Goal: Information Seeking & Learning: Learn about a topic

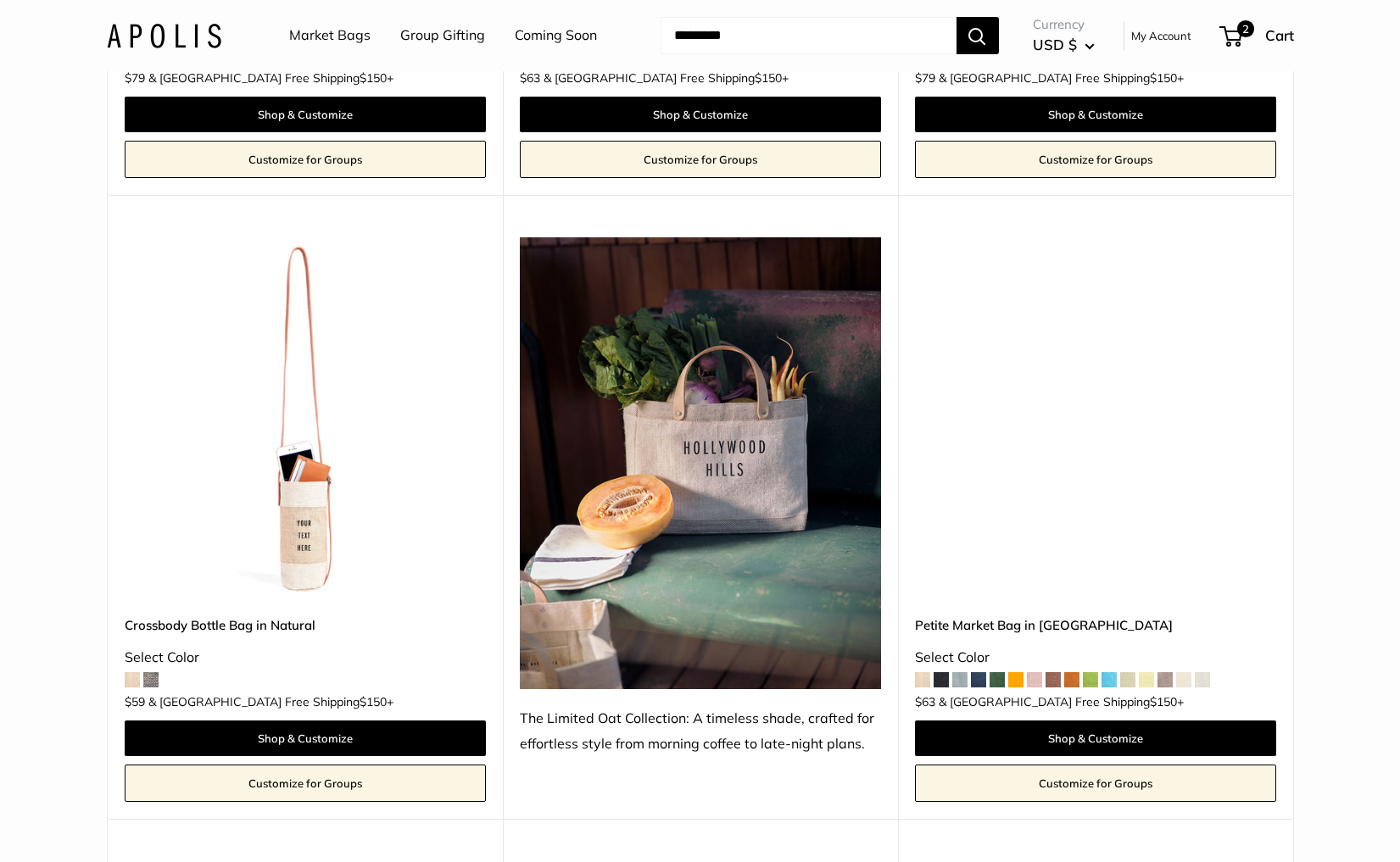
scroll to position [4319, 0]
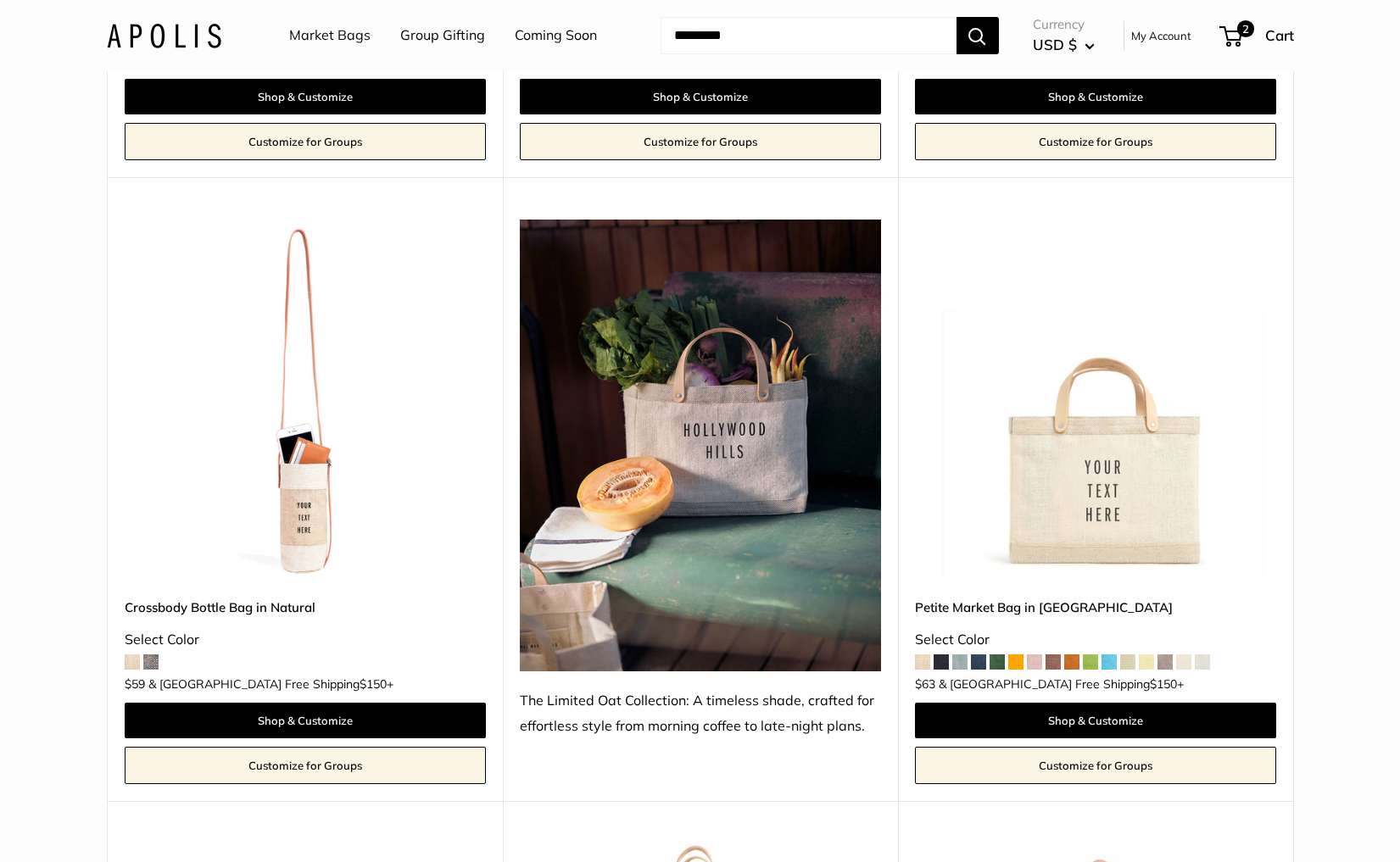
click at [0, 0] on img at bounding box center [0, 0] width 0 height 0
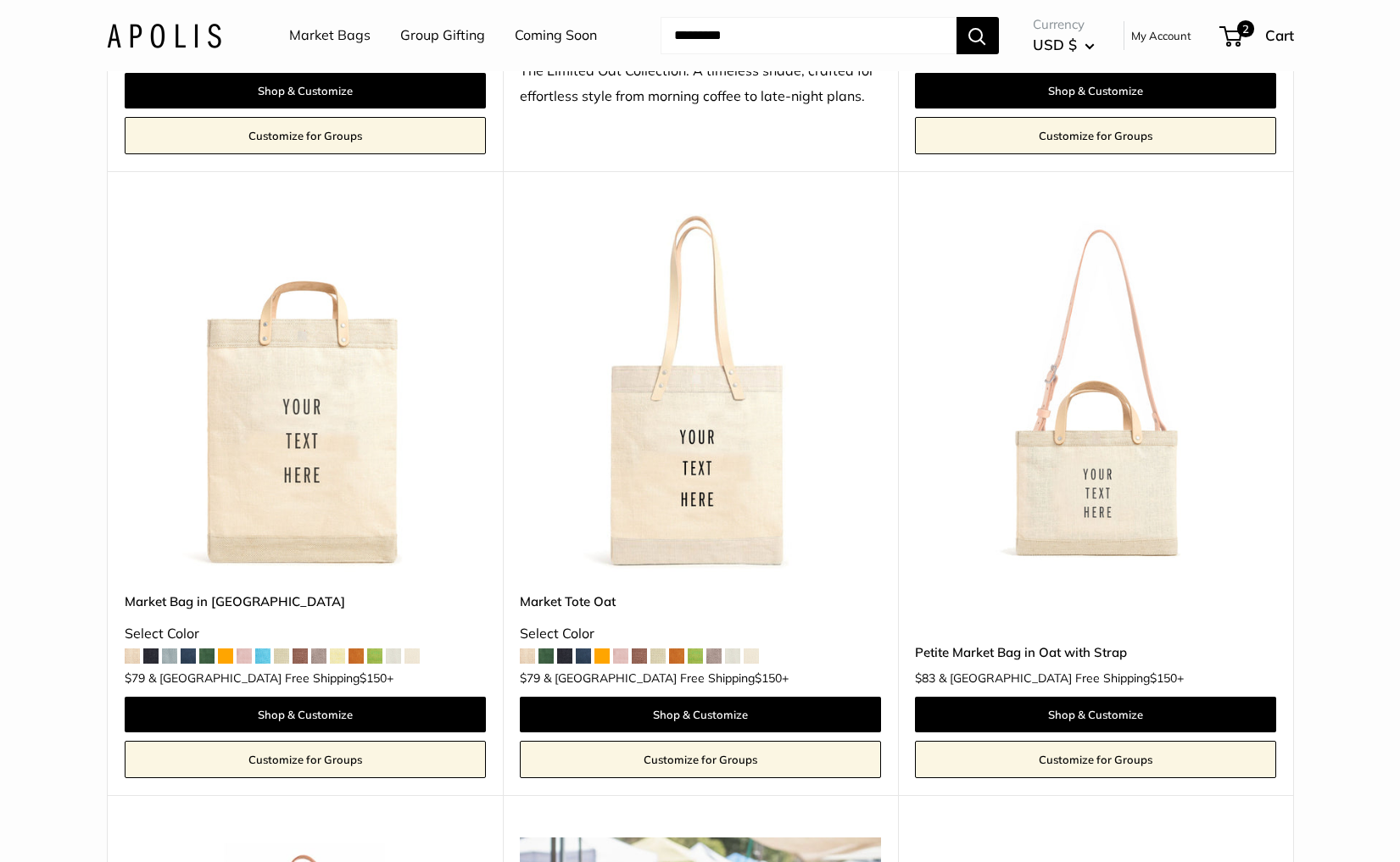
scroll to position [4928, 0]
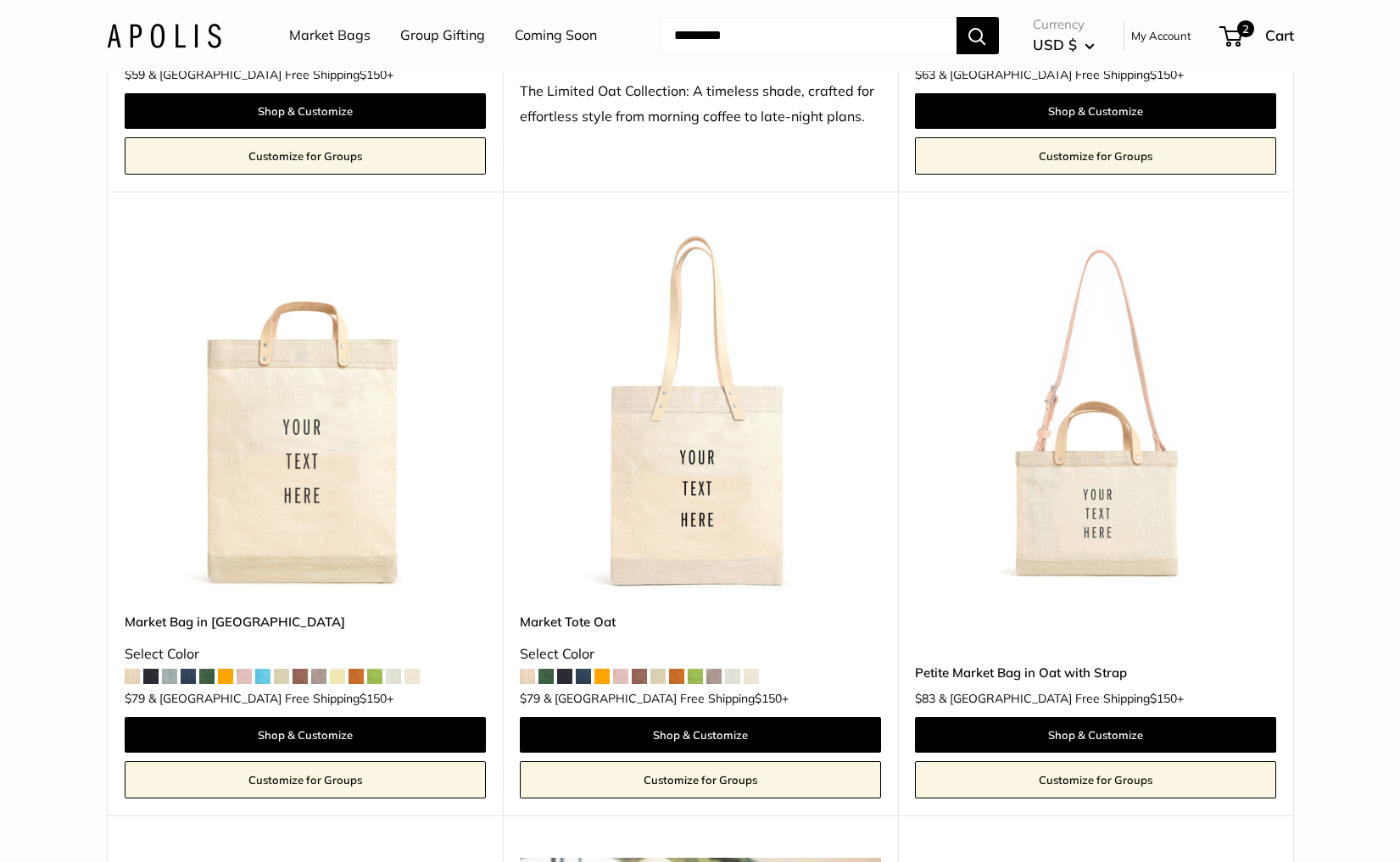
click at [0, 0] on img at bounding box center [0, 0] width 0 height 0
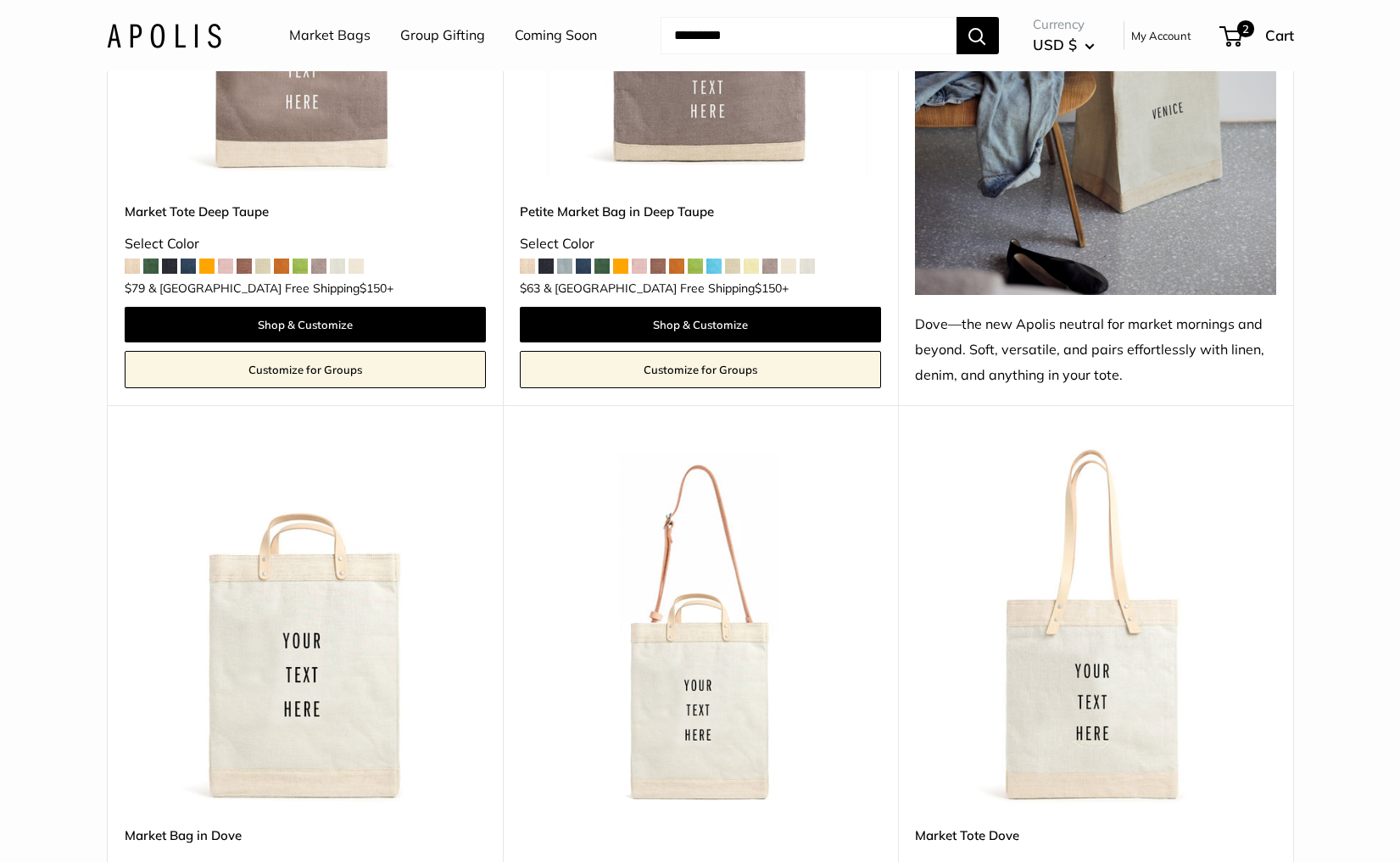
scroll to position [8742, 0]
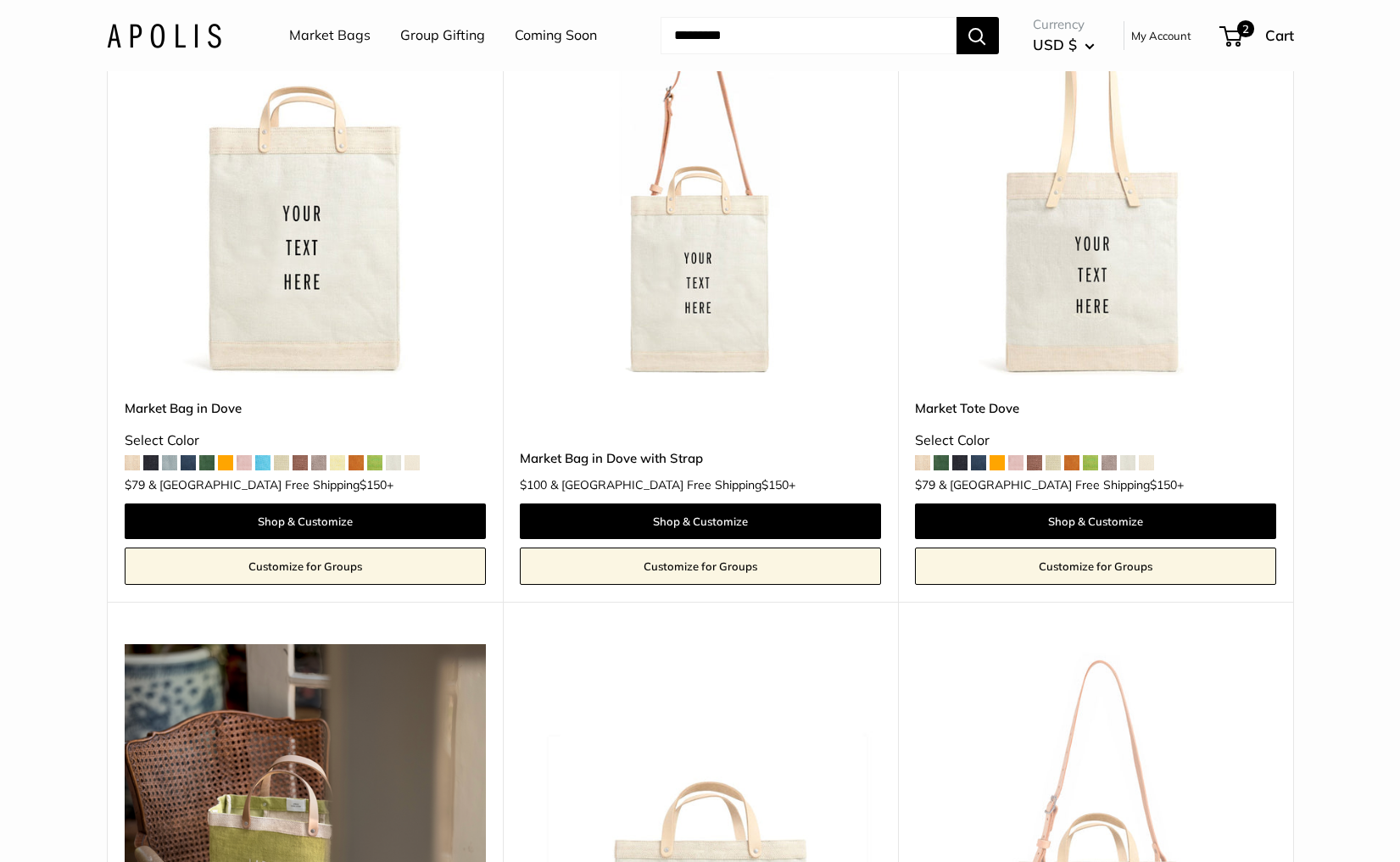
click at [0, 0] on img at bounding box center [0, 0] width 0 height 0
click at [183, 29] on img at bounding box center [164, 35] width 115 height 25
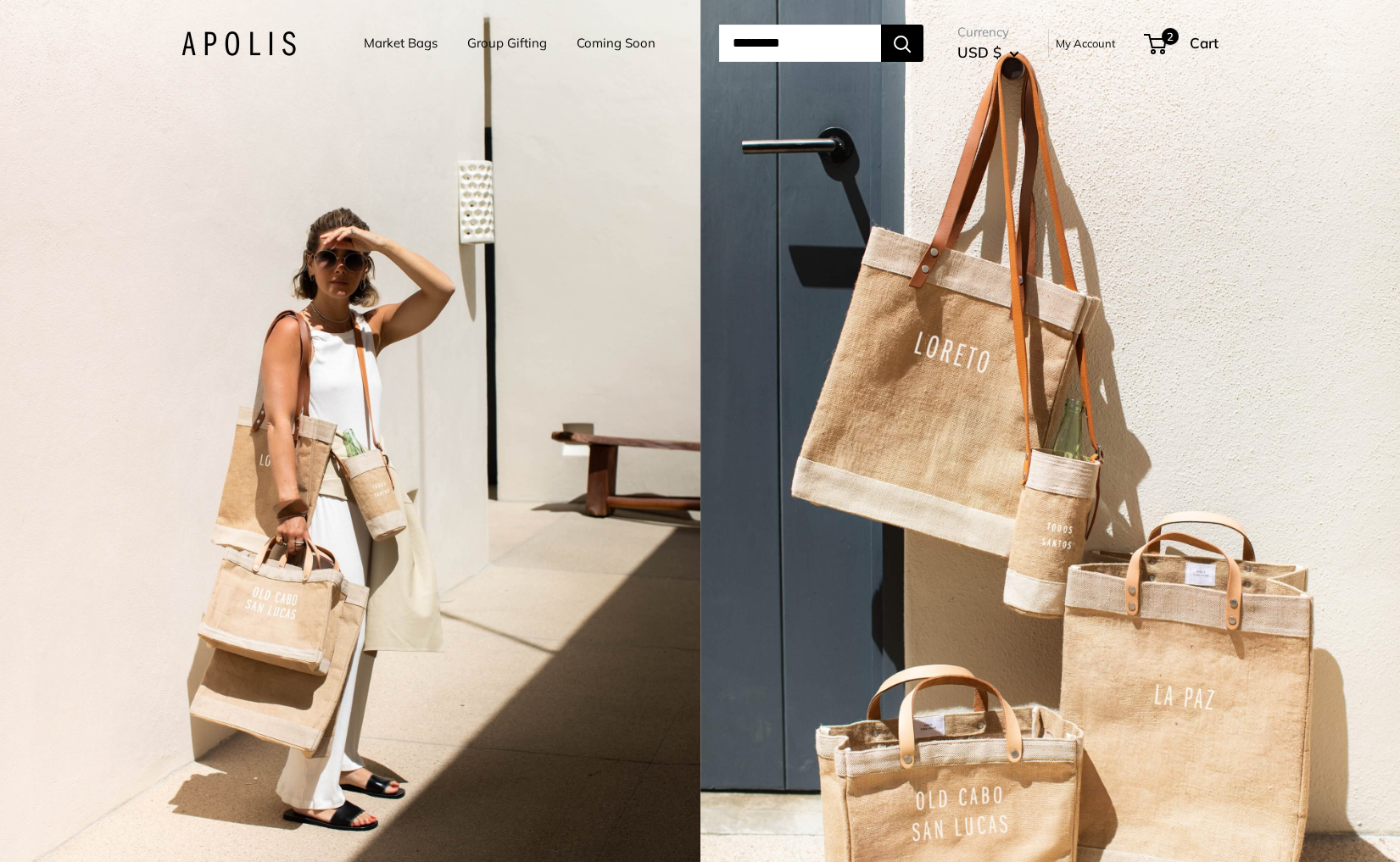
click at [590, 418] on div "2 / 3" at bounding box center [350, 431] width 700 height 862
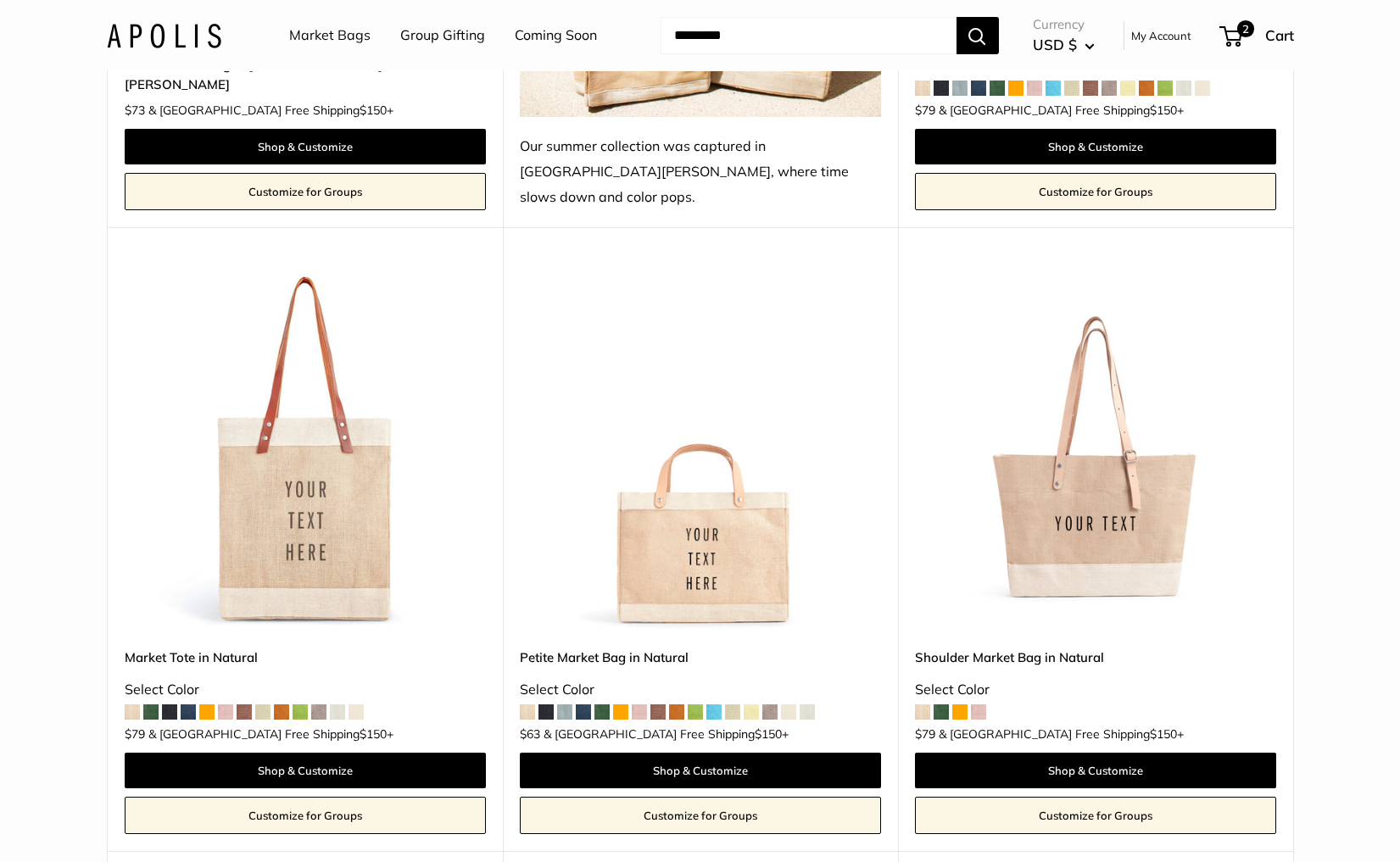
scroll to position [3671, 0]
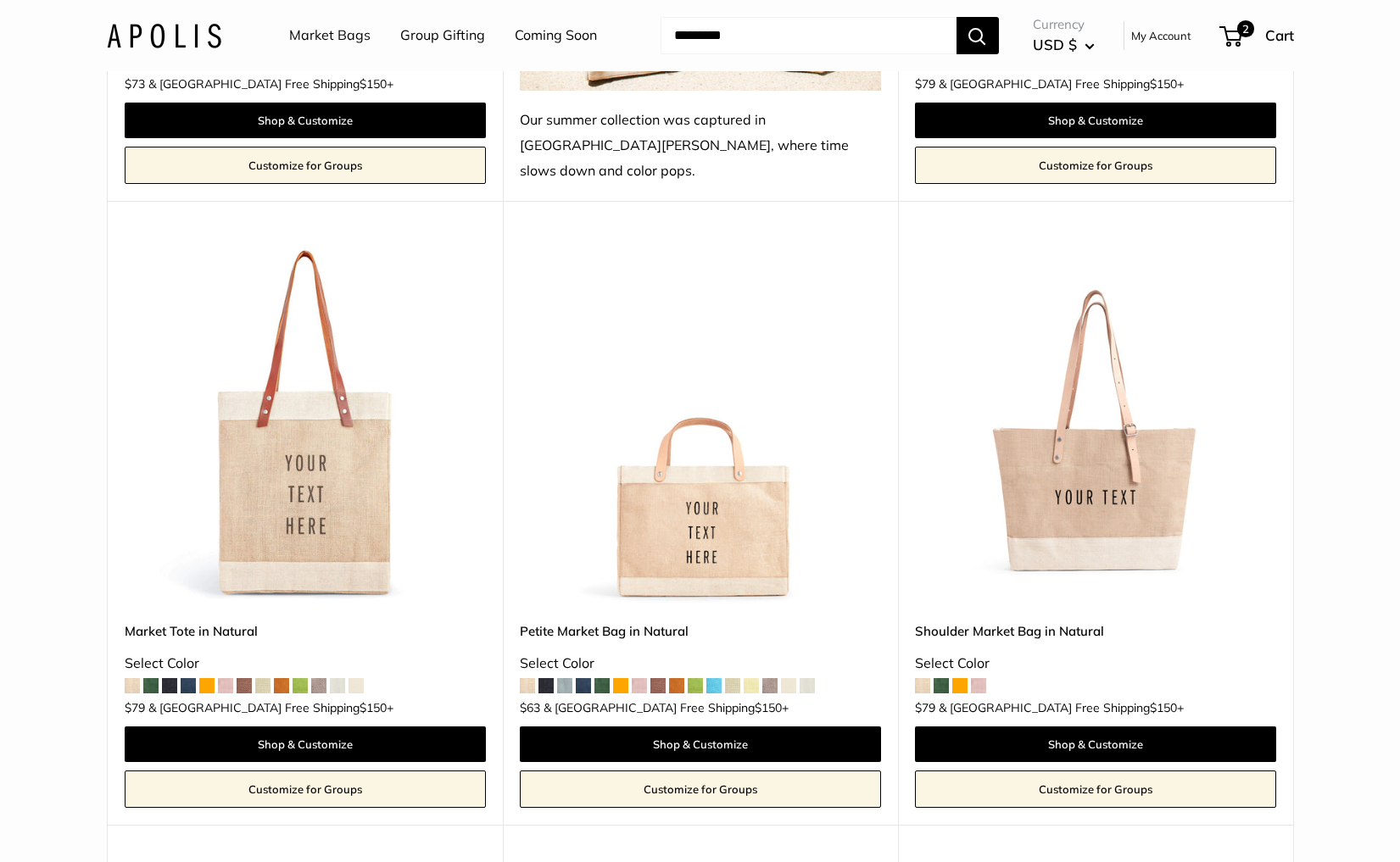
click at [0, 0] on img at bounding box center [0, 0] width 0 height 0
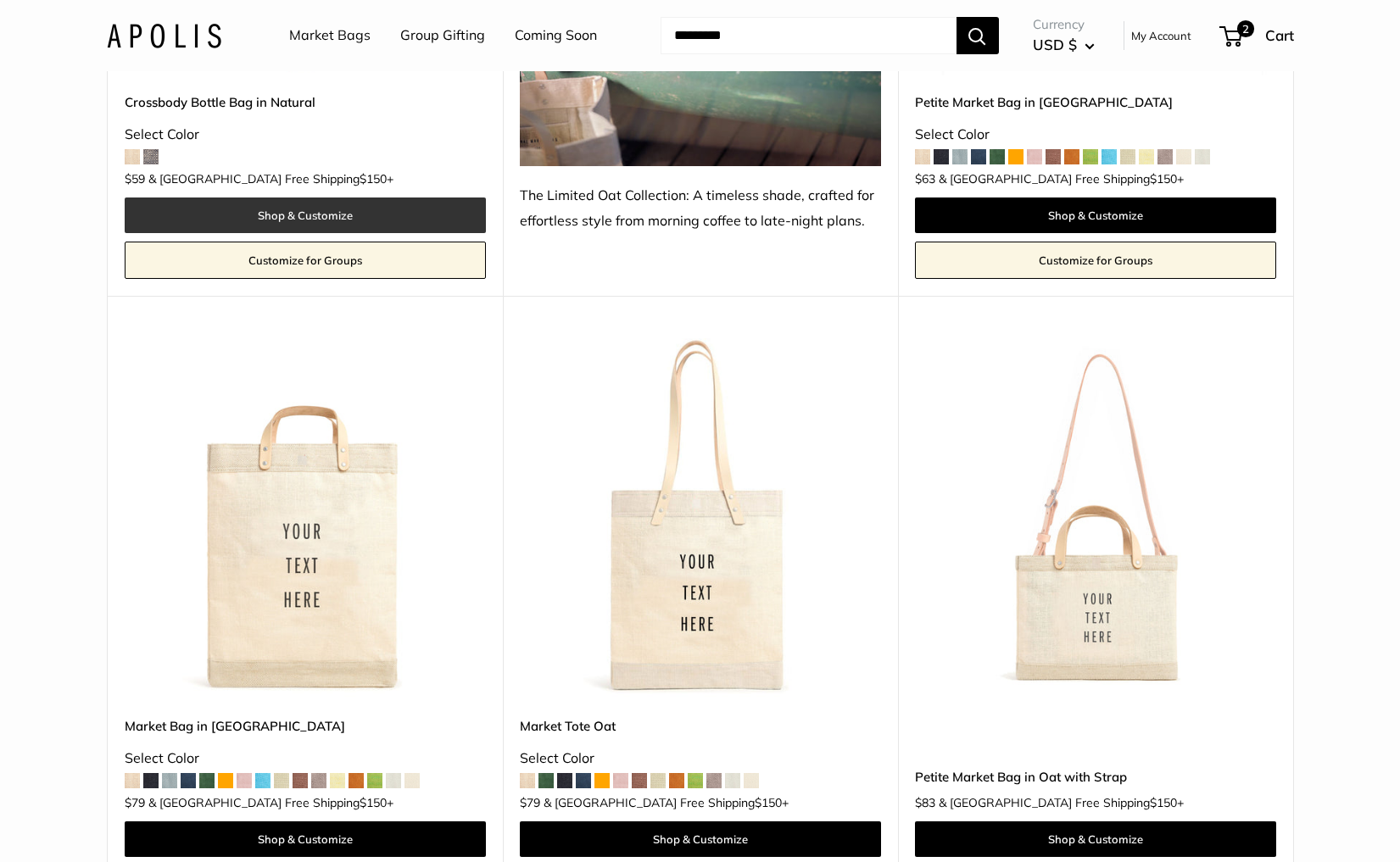
scroll to position [4925, 0]
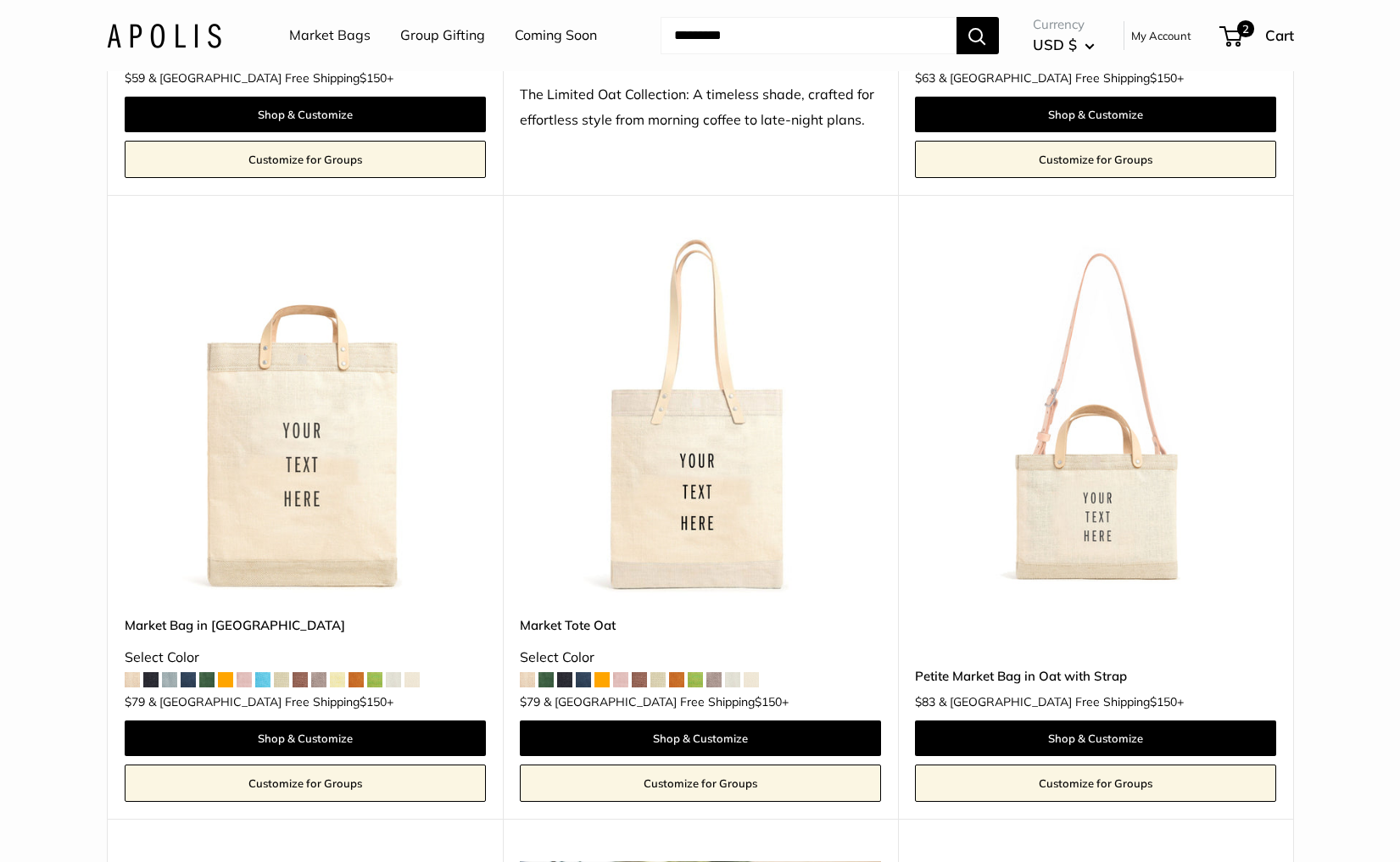
click at [0, 0] on img at bounding box center [0, 0] width 0 height 0
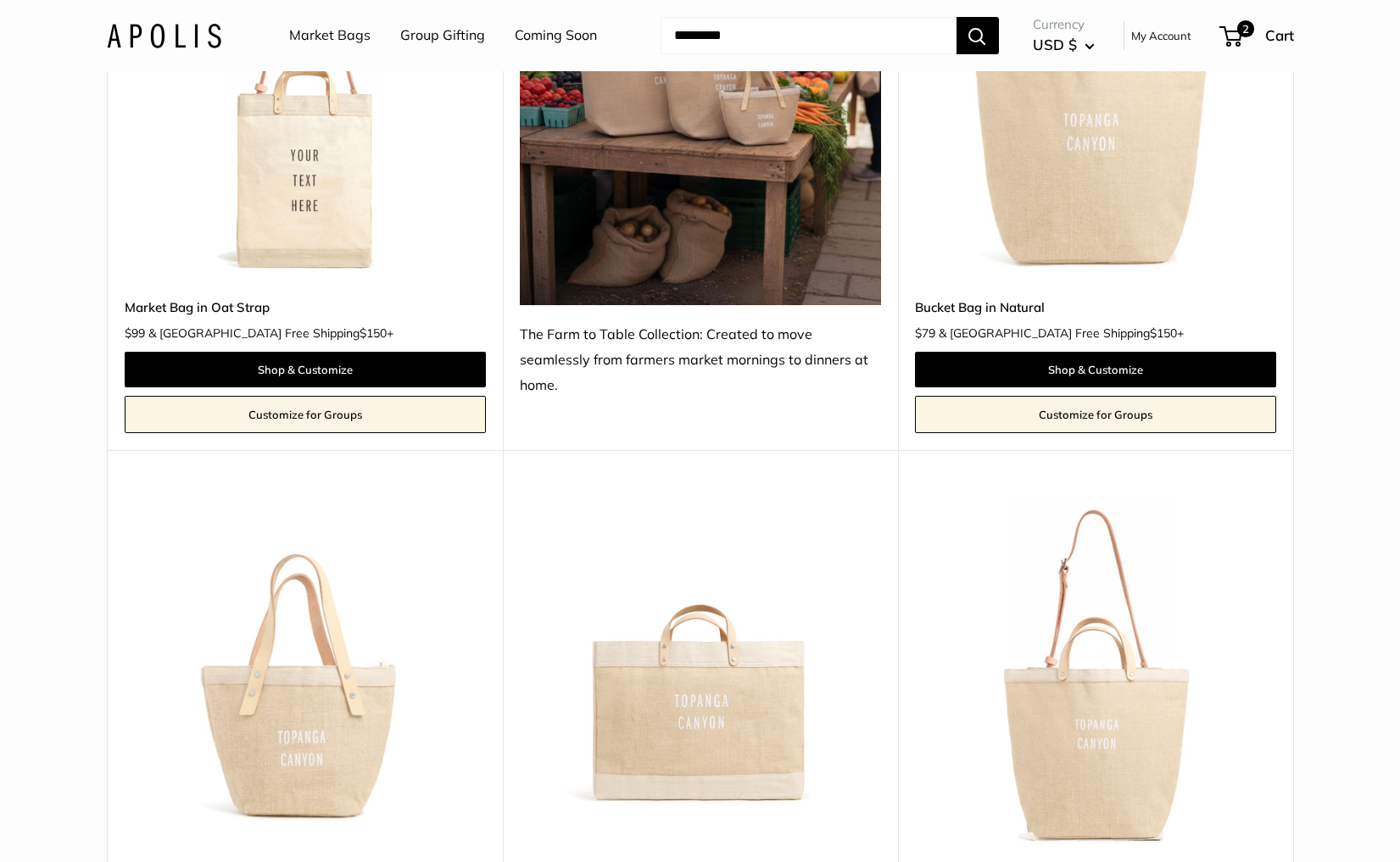
scroll to position [5864, 0]
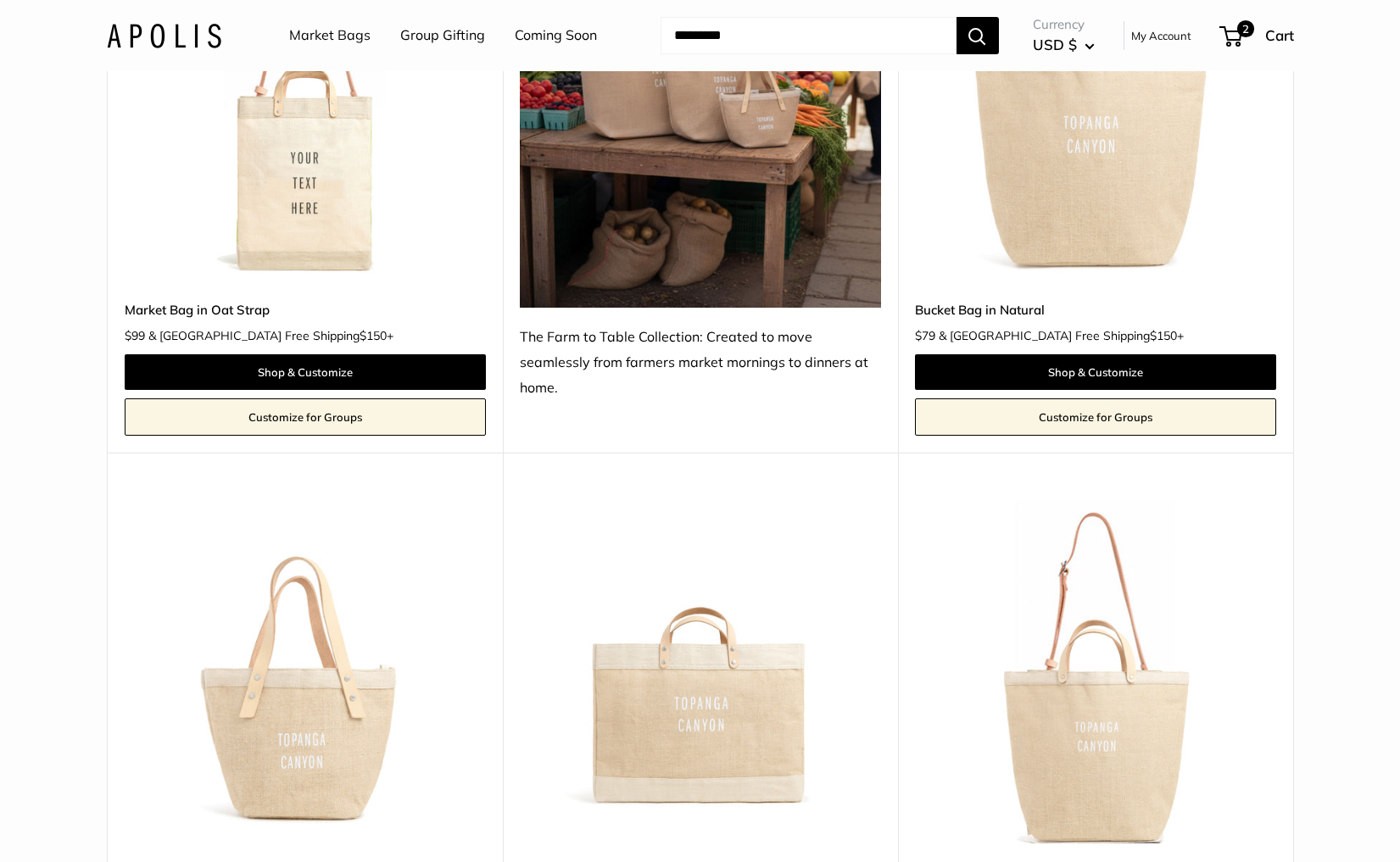
click at [0, 0] on img at bounding box center [0, 0] width 0 height 0
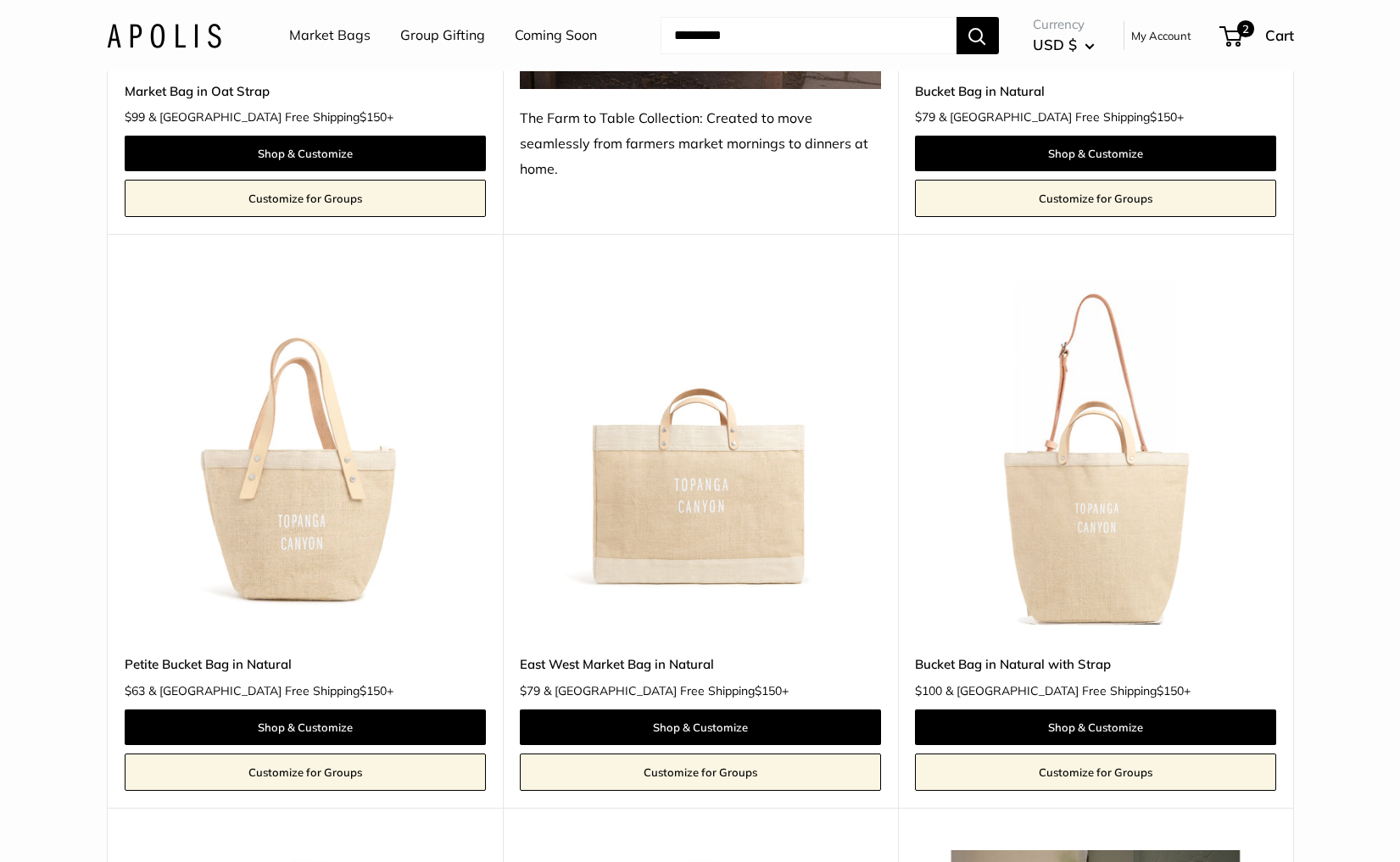
scroll to position [6093, 0]
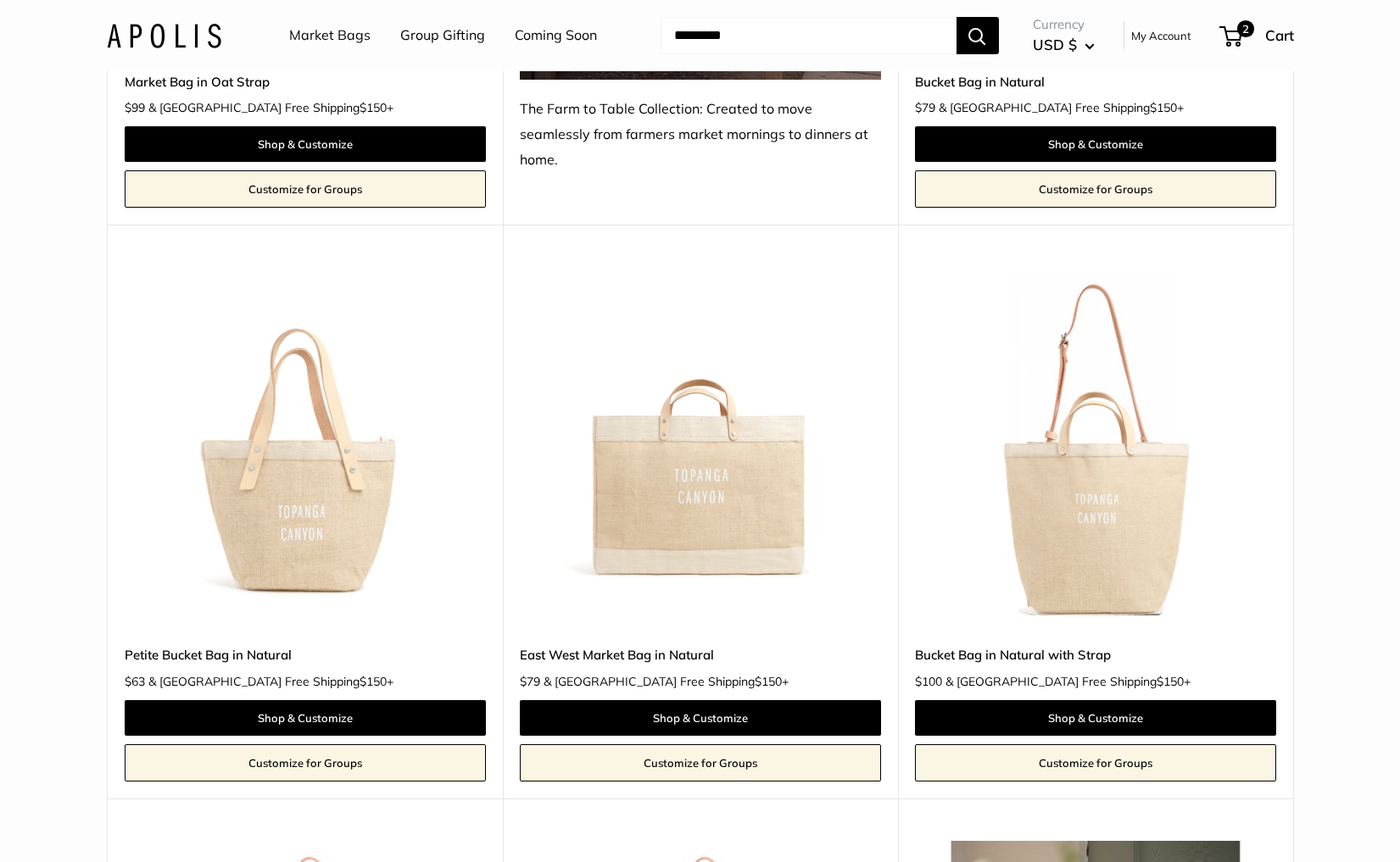
click at [0, 0] on img at bounding box center [0, 0] width 0 height 0
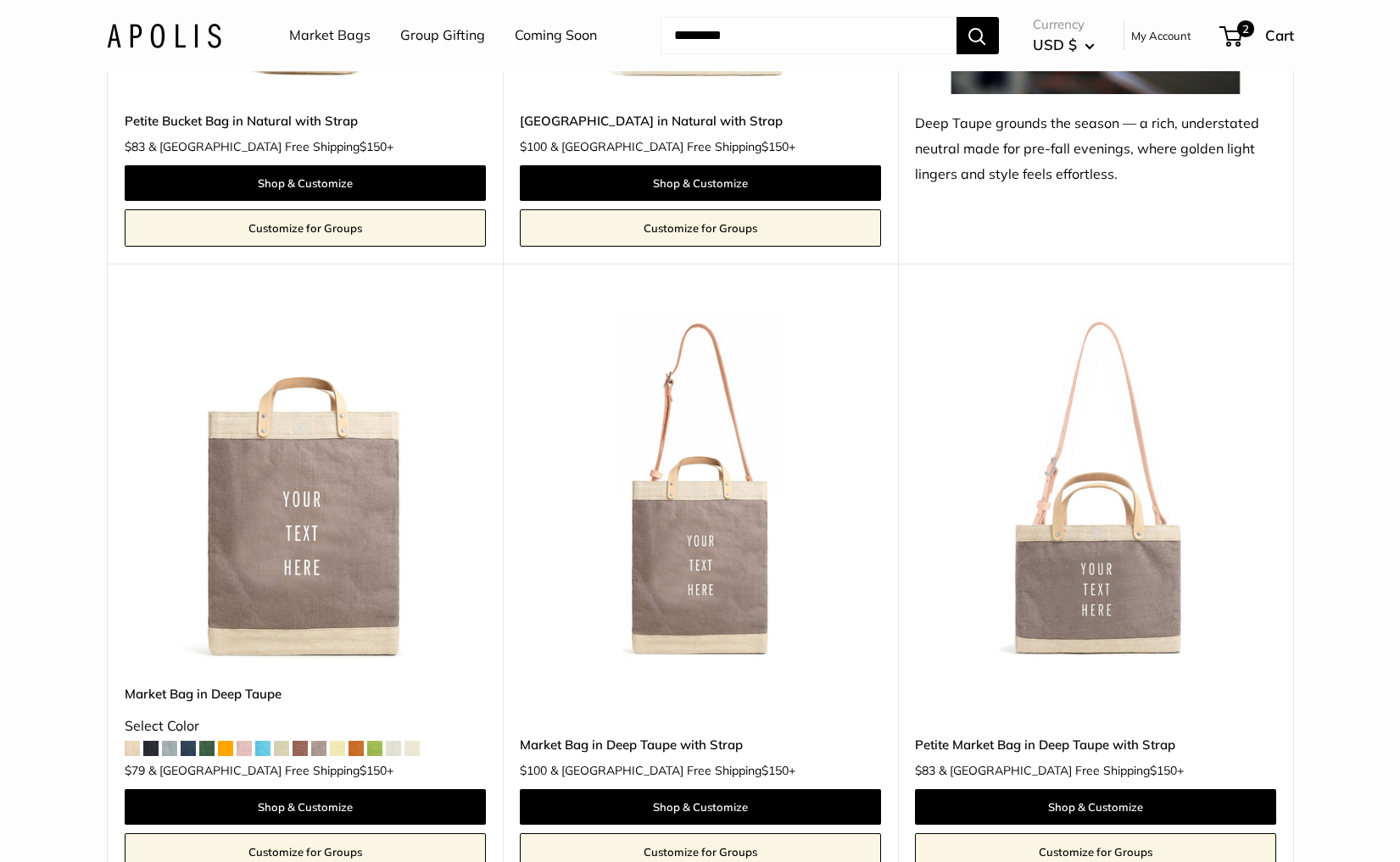
scroll to position [7228, 0]
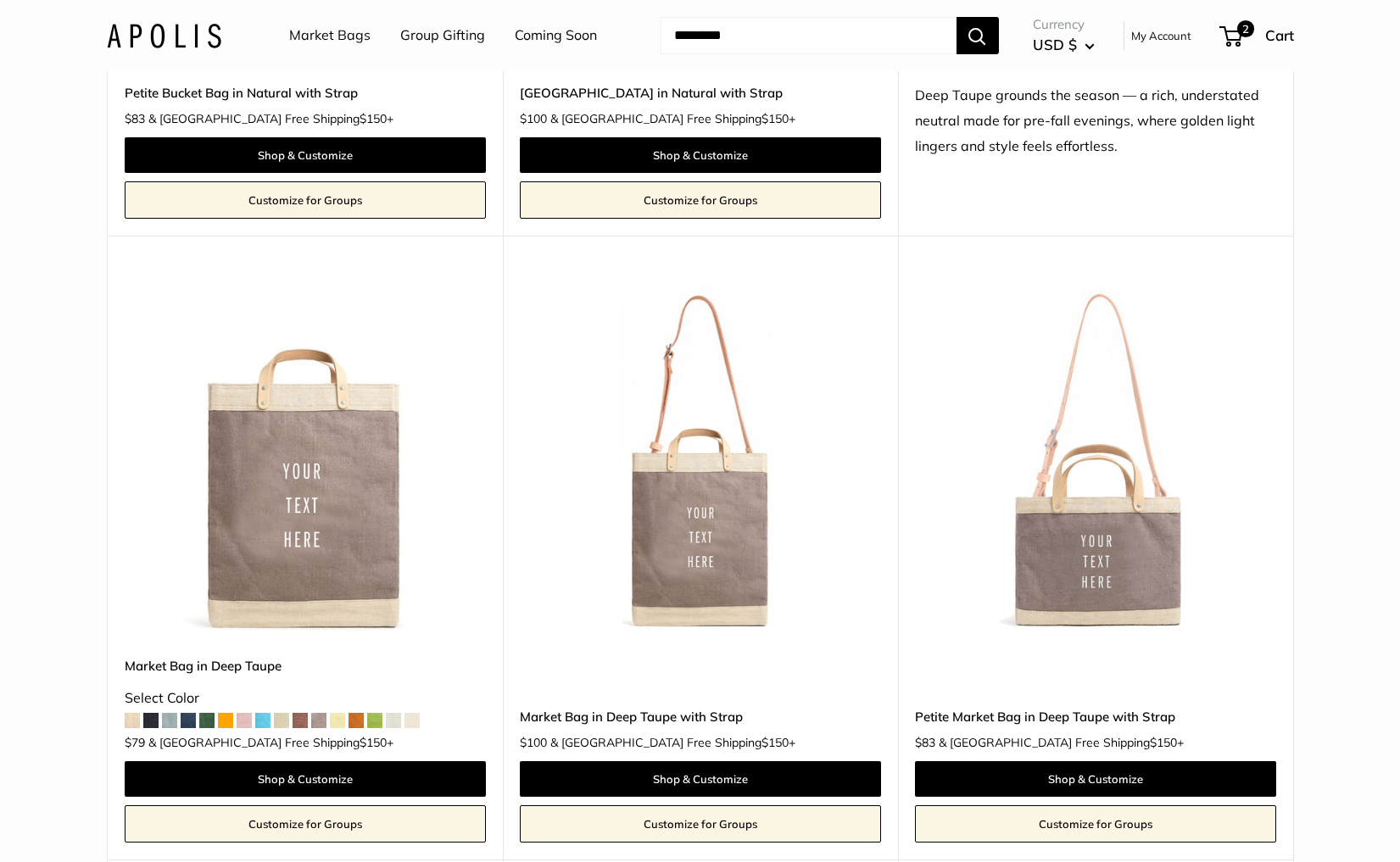
click at [0, 0] on img at bounding box center [0, 0] width 0 height 0
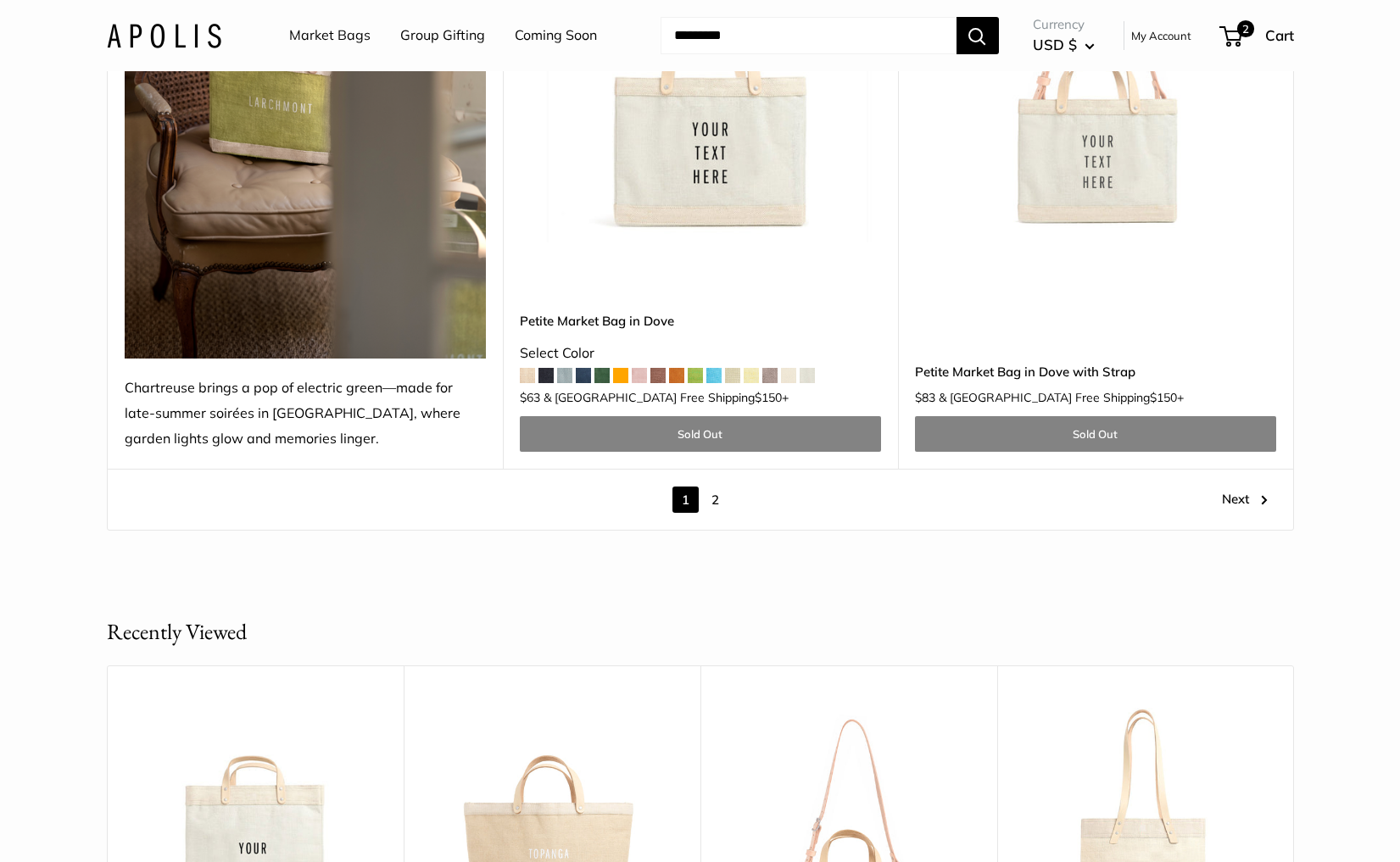
scroll to position [9565, 0]
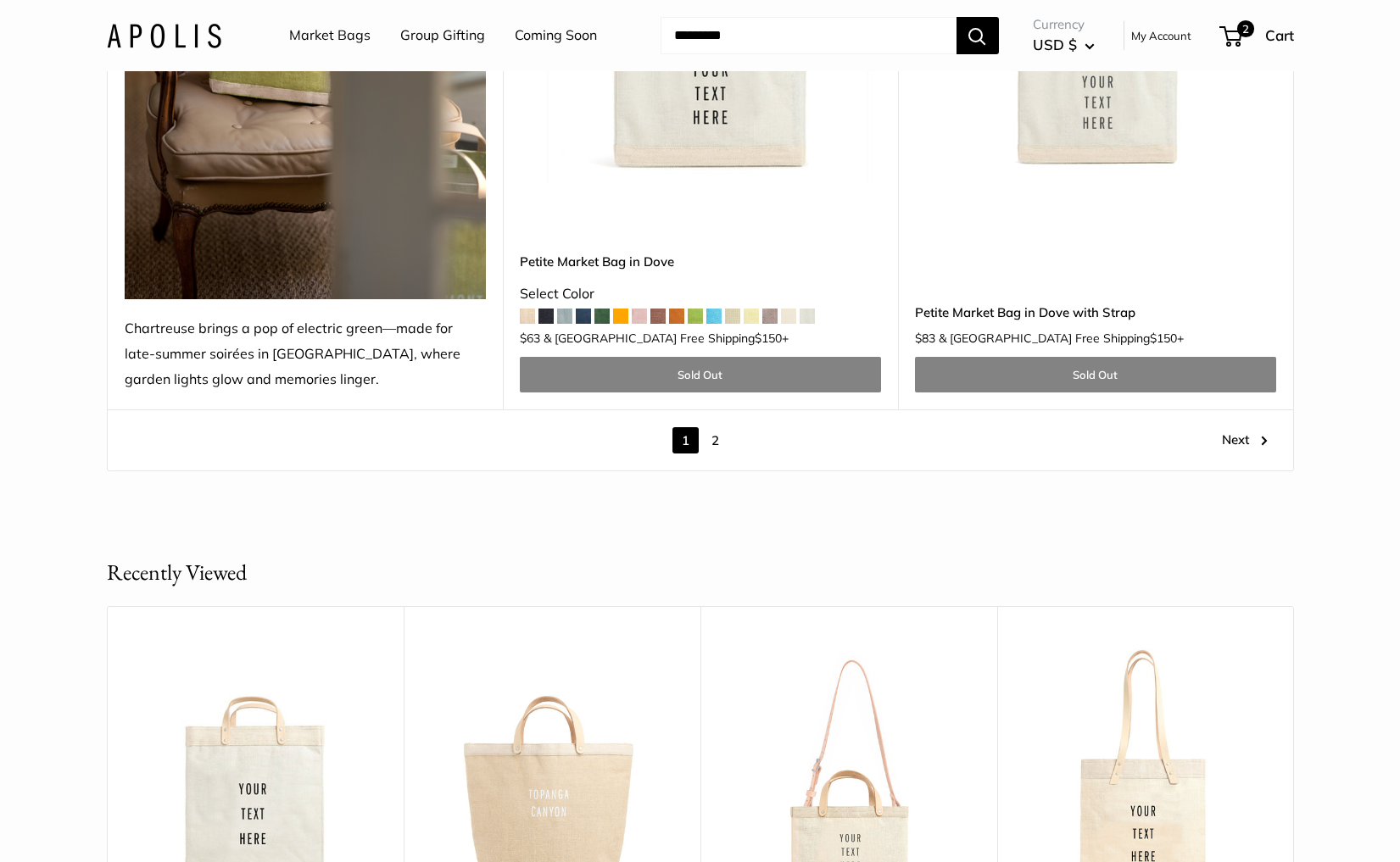
click at [718, 427] on link "2" at bounding box center [715, 440] width 27 height 27
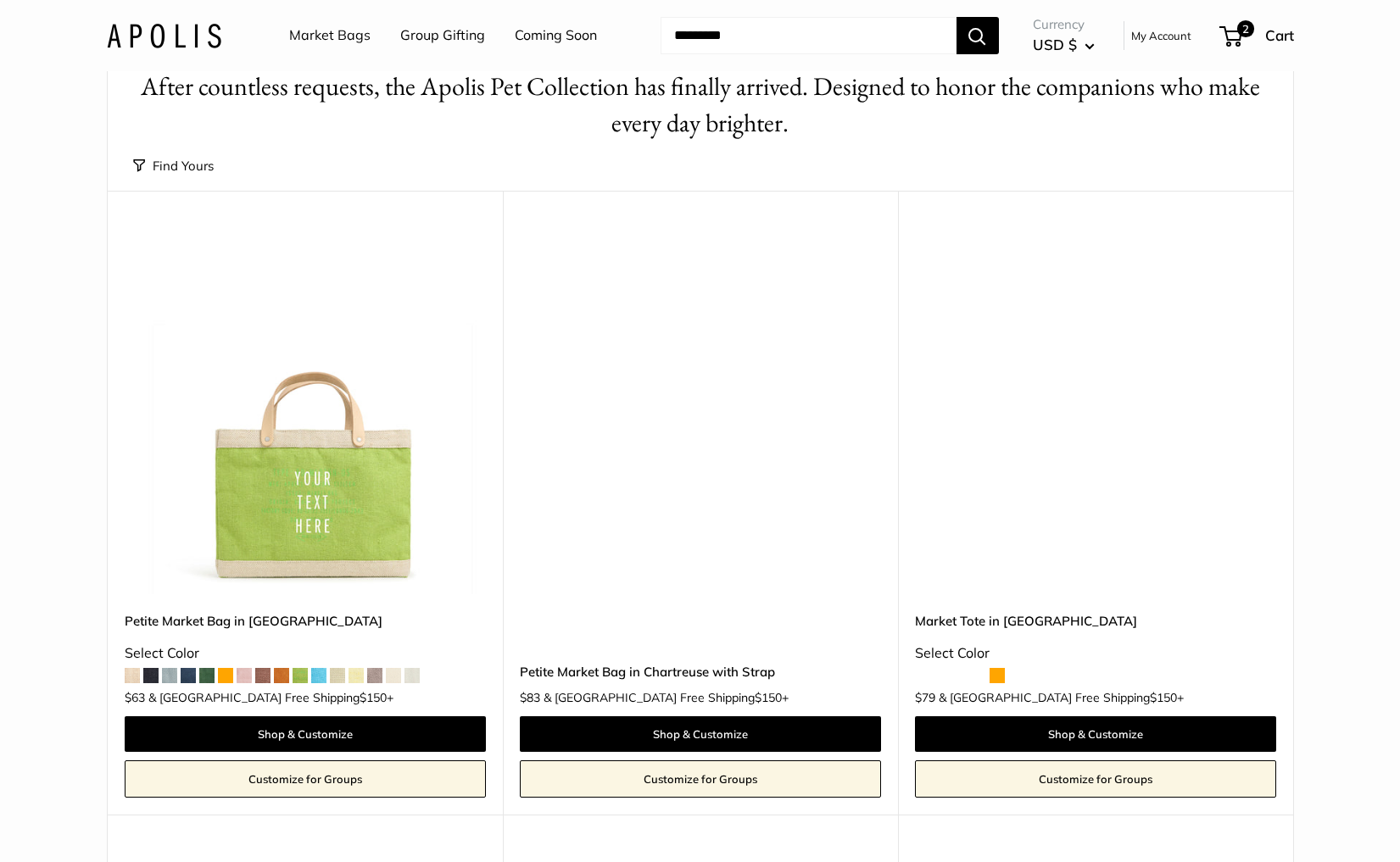
scroll to position [45, 0]
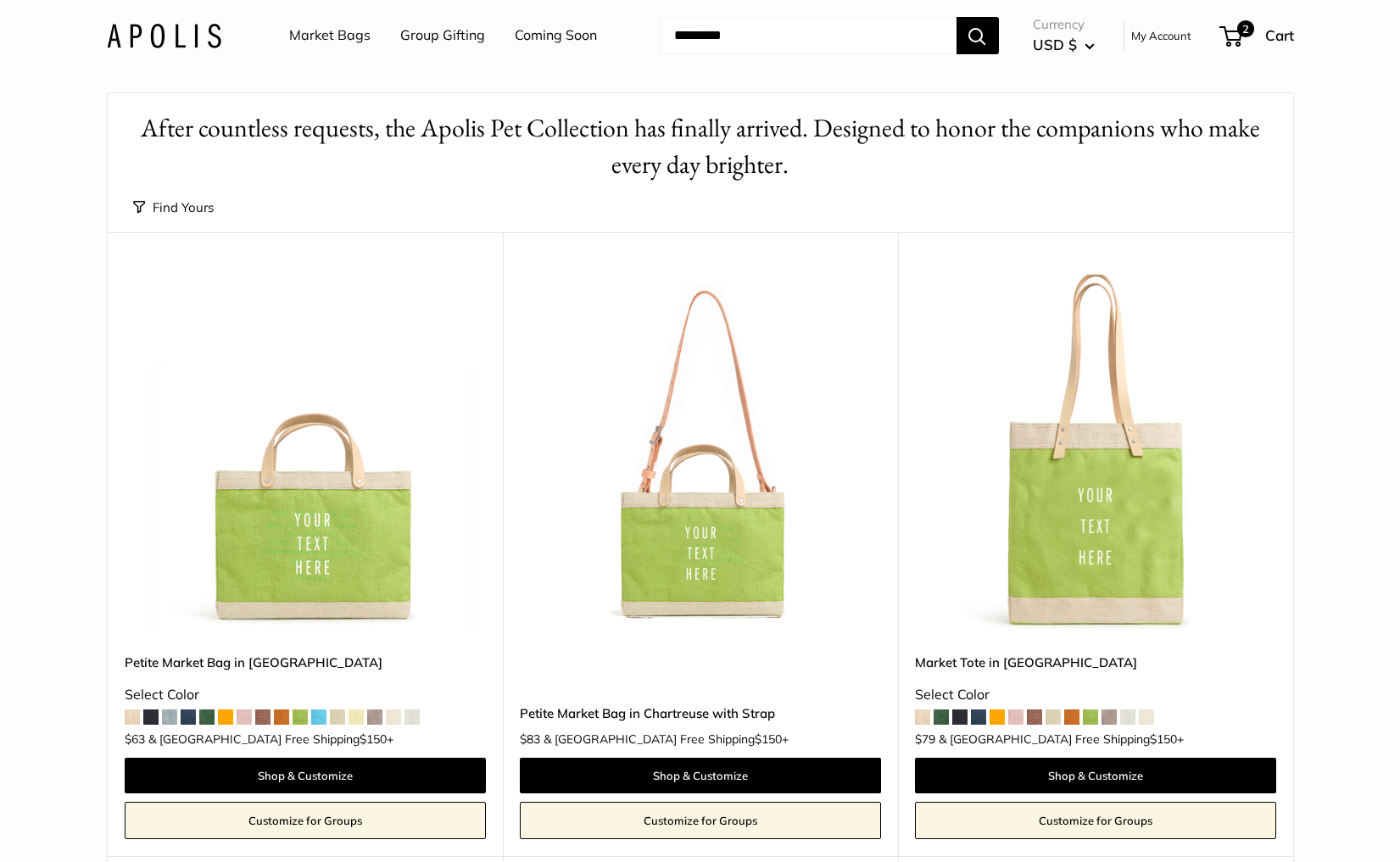
click at [0, 0] on img at bounding box center [0, 0] width 0 height 0
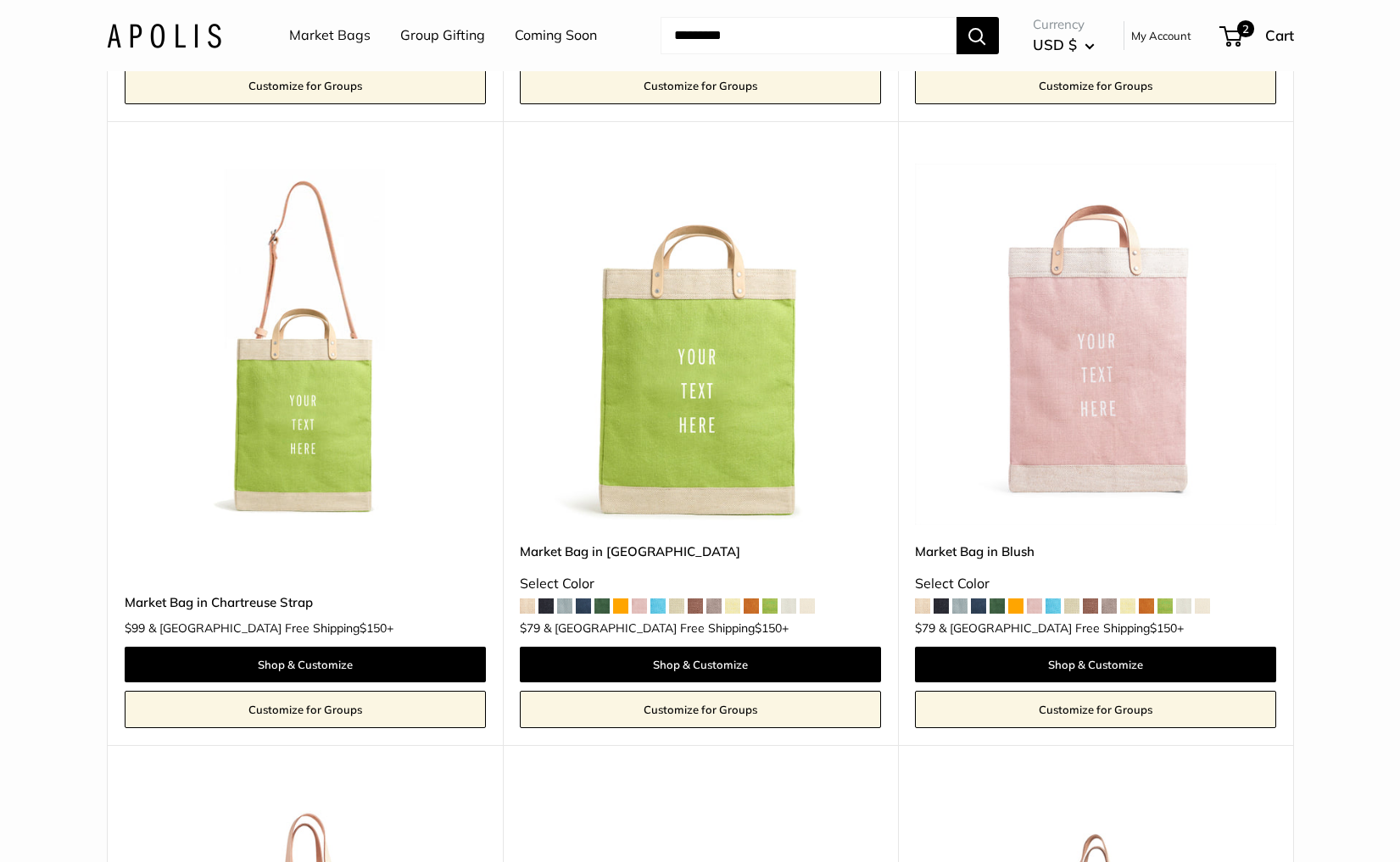
scroll to position [784, 0]
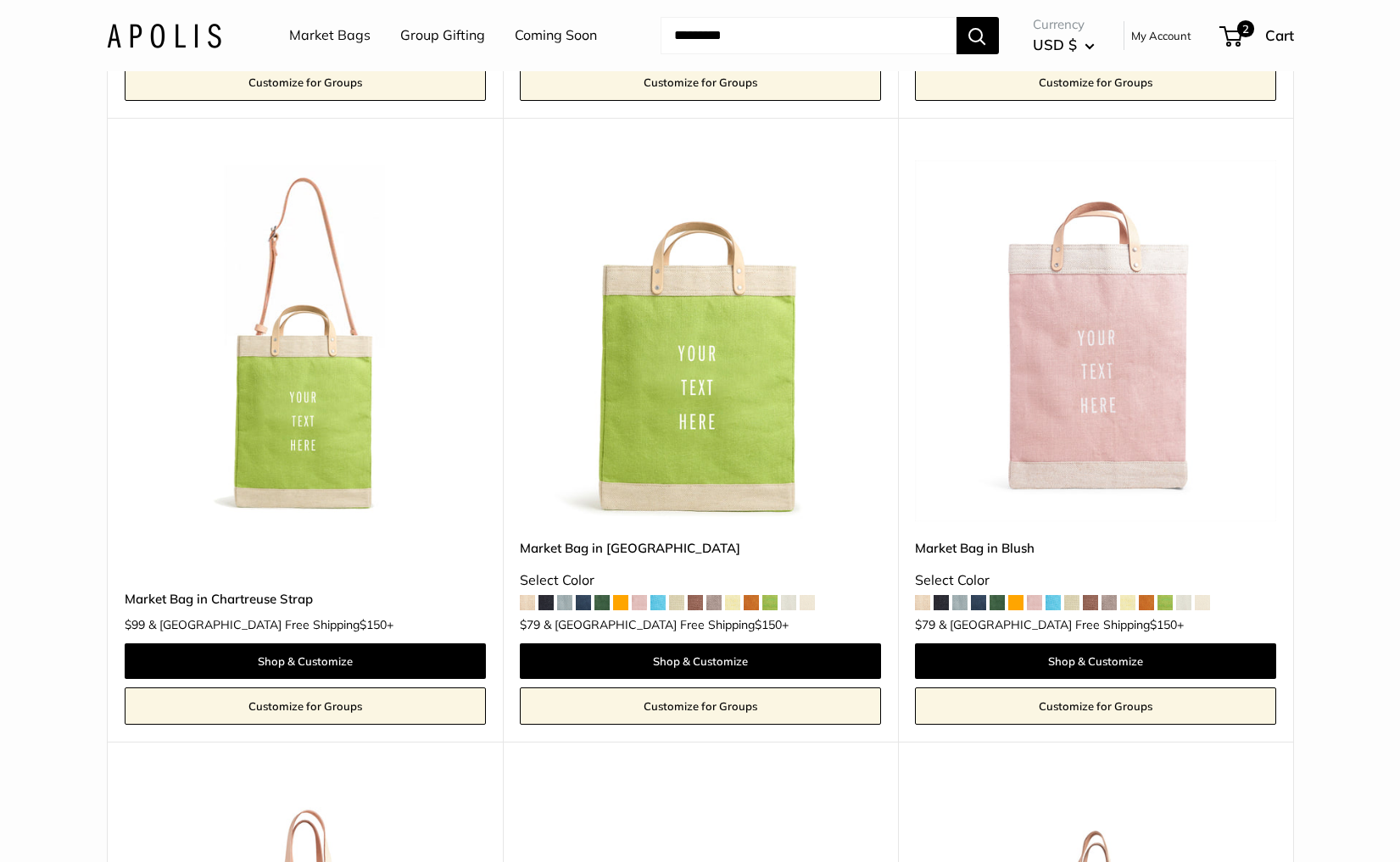
click at [0, 0] on img at bounding box center [0, 0] width 0 height 0
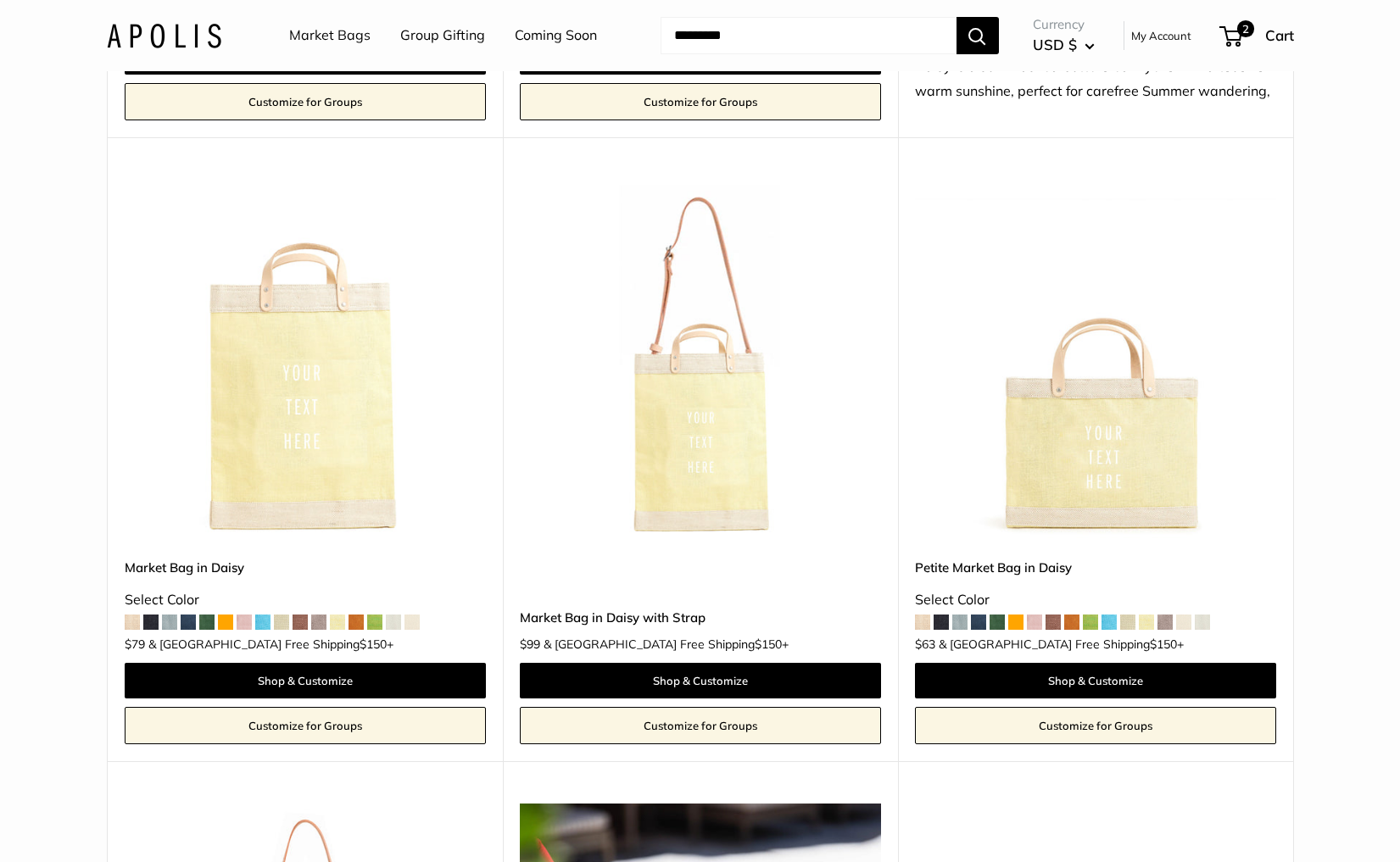
scroll to position [5161, 0]
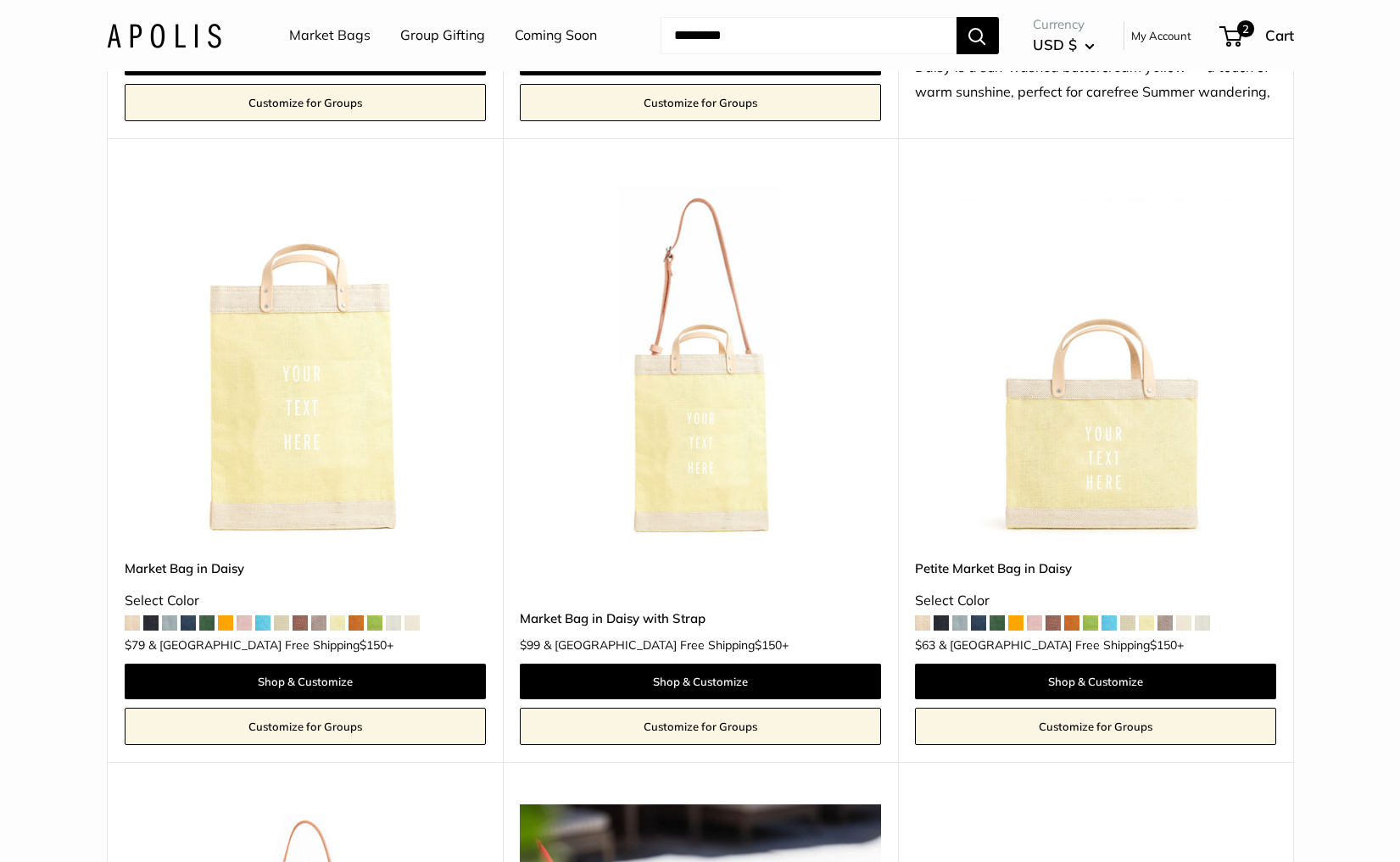
click at [0, 0] on img at bounding box center [0, 0] width 0 height 0
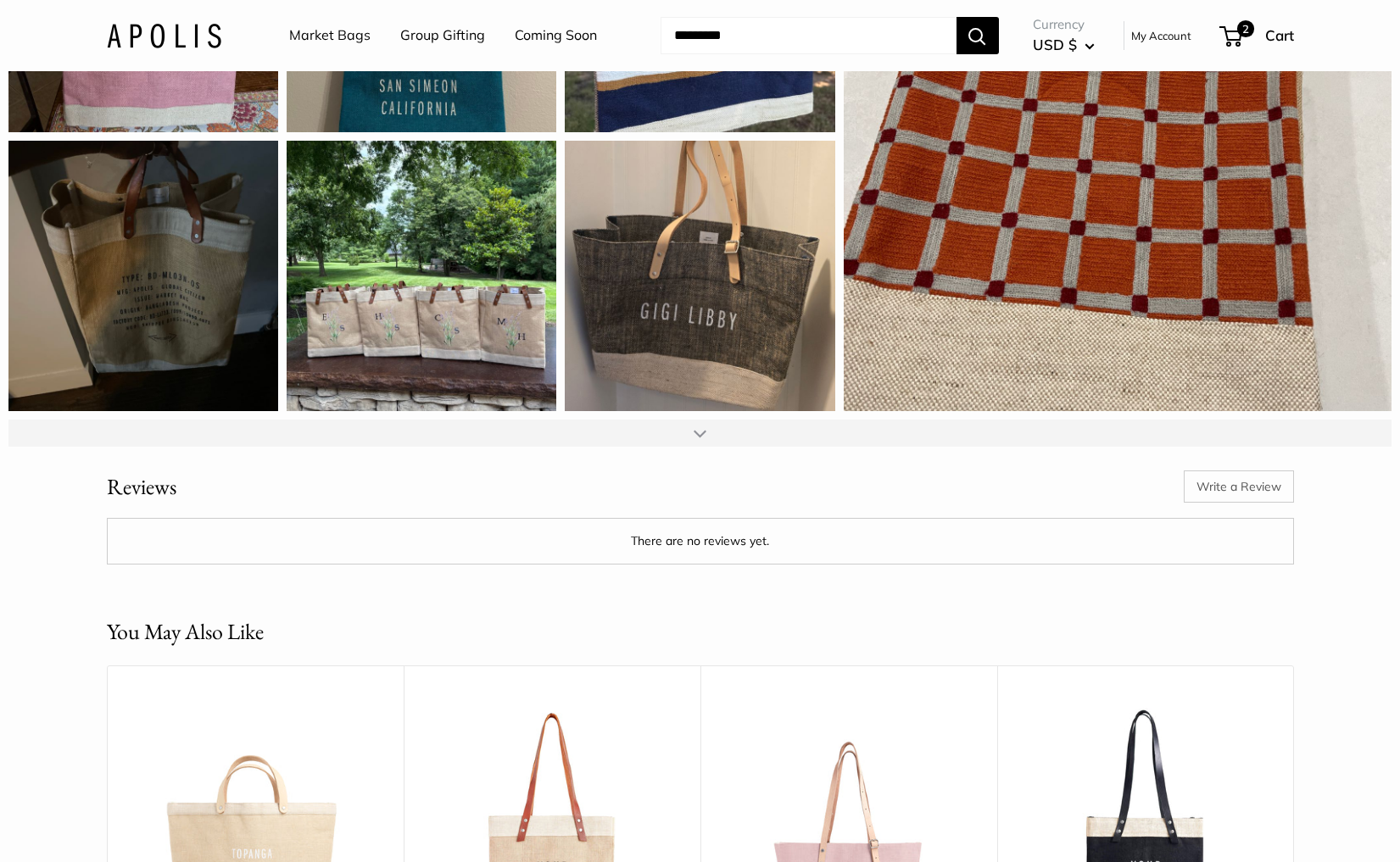
scroll to position [2223, 0]
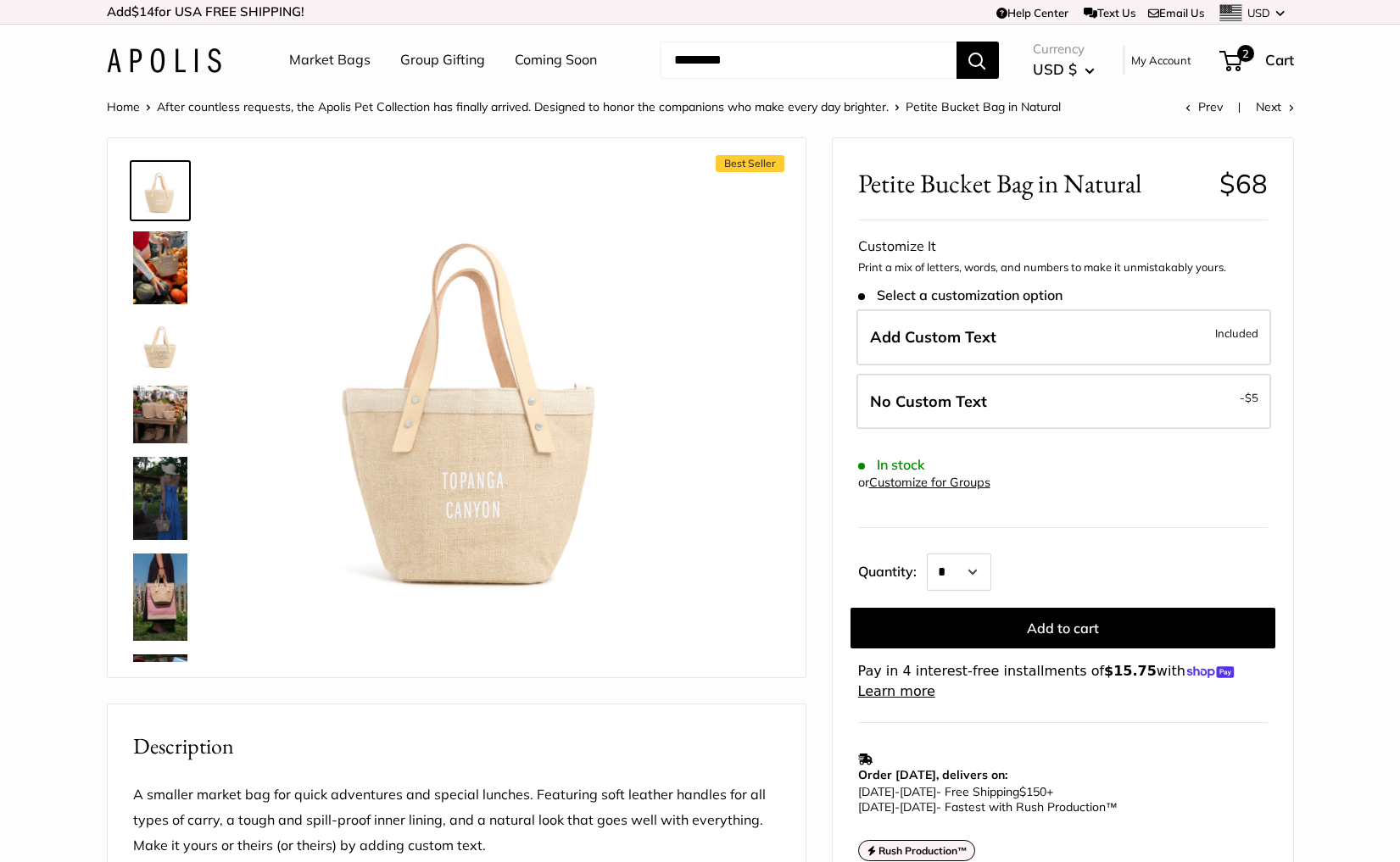
click at [152, 275] on img at bounding box center [160, 268] width 54 height 73
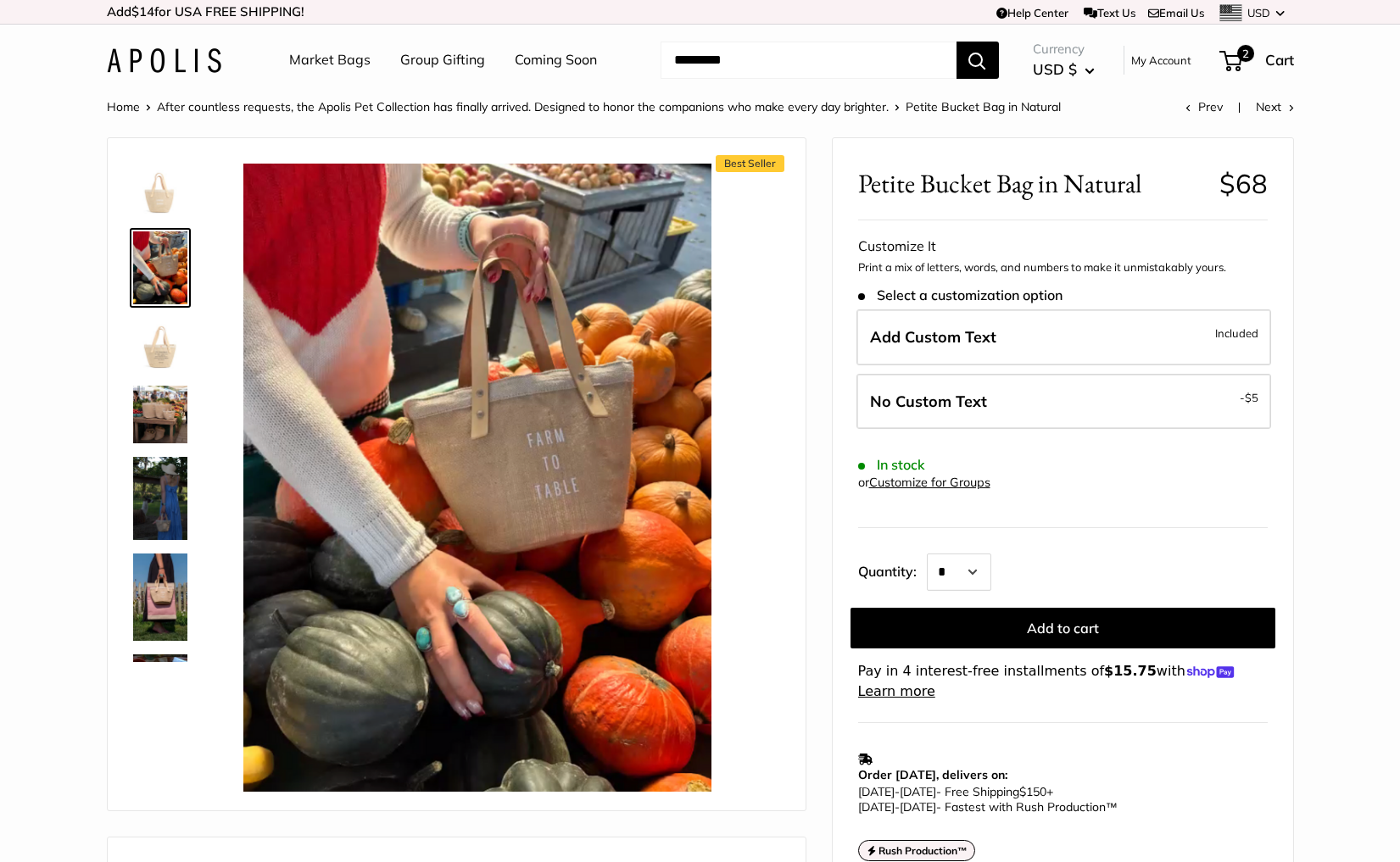
click at [160, 338] on img at bounding box center [160, 344] width 54 height 54
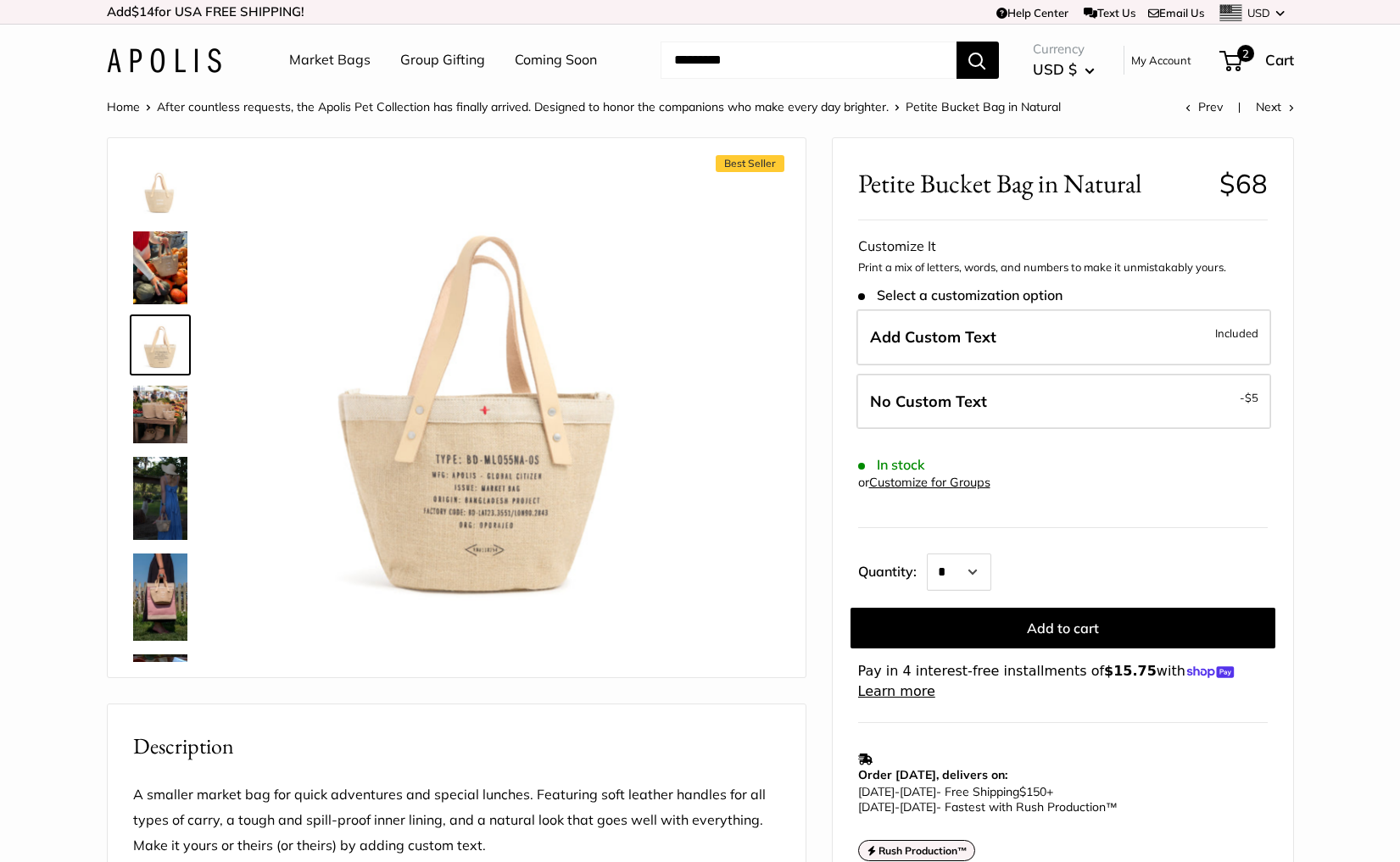
click at [163, 411] on img at bounding box center [160, 414] width 54 height 58
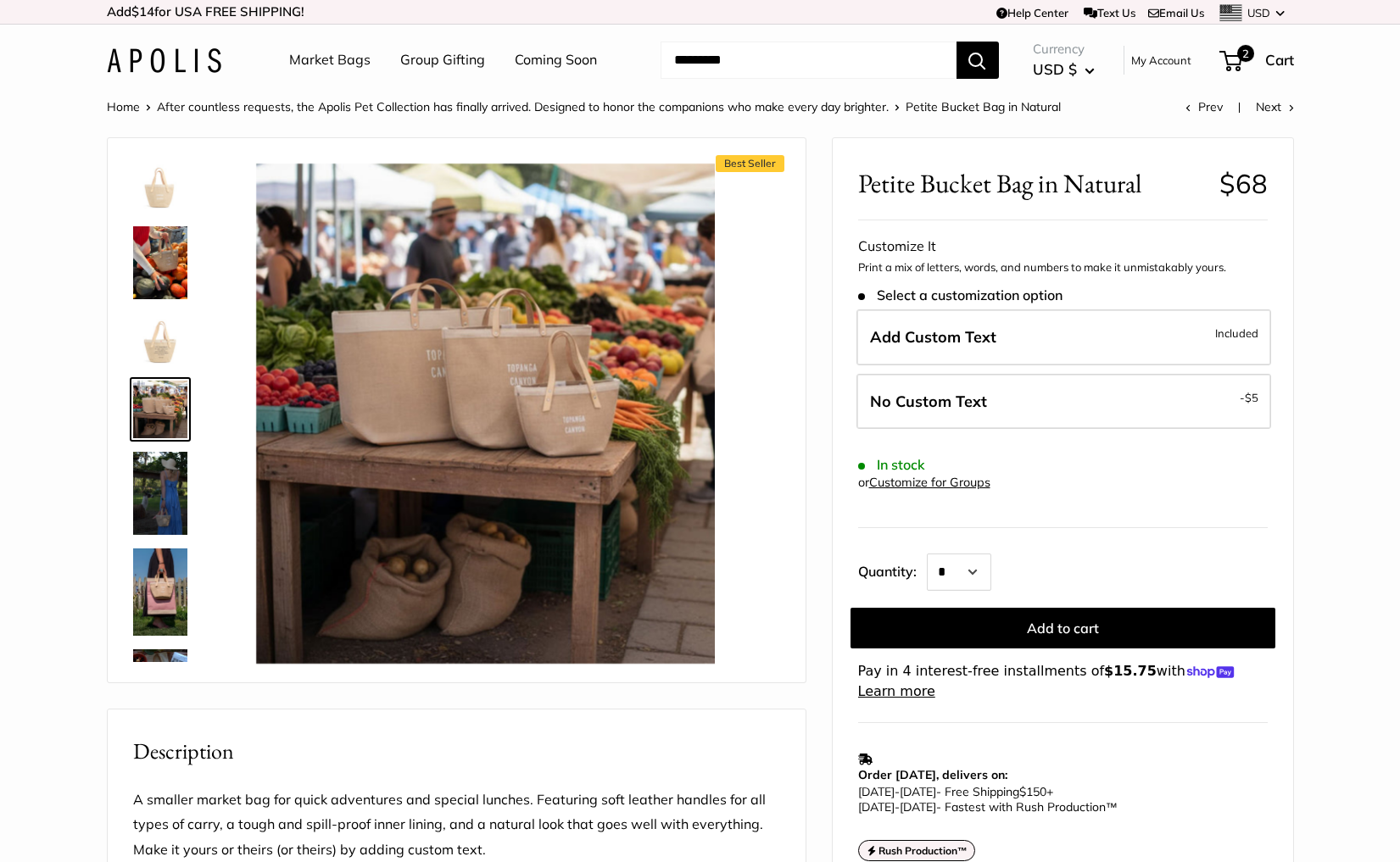
click at [157, 474] on img at bounding box center [160, 493] width 54 height 83
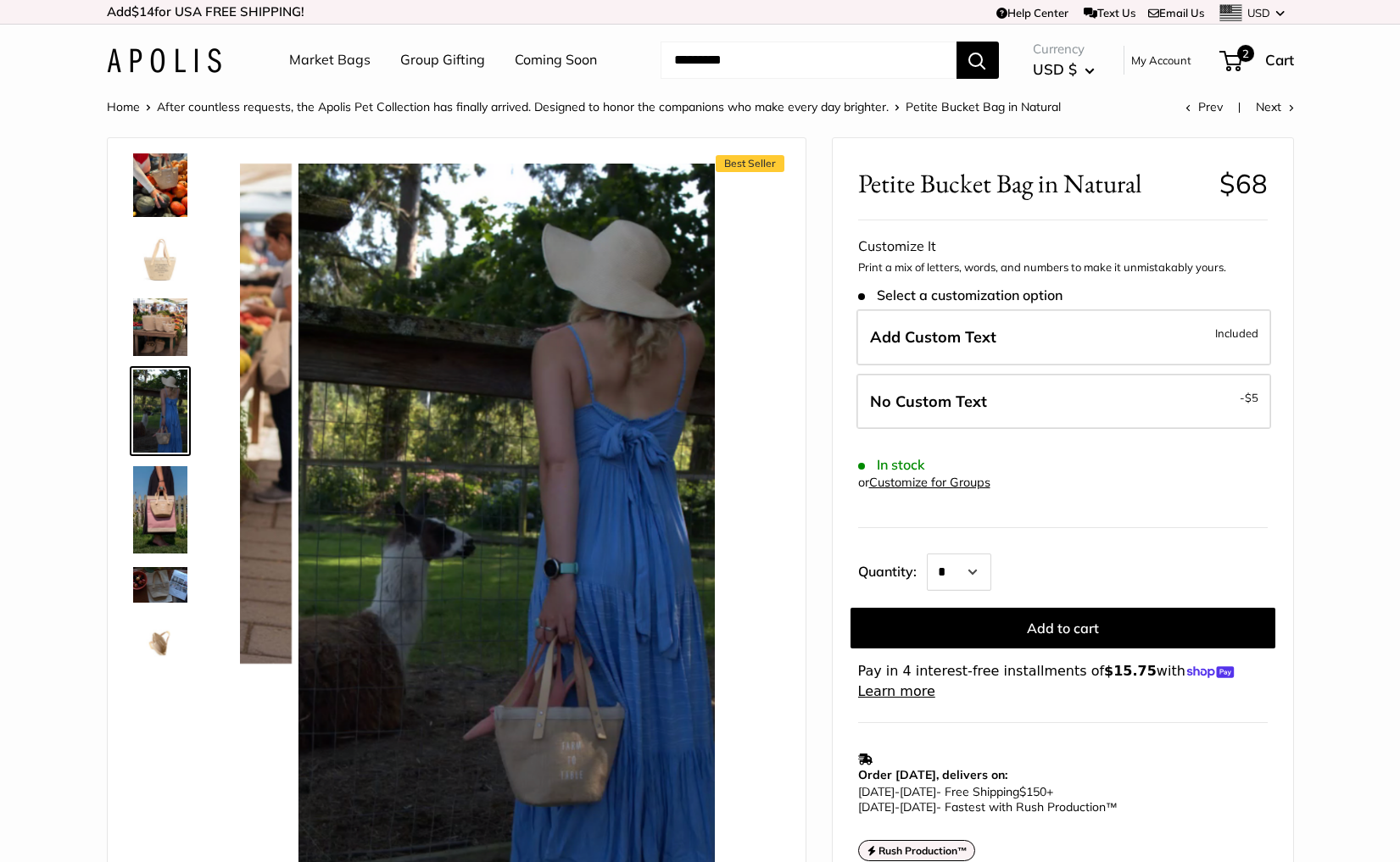
scroll to position [88, 0]
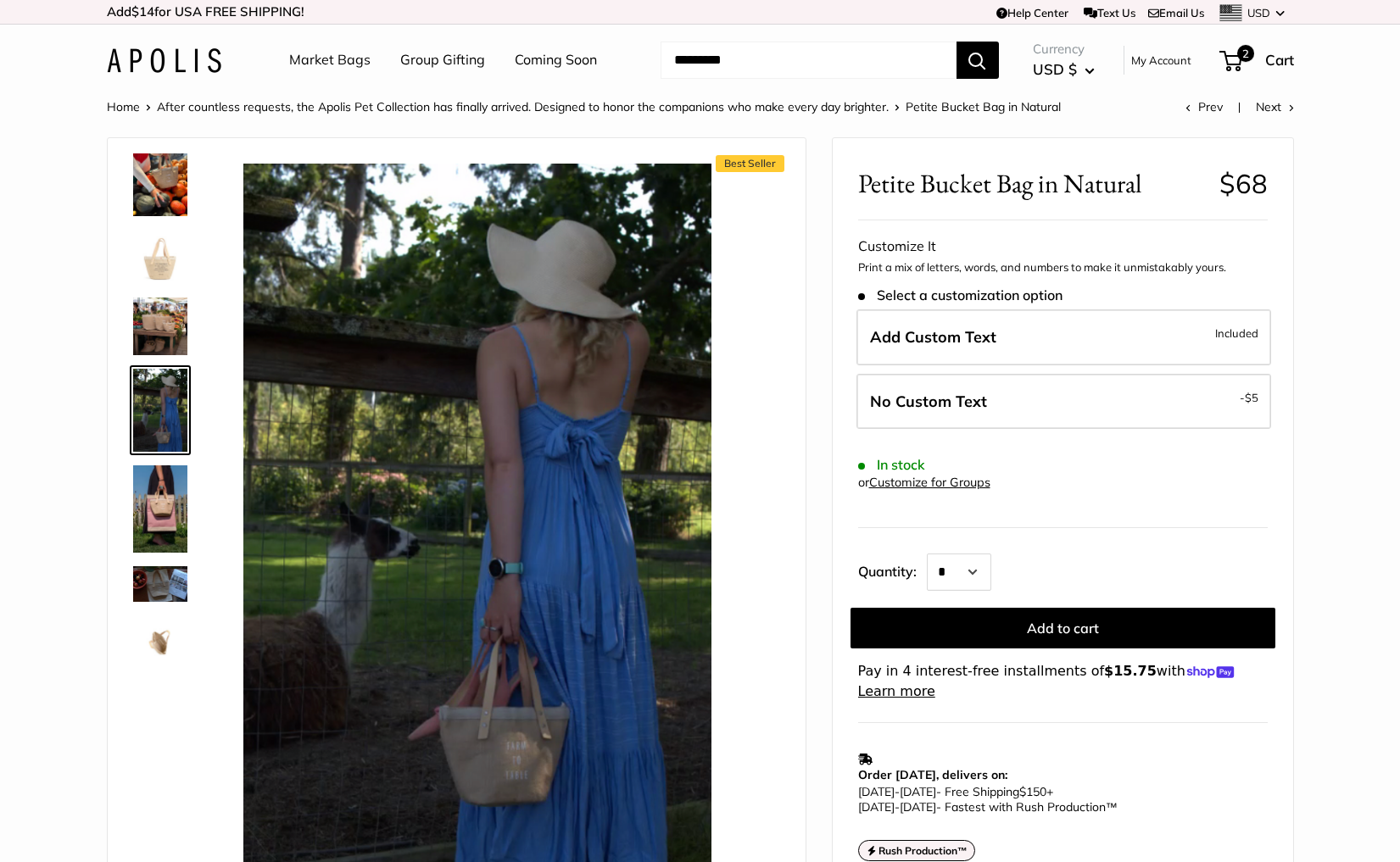
click at [155, 510] on img at bounding box center [160, 509] width 54 height 87
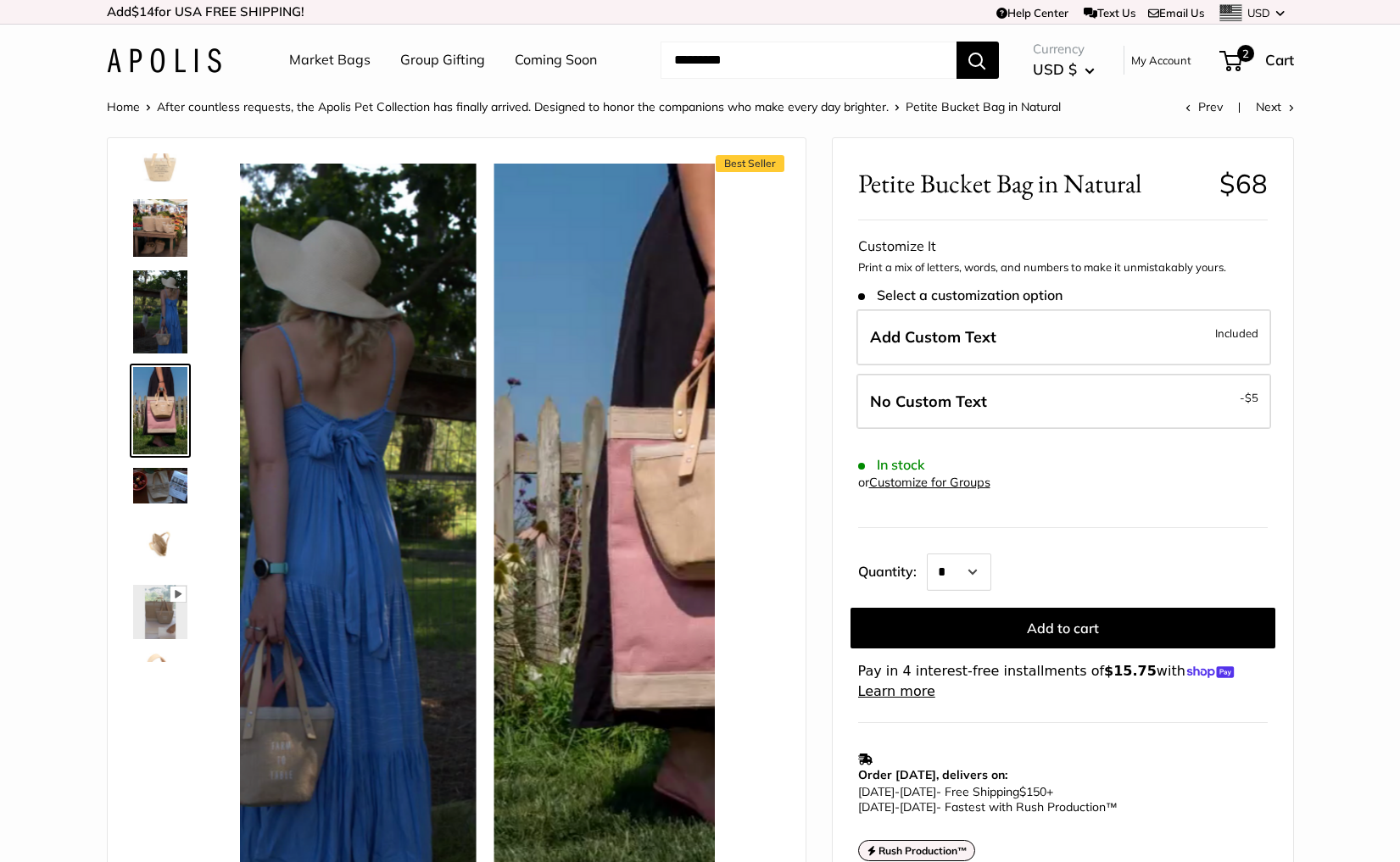
scroll to position [188, 0]
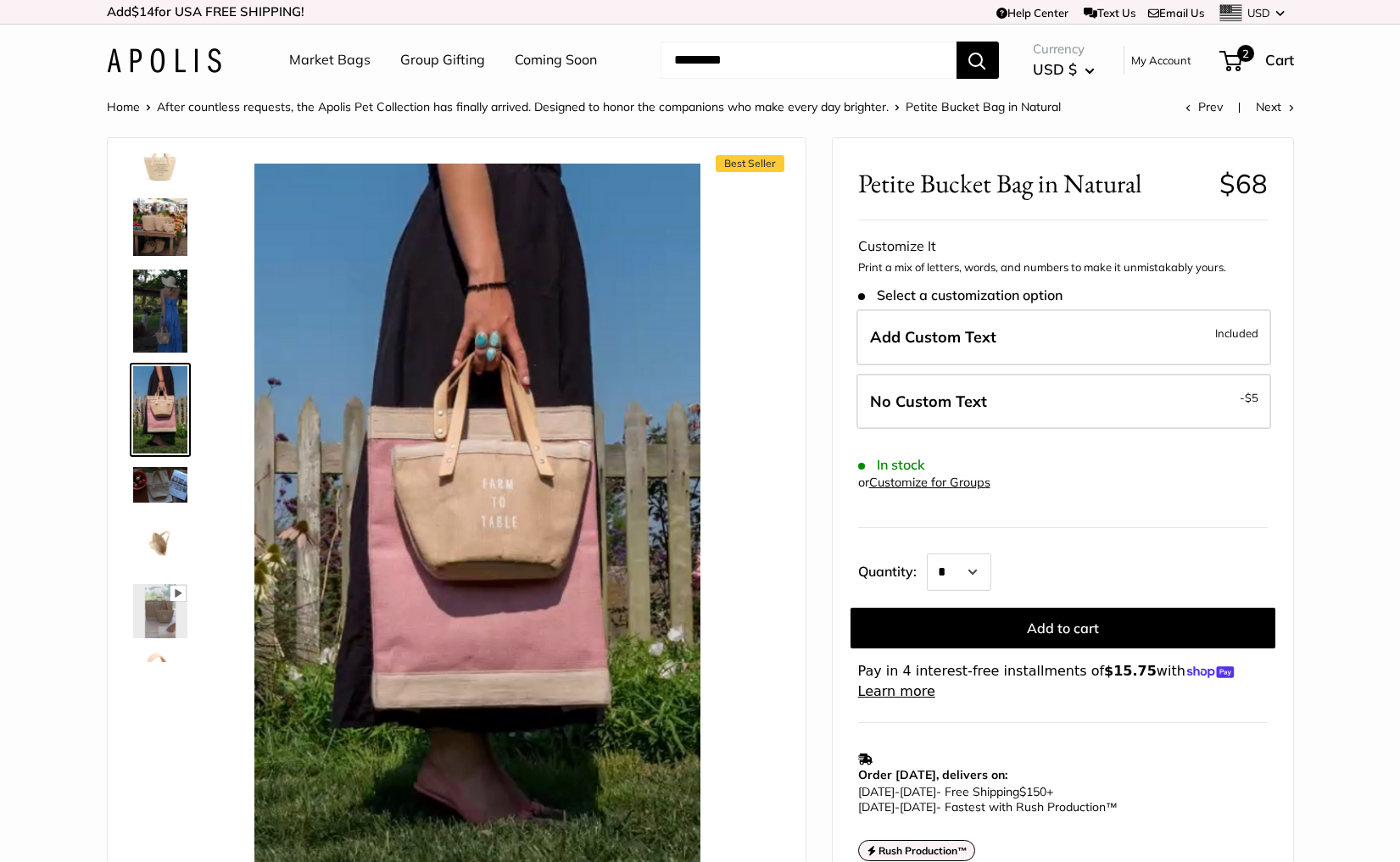
click at [164, 499] on img at bounding box center [160, 484] width 54 height 34
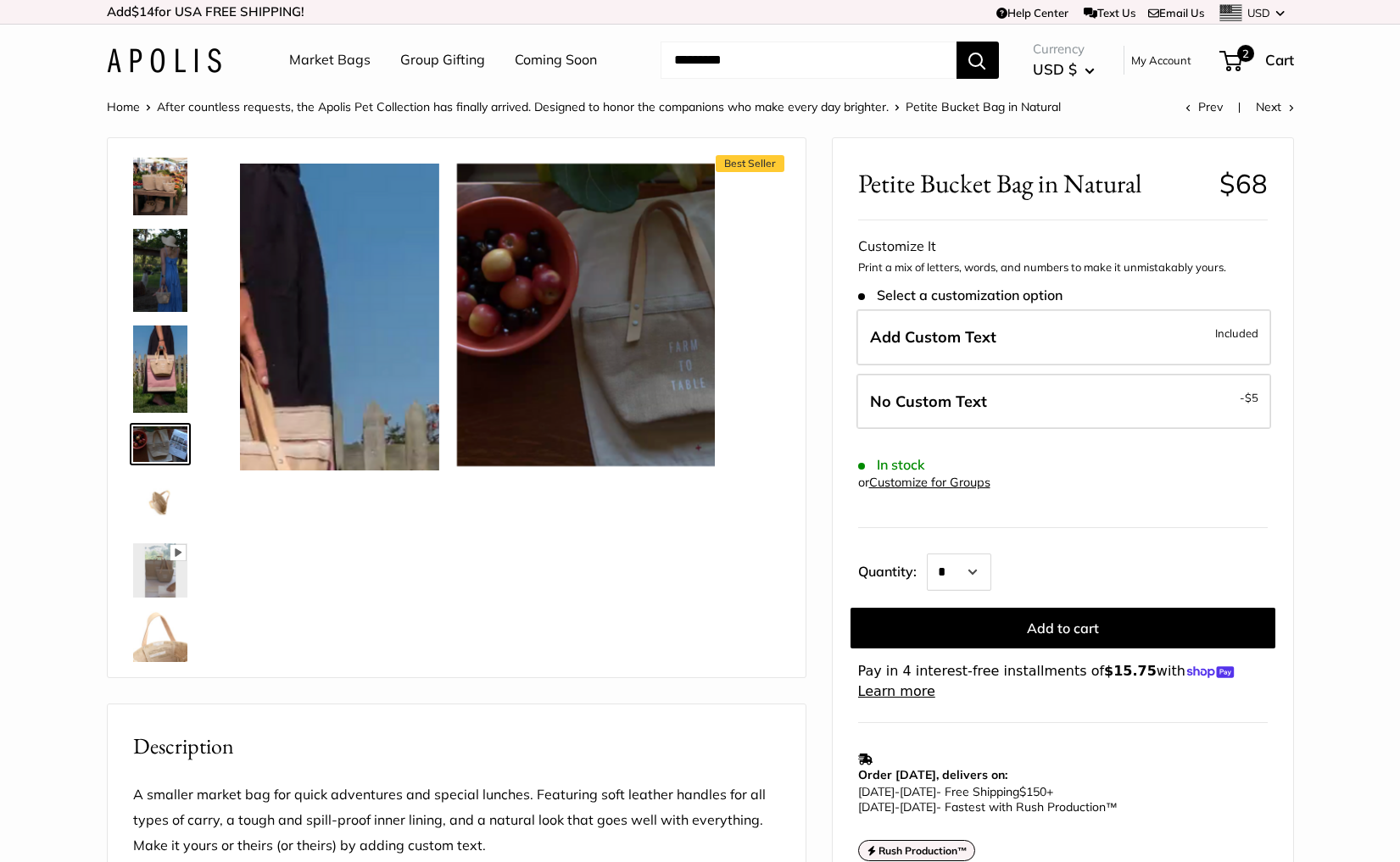
scroll to position [262, 0]
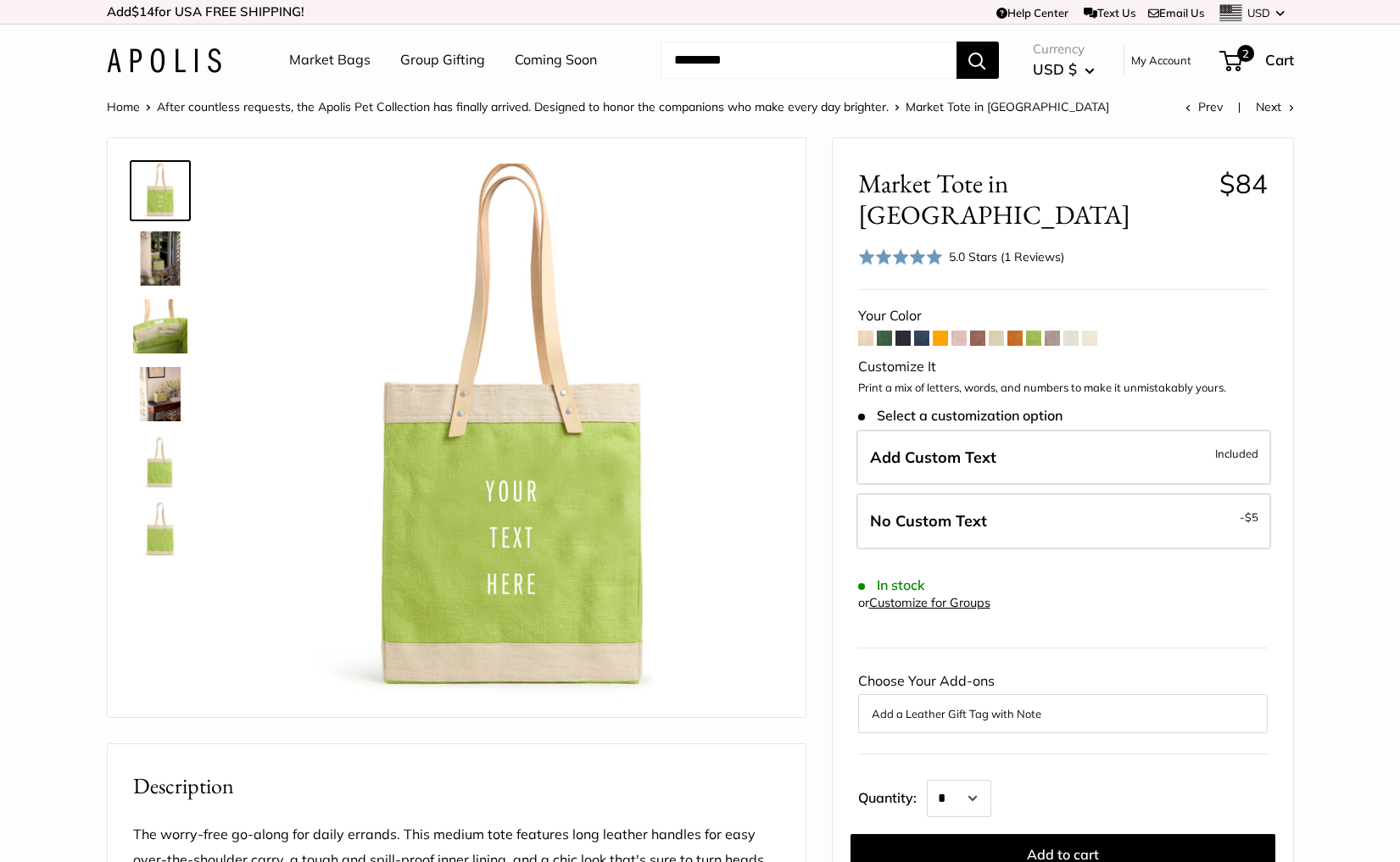
click at [945, 245] on div "Rated 5.0 out of 5 5.0 Stars (1 Reviews) Click to go to reviews" at bounding box center [961, 257] width 207 height 25
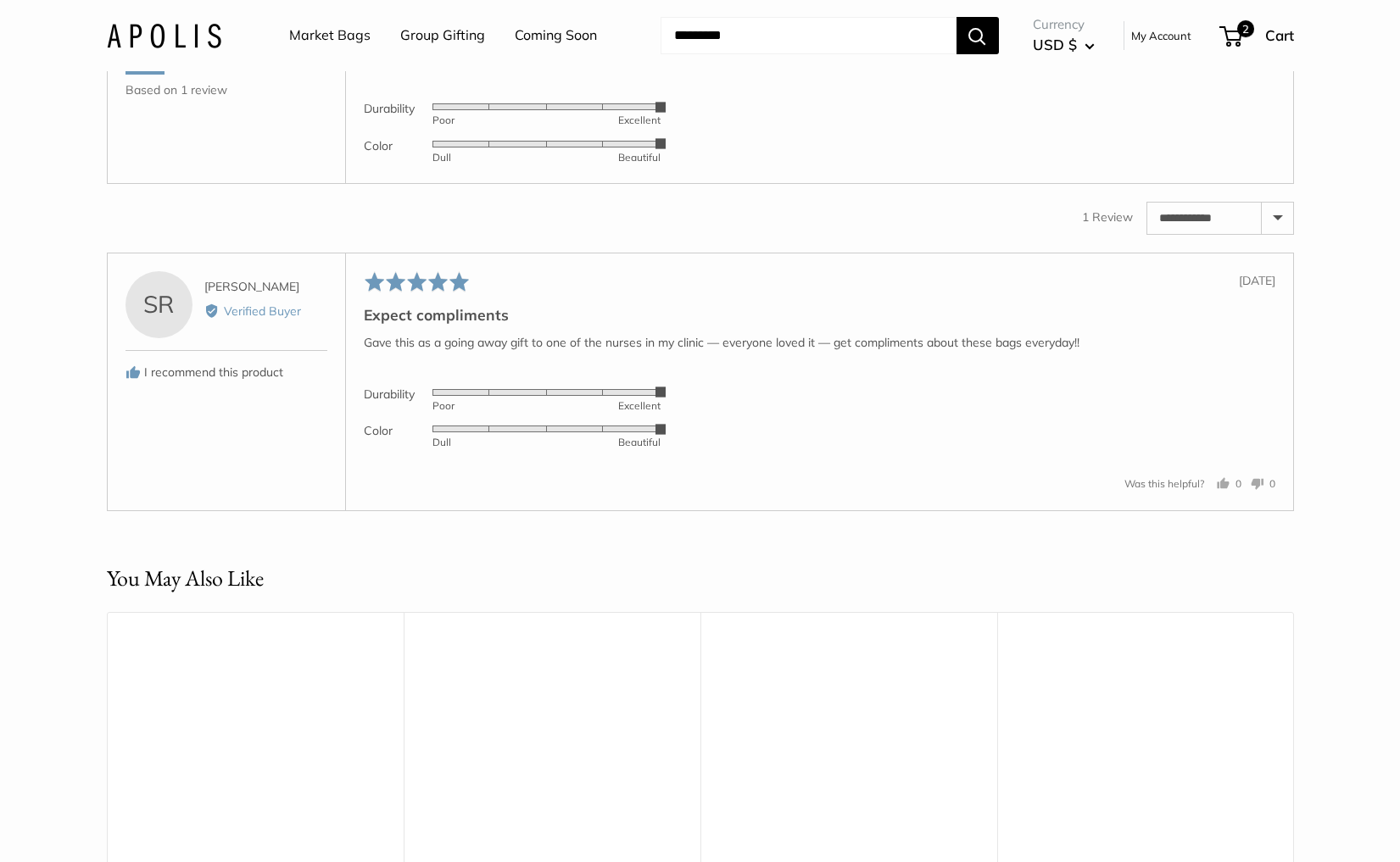
scroll to position [2769, 0]
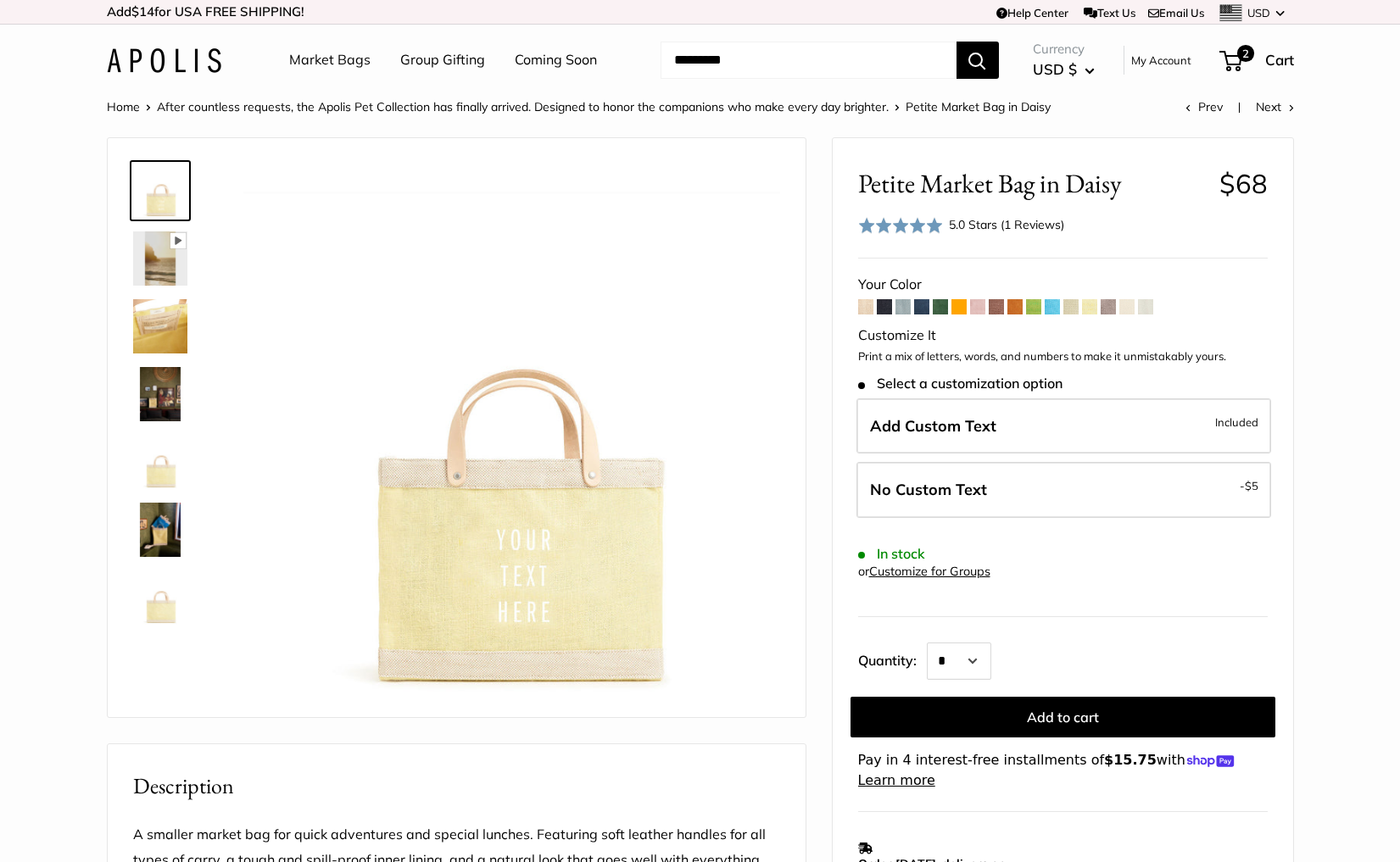
click at [964, 226] on div "5.0 Stars (1 Reviews)" at bounding box center [1007, 225] width 115 height 19
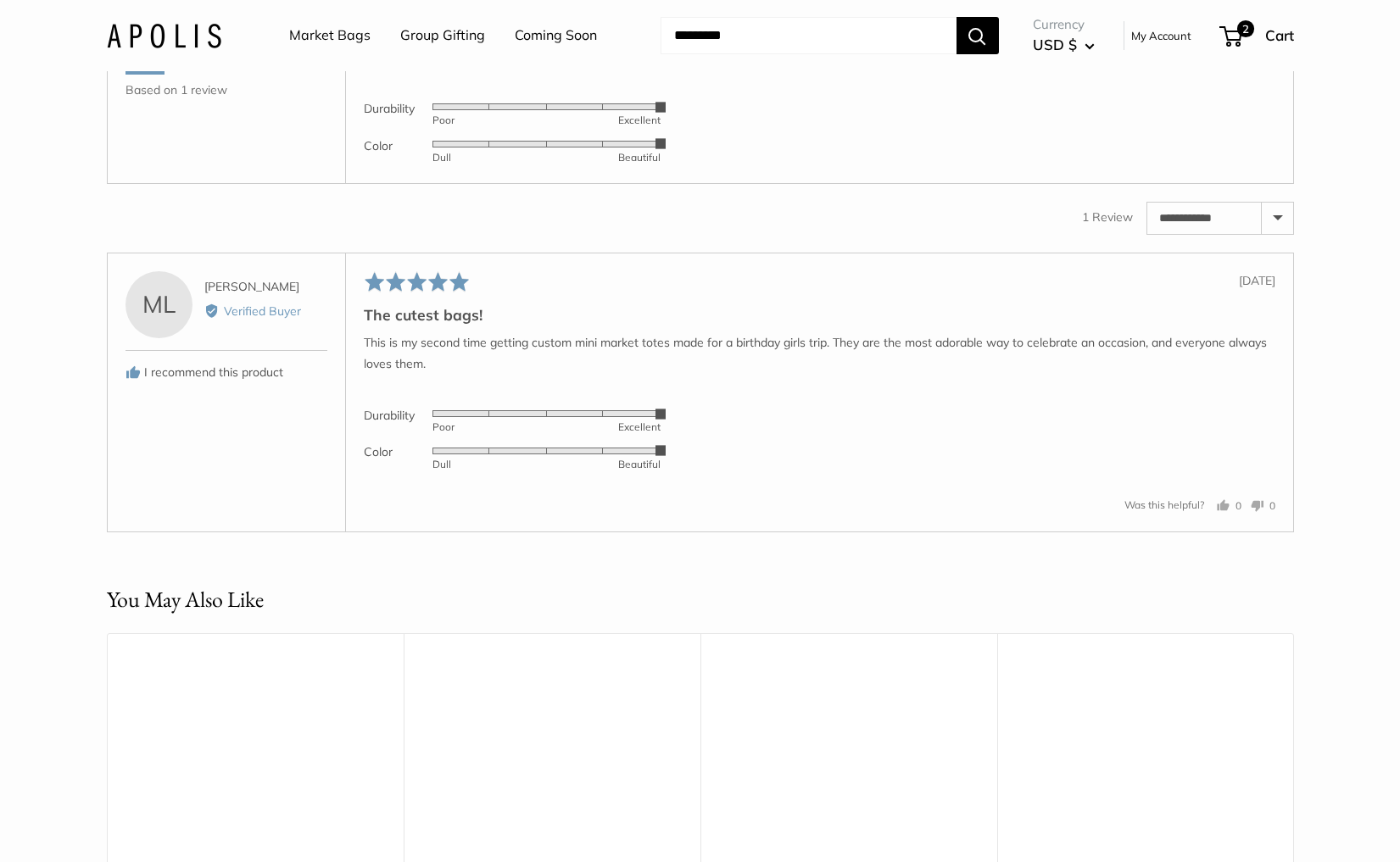
scroll to position [2769, 0]
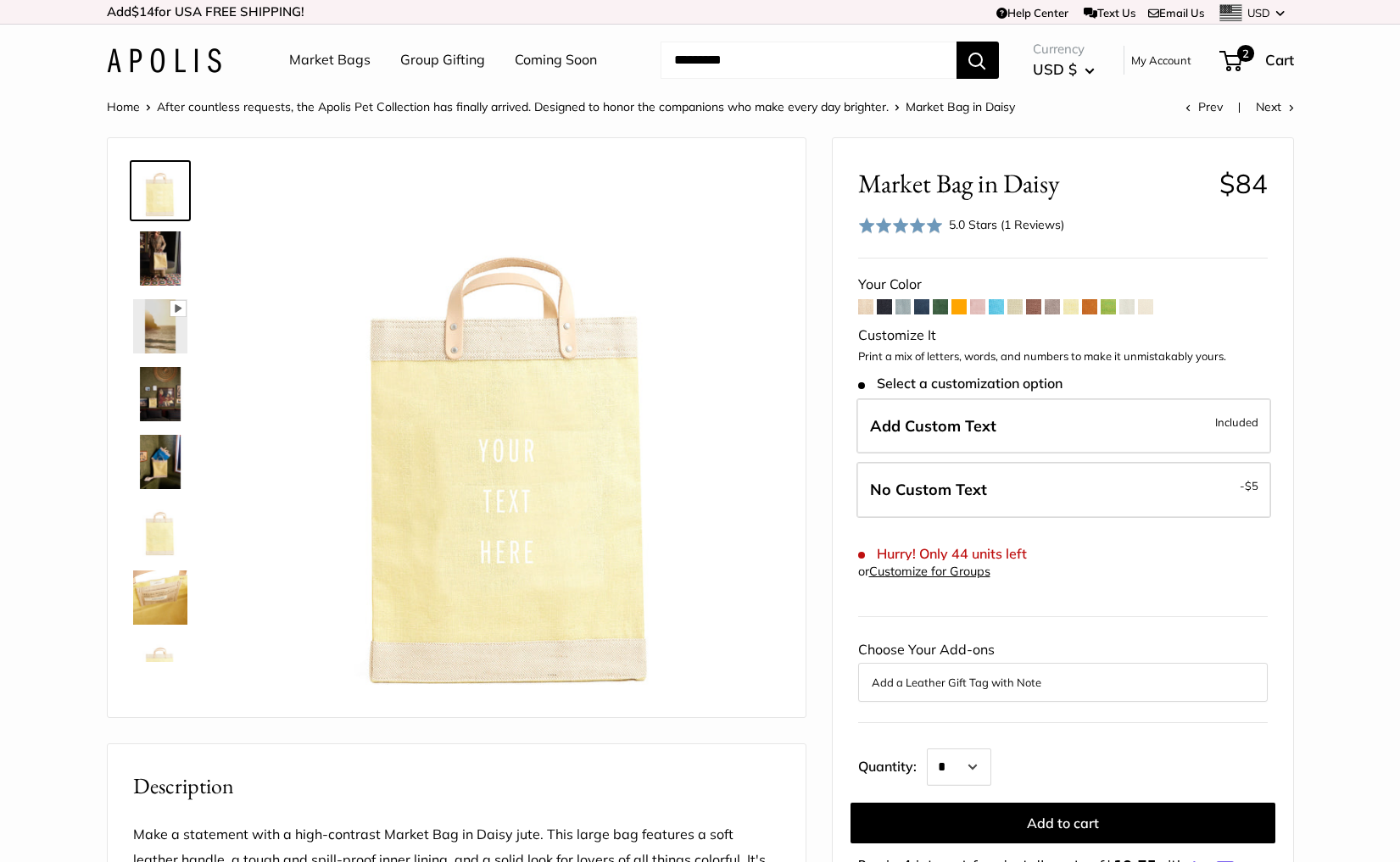
click at [924, 225] on span at bounding box center [900, 226] width 84 height 17
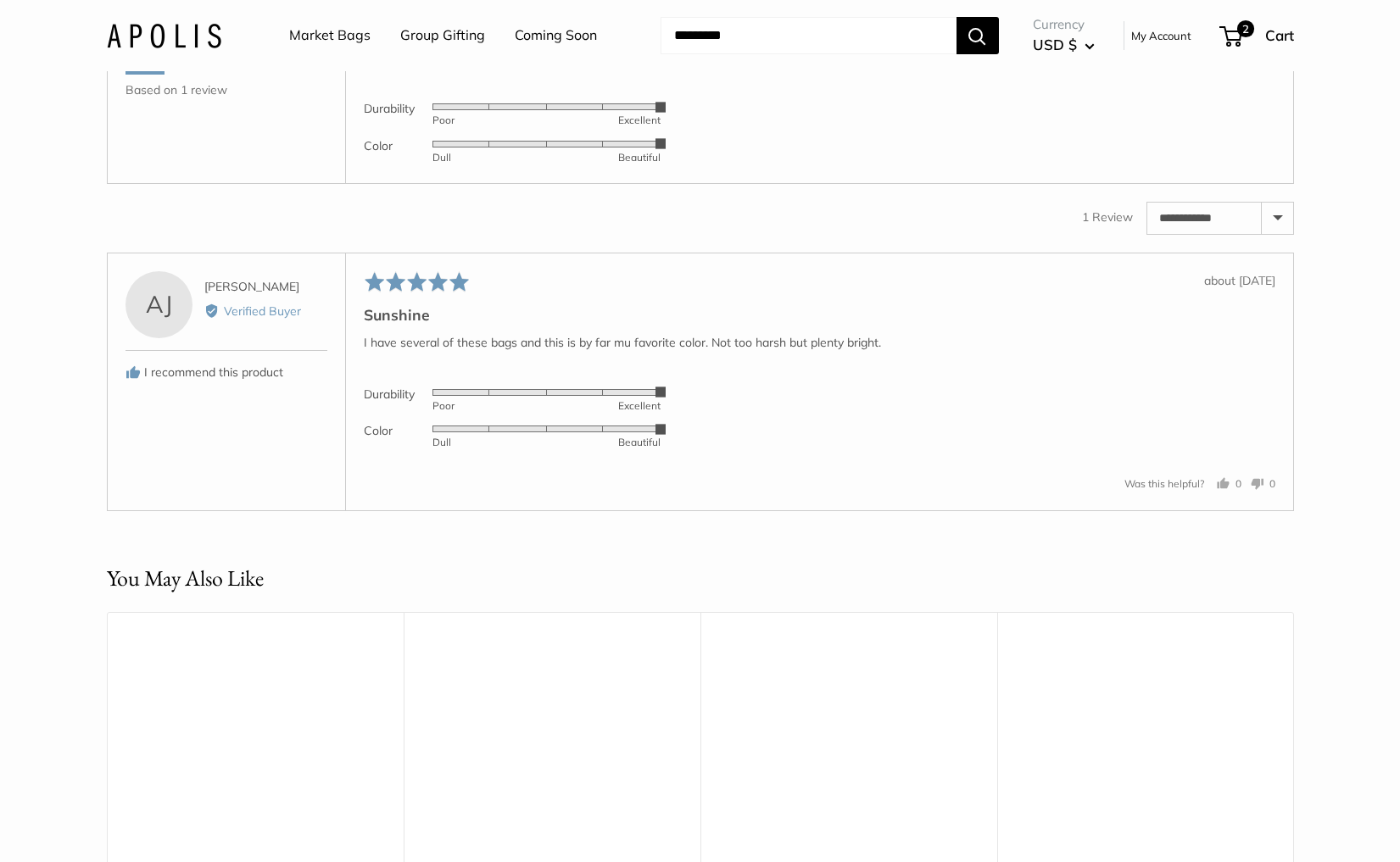
scroll to position [2769, 0]
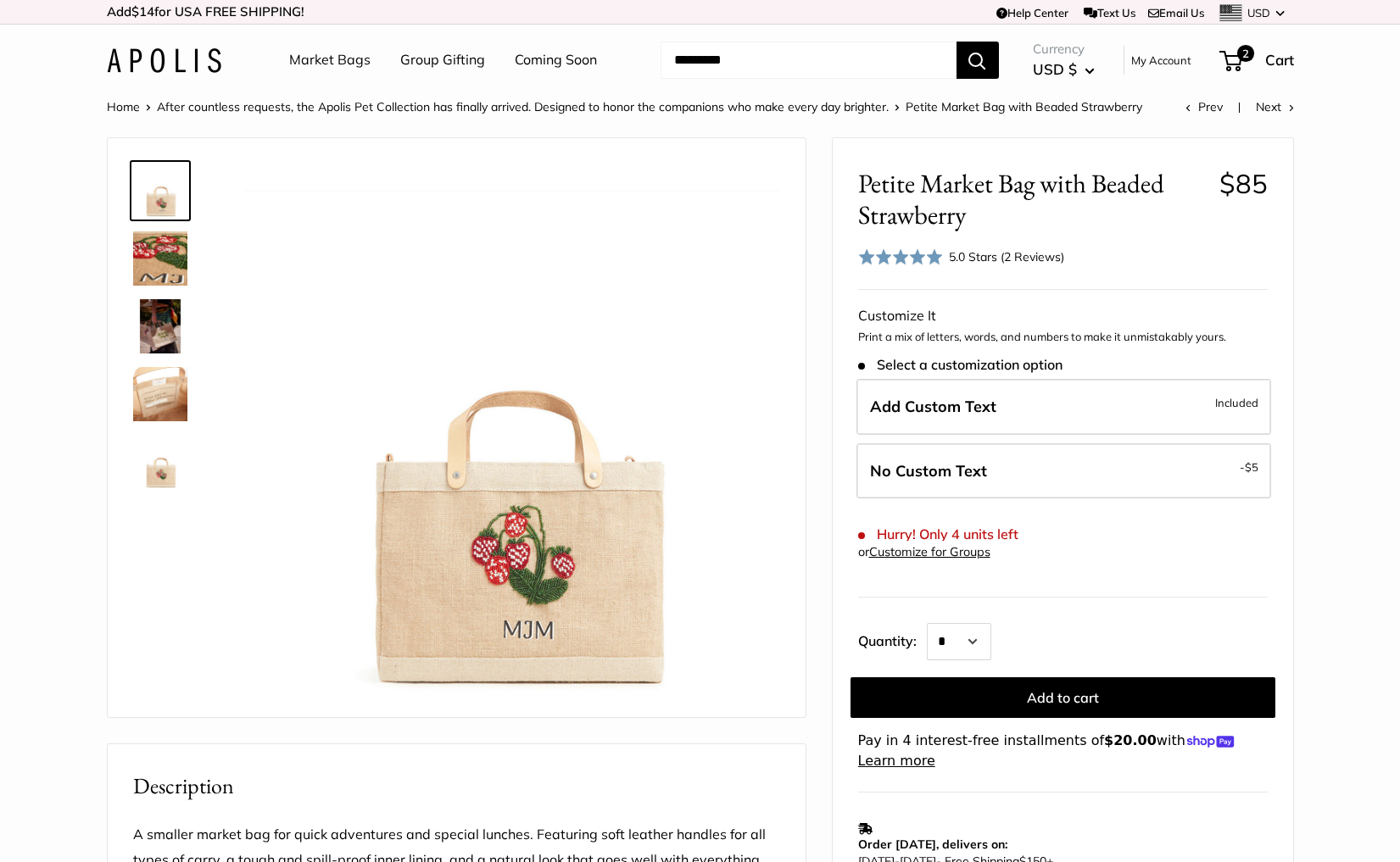
click at [159, 56] on img at bounding box center [164, 60] width 115 height 25
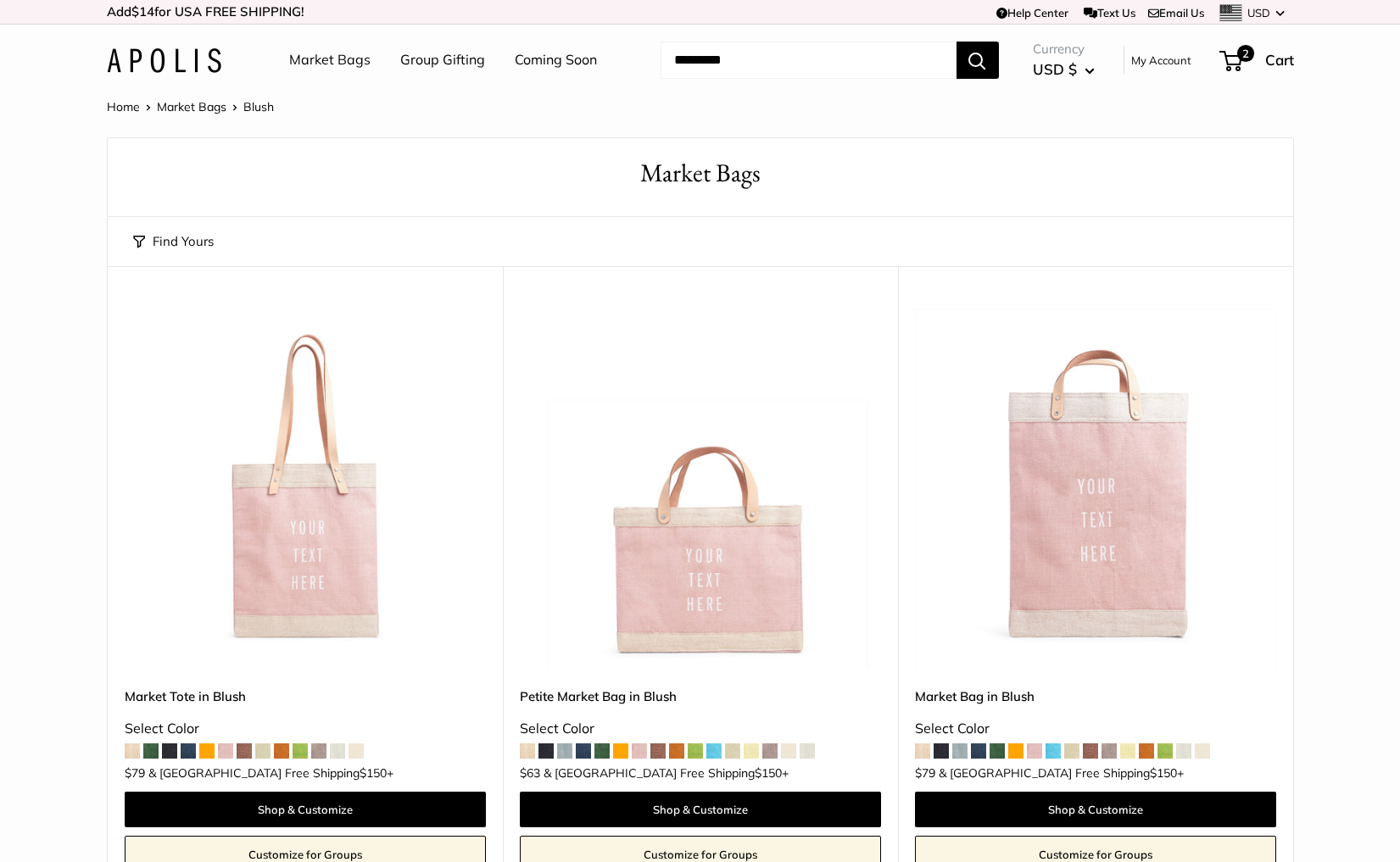
click at [163, 62] on img at bounding box center [164, 60] width 115 height 25
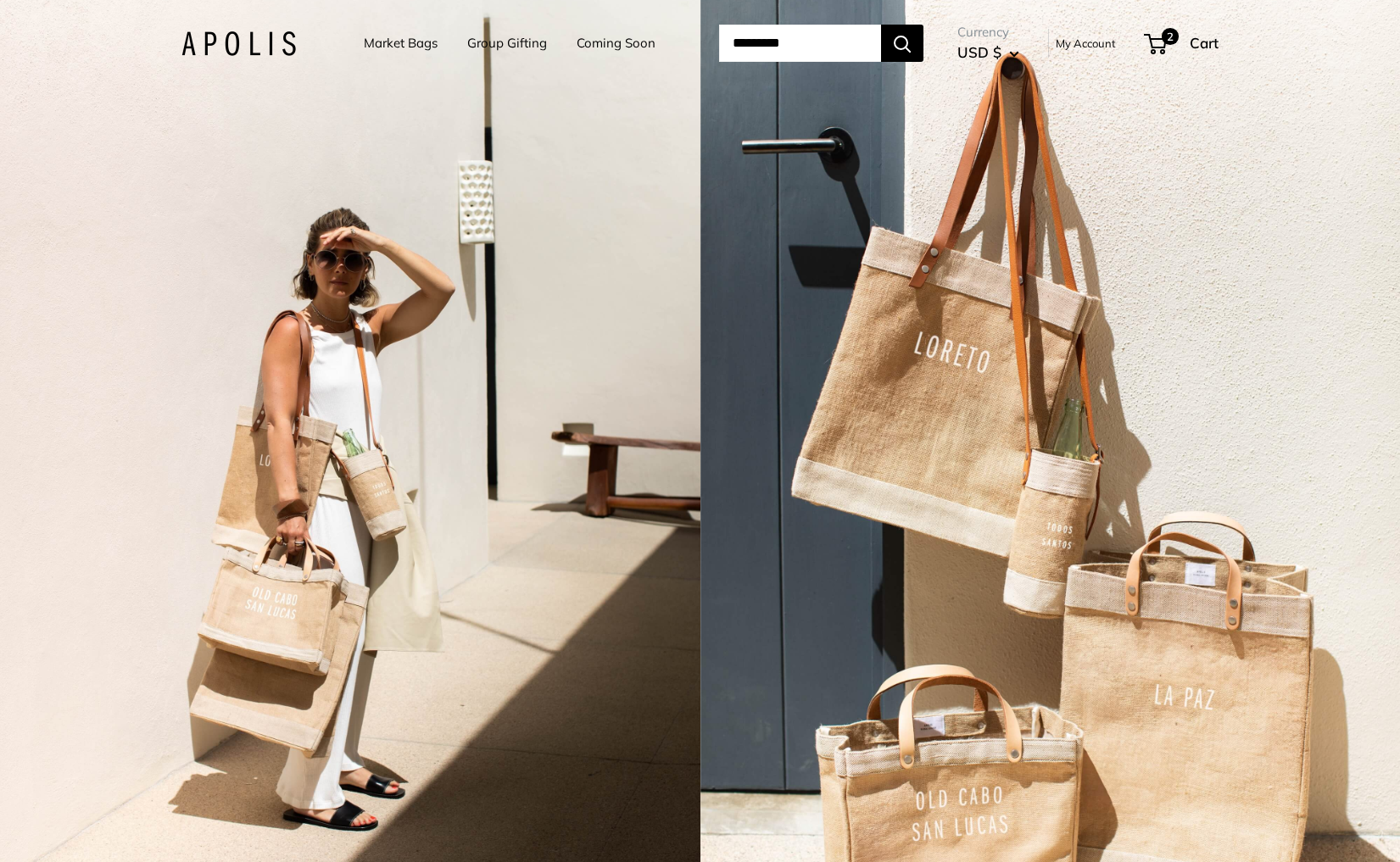
click at [802, 411] on div "2 / 3" at bounding box center [1050, 431] width 700 height 862
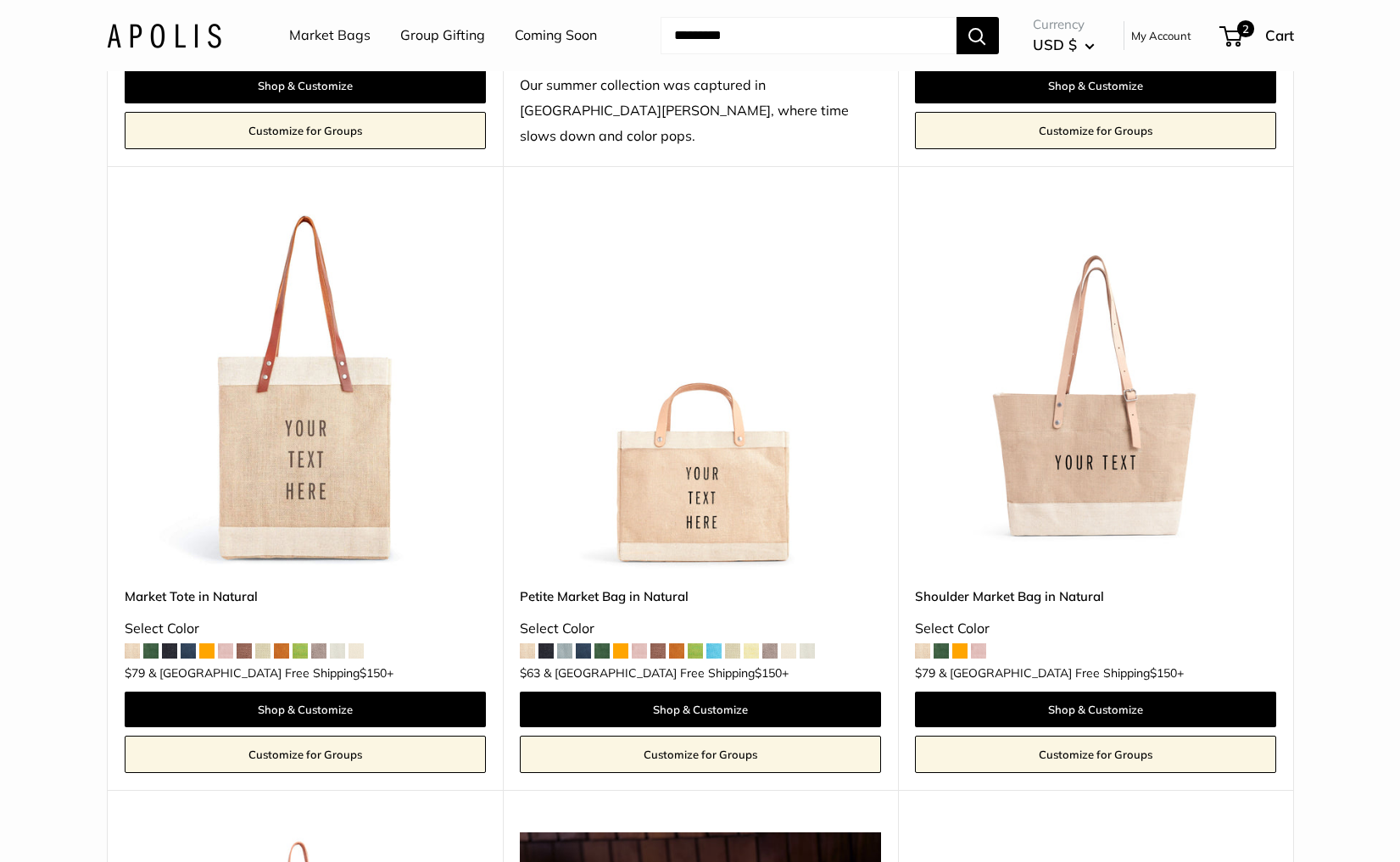
scroll to position [3708, 0]
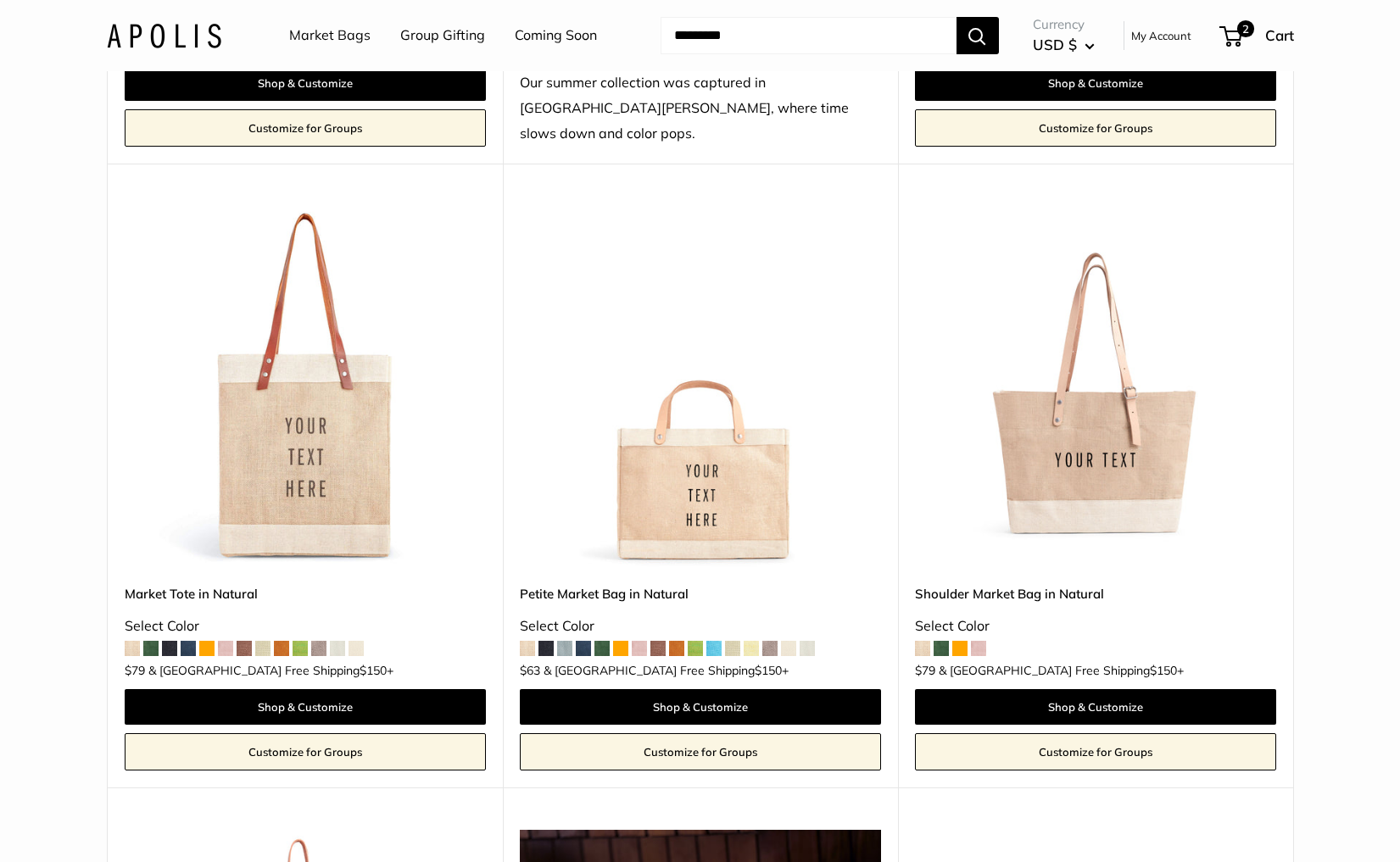
click at [0, 0] on img at bounding box center [0, 0] width 0 height 0
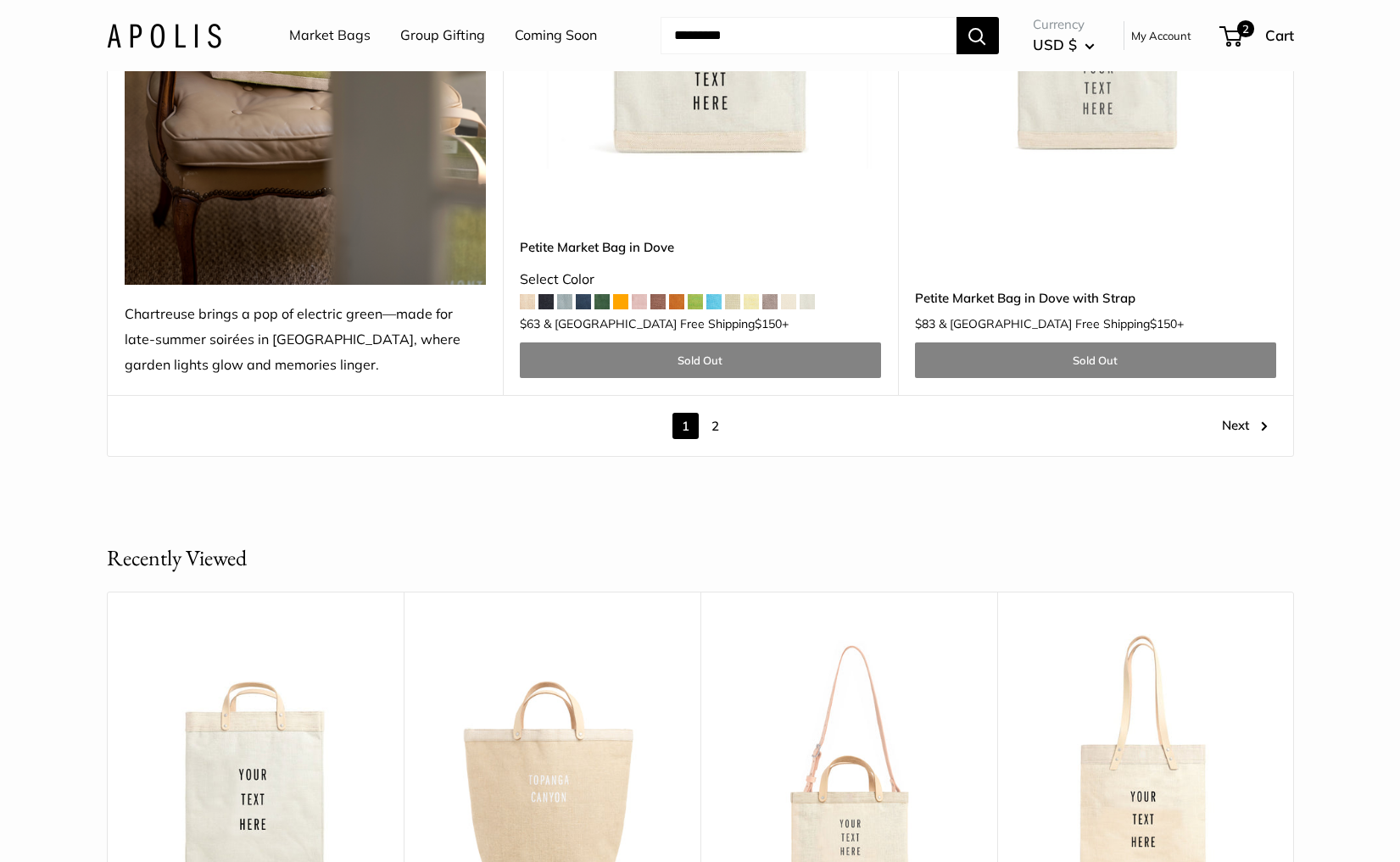
scroll to position [9634, 0]
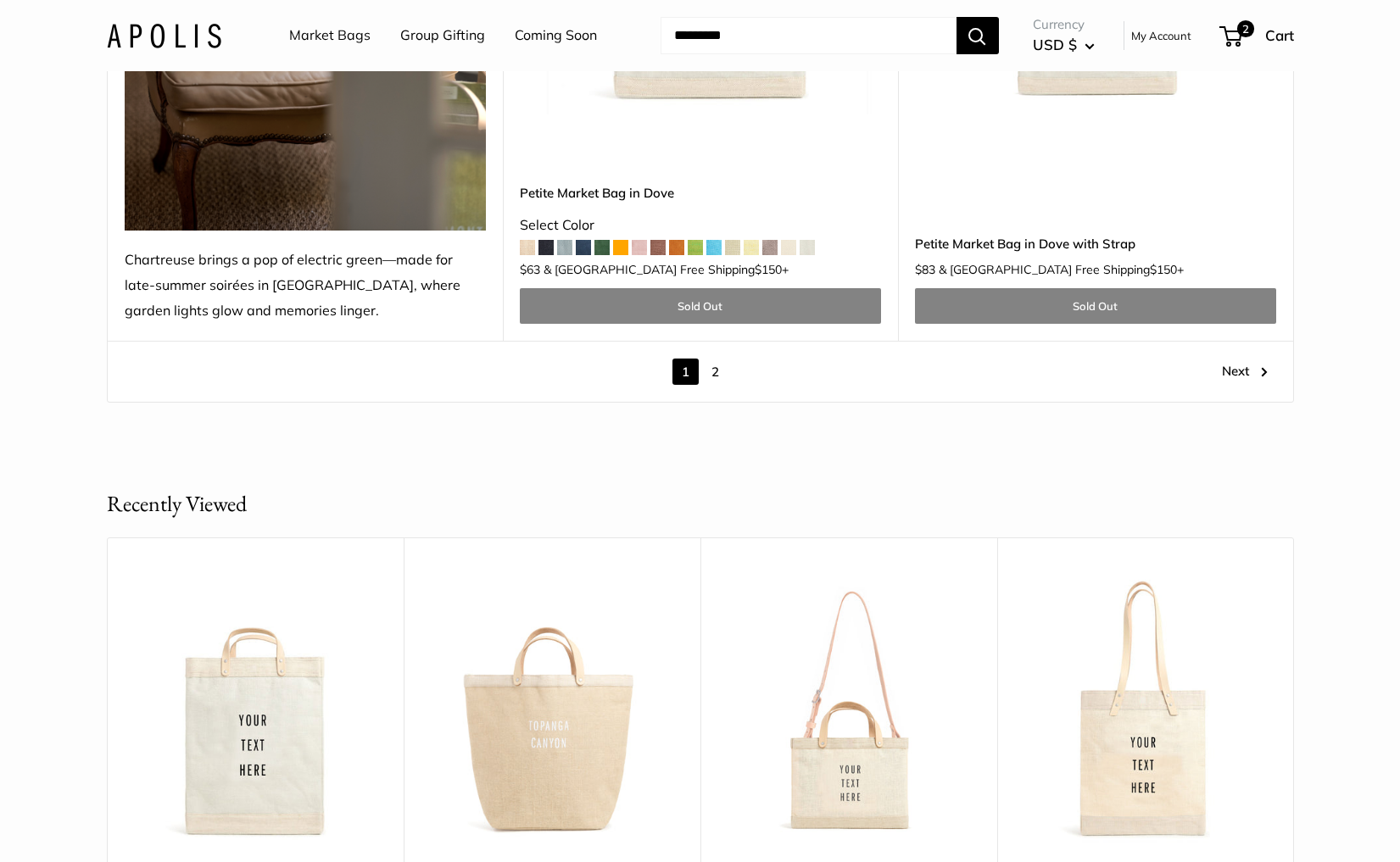
click at [713, 358] on link "2" at bounding box center [715, 371] width 27 height 27
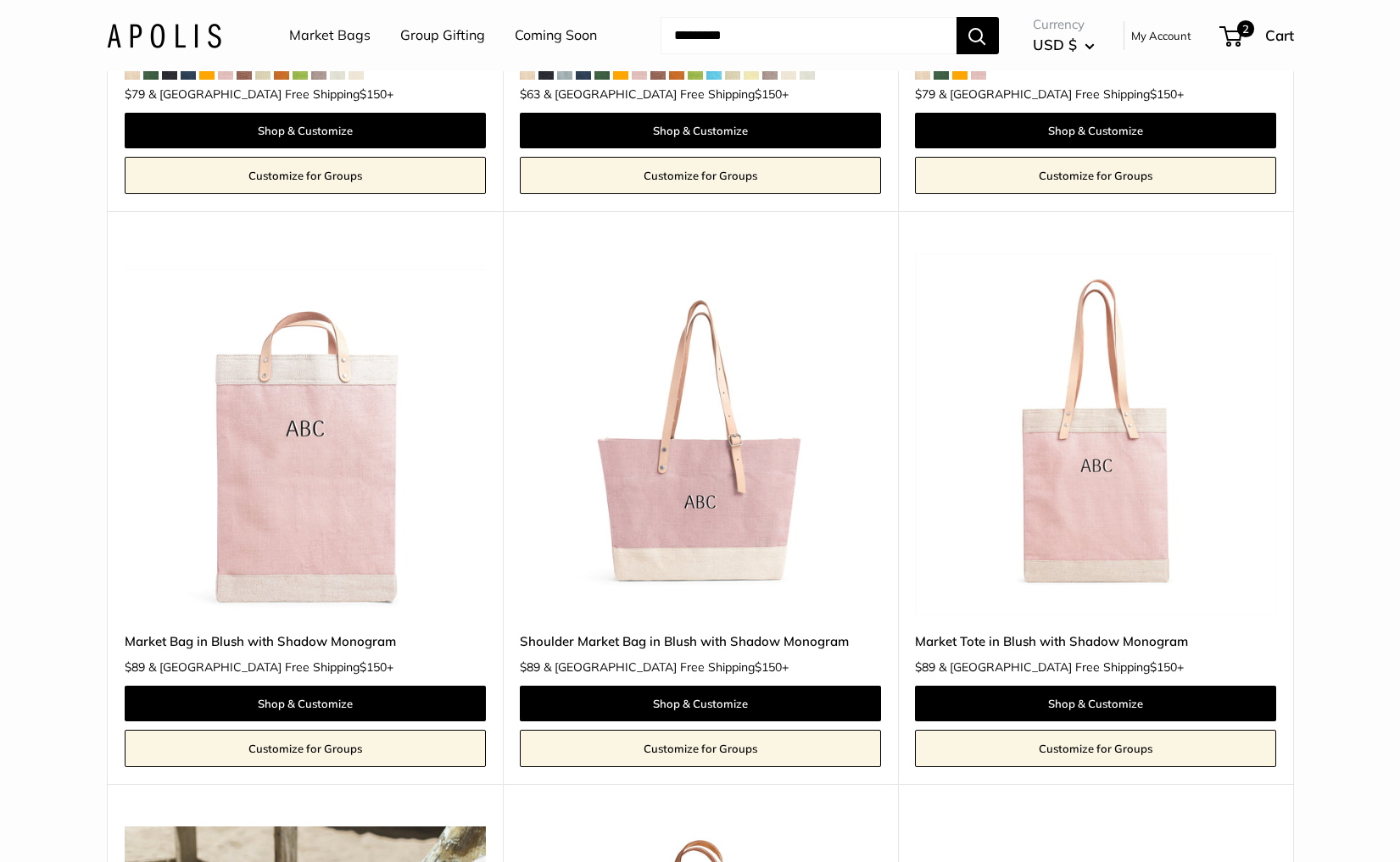
scroll to position [1939, 0]
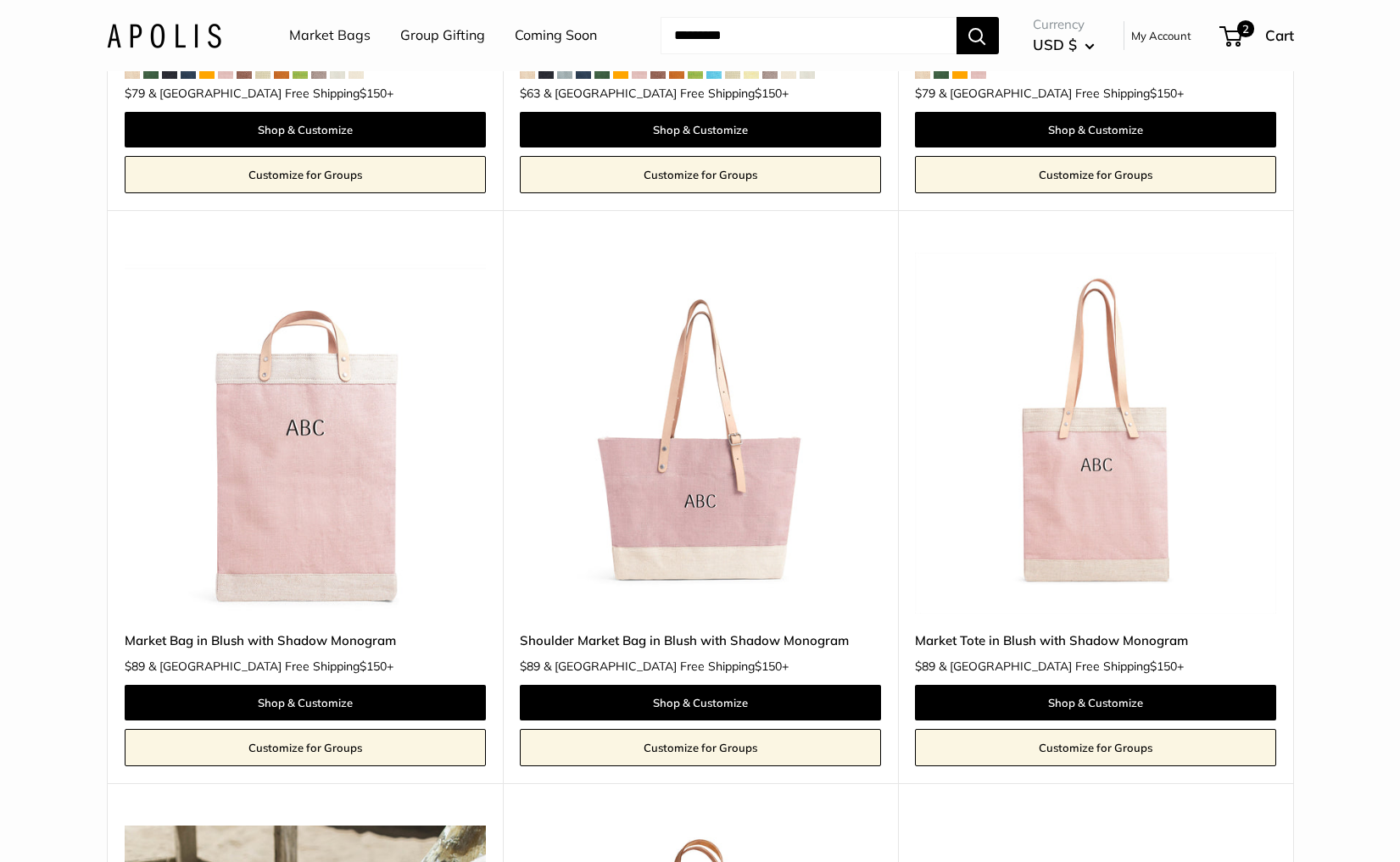
click at [0, 0] on img at bounding box center [0, 0] width 0 height 0
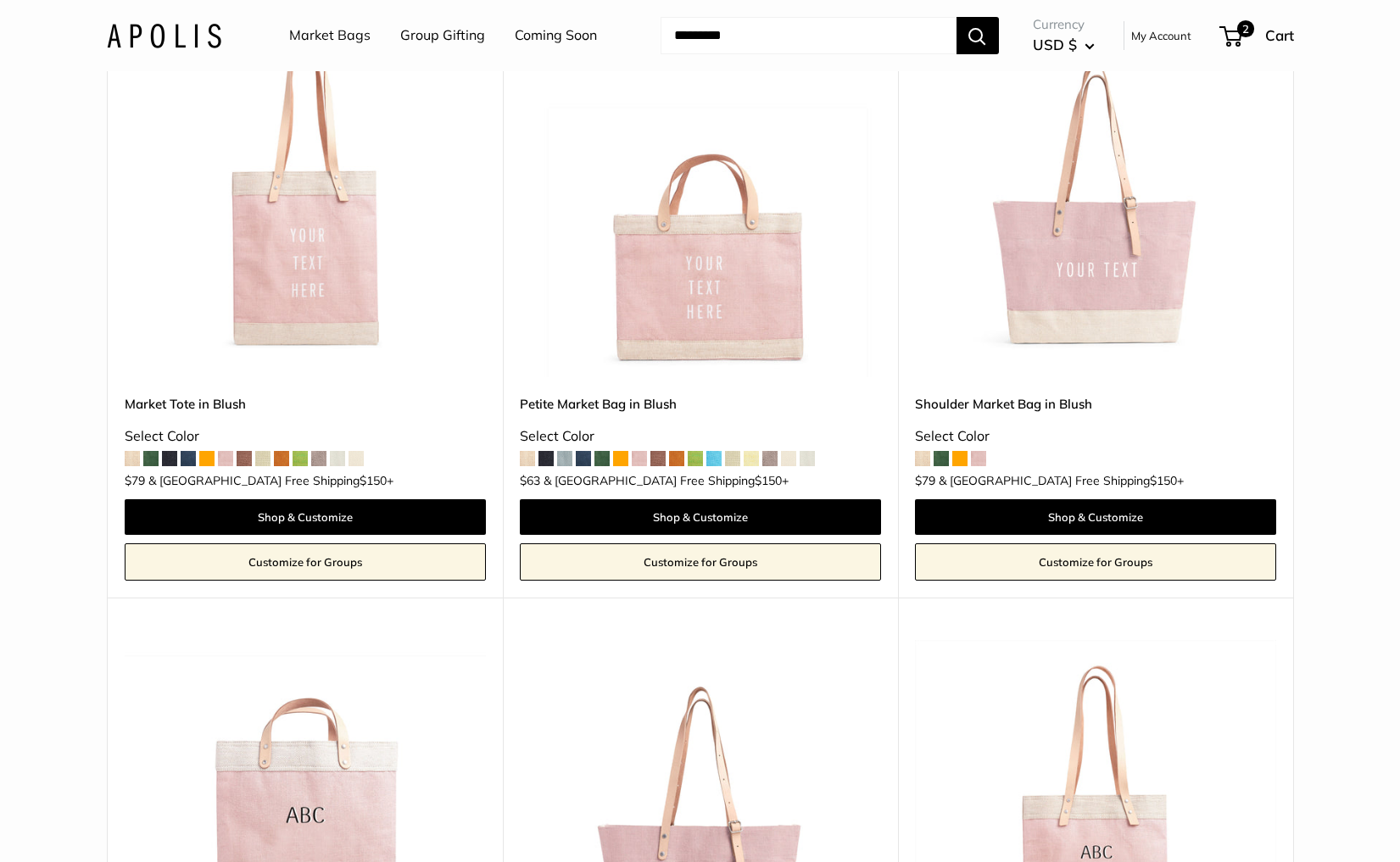
scroll to position [1315, 0]
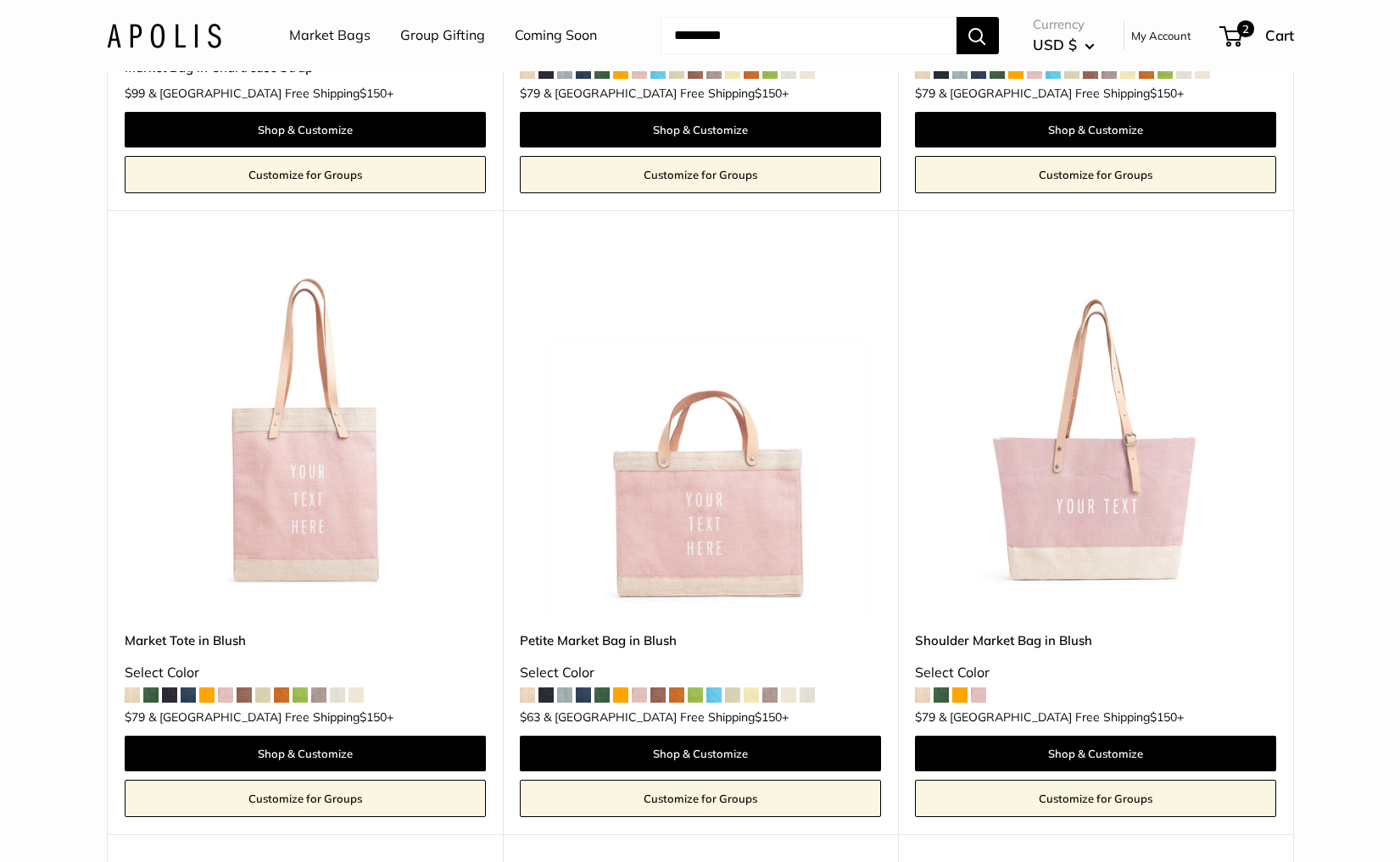
click at [0, 0] on img at bounding box center [0, 0] width 0 height 0
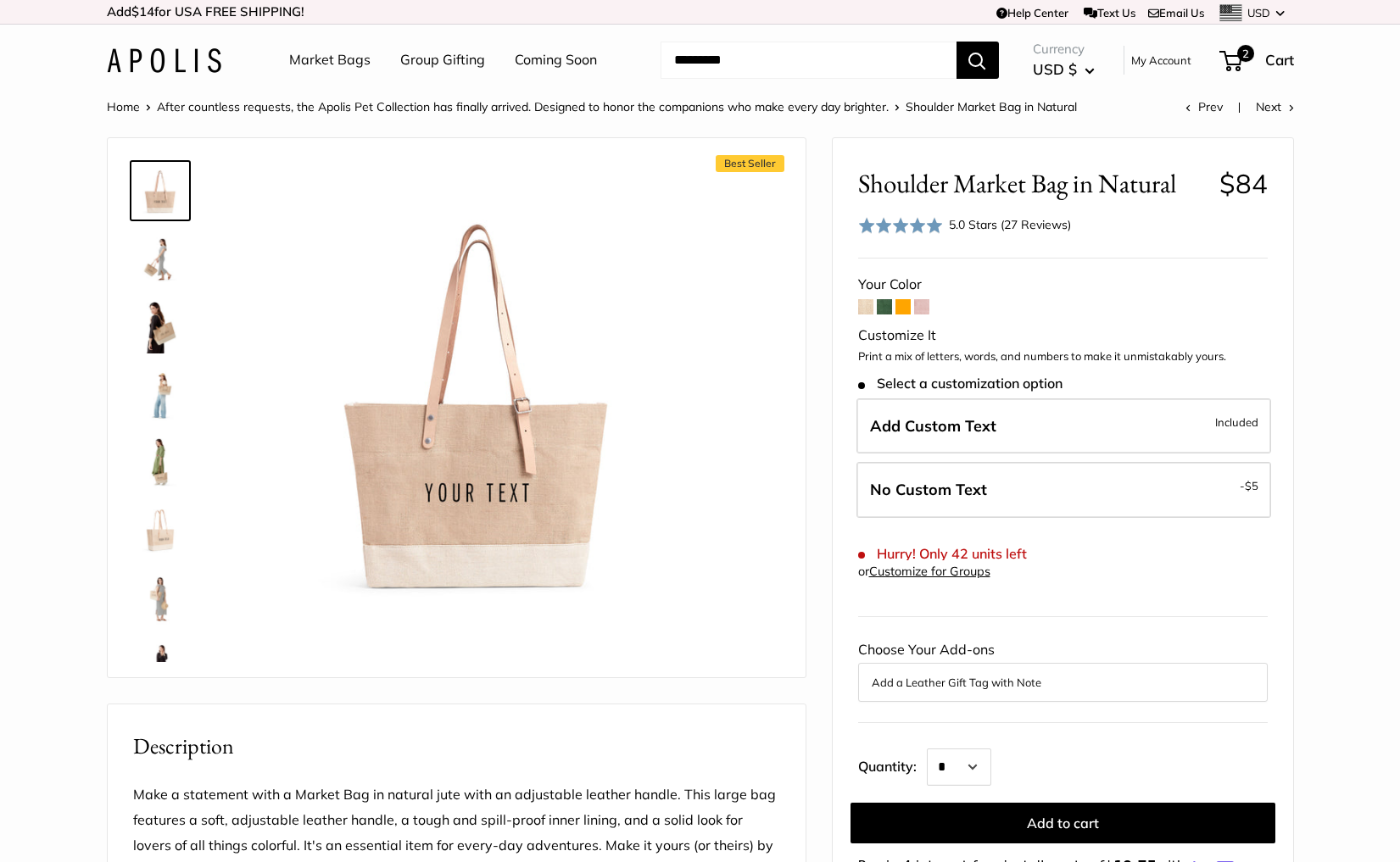
click at [920, 220] on span at bounding box center [900, 226] width 84 height 17
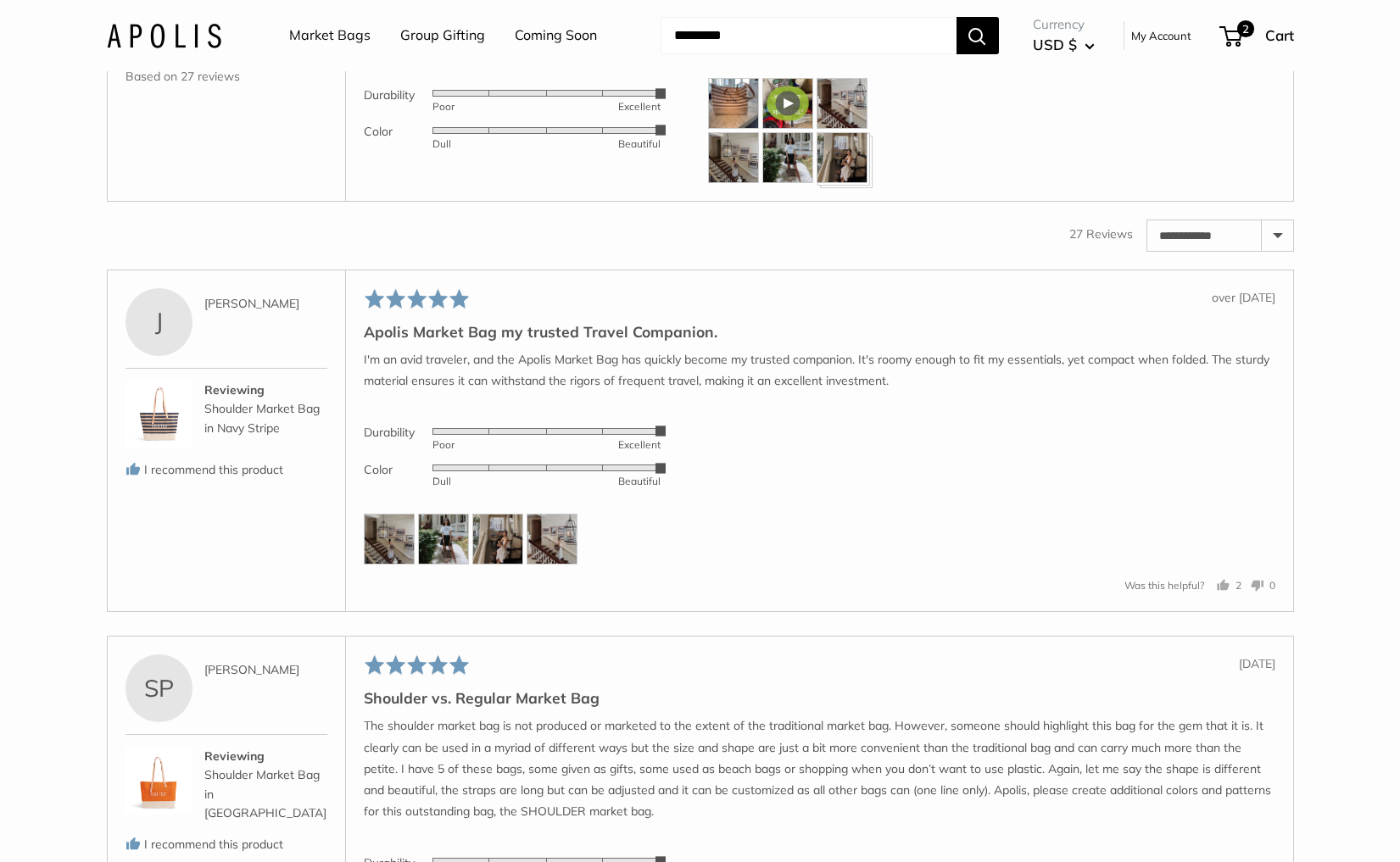
scroll to position [2757, 0]
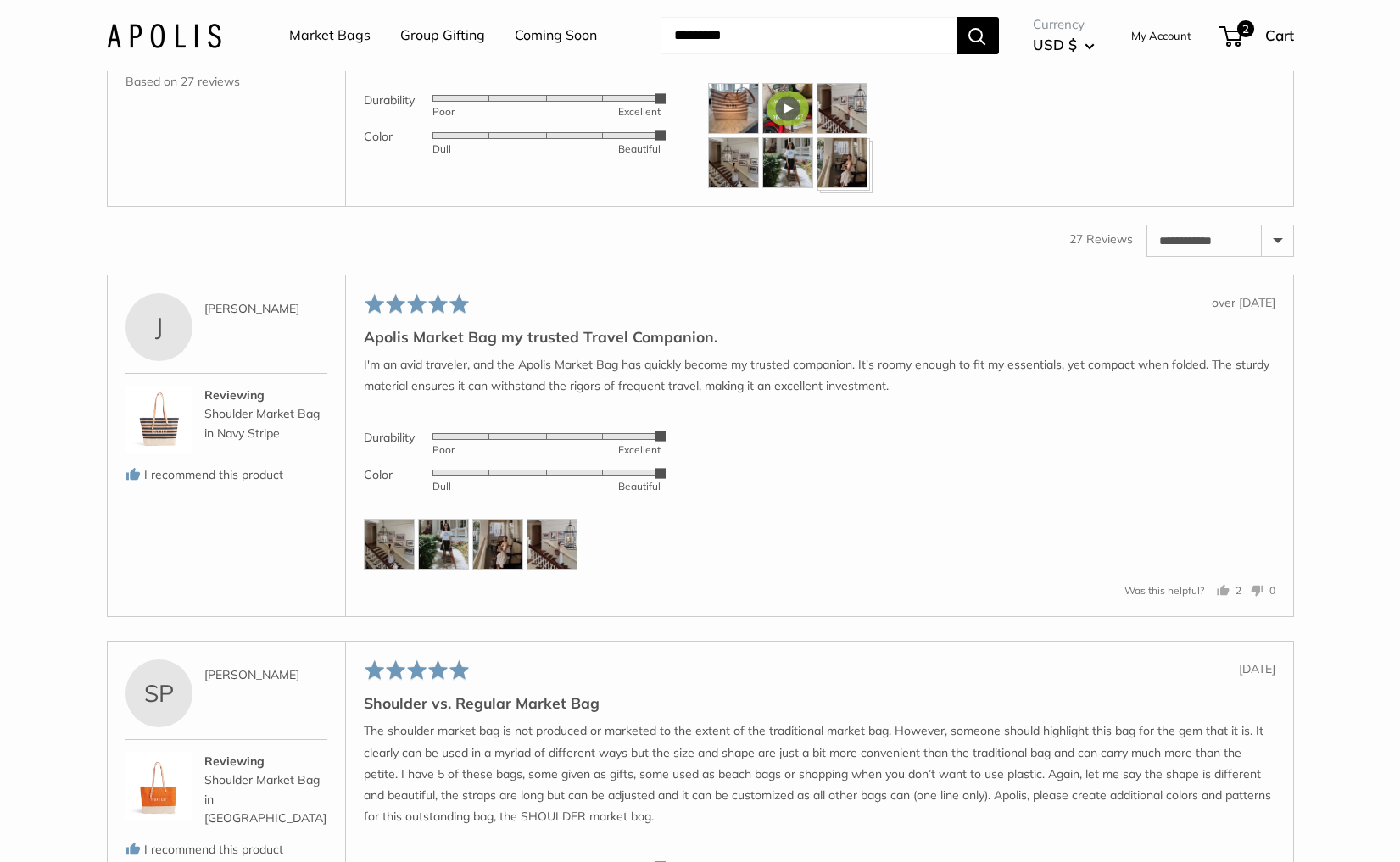
click at [1280, 254] on select "**********" at bounding box center [1219, 240] width 146 height 30
select select "*********"
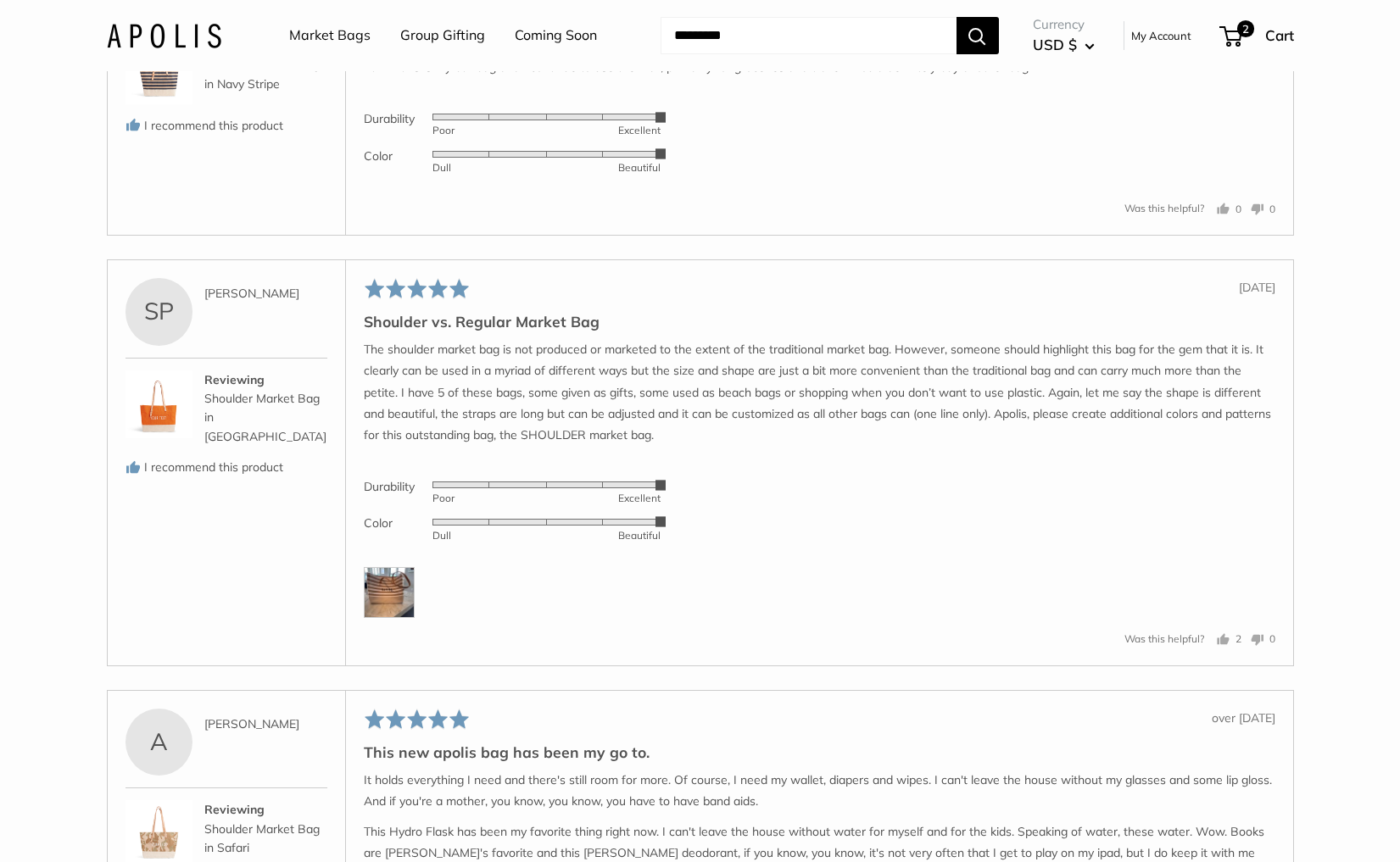
scroll to position [3746, 0]
click at [397, 602] on img at bounding box center [388, 591] width 51 height 51
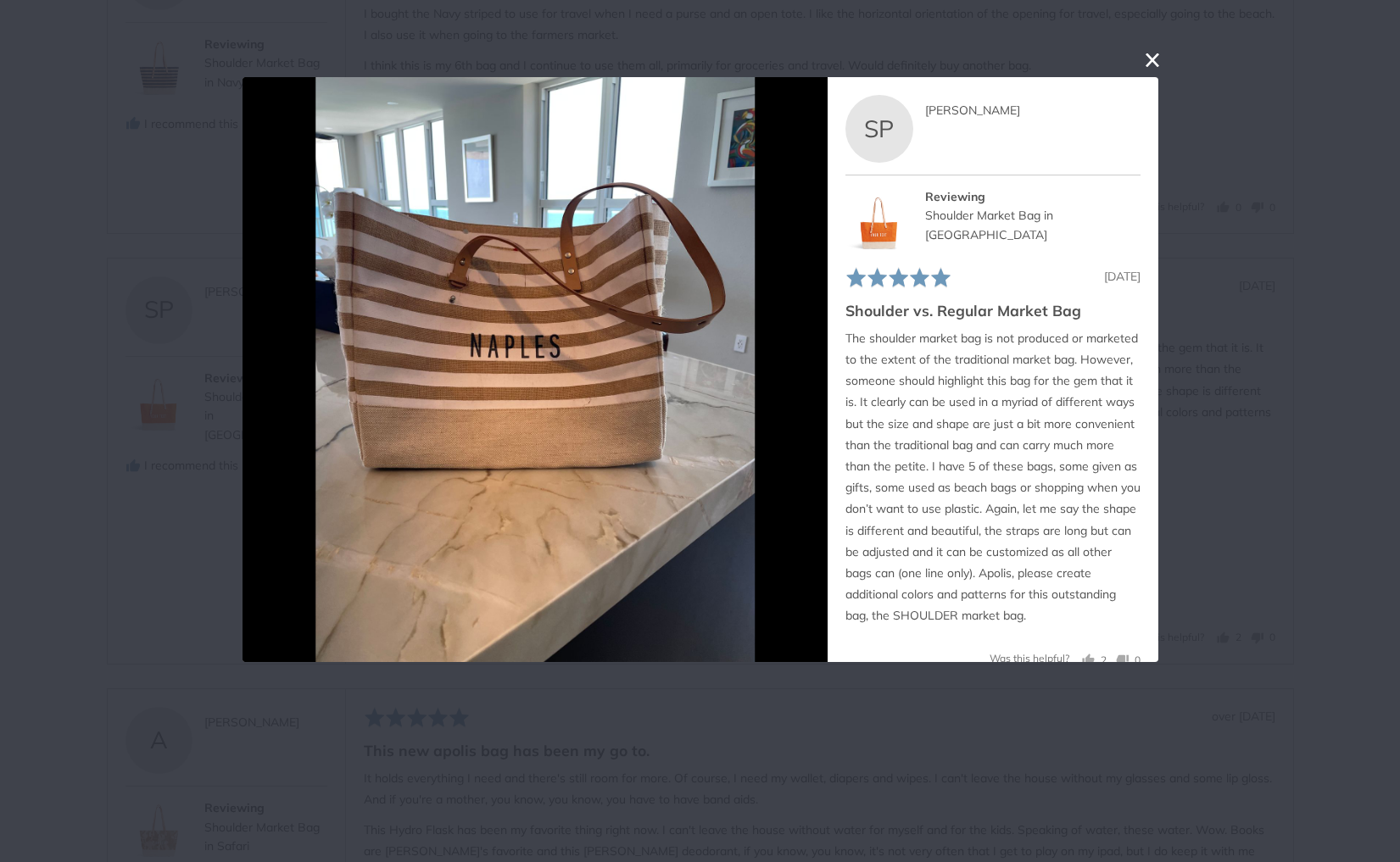
click at [1152, 61] on button "close this modal window" at bounding box center [1152, 60] width 21 height 21
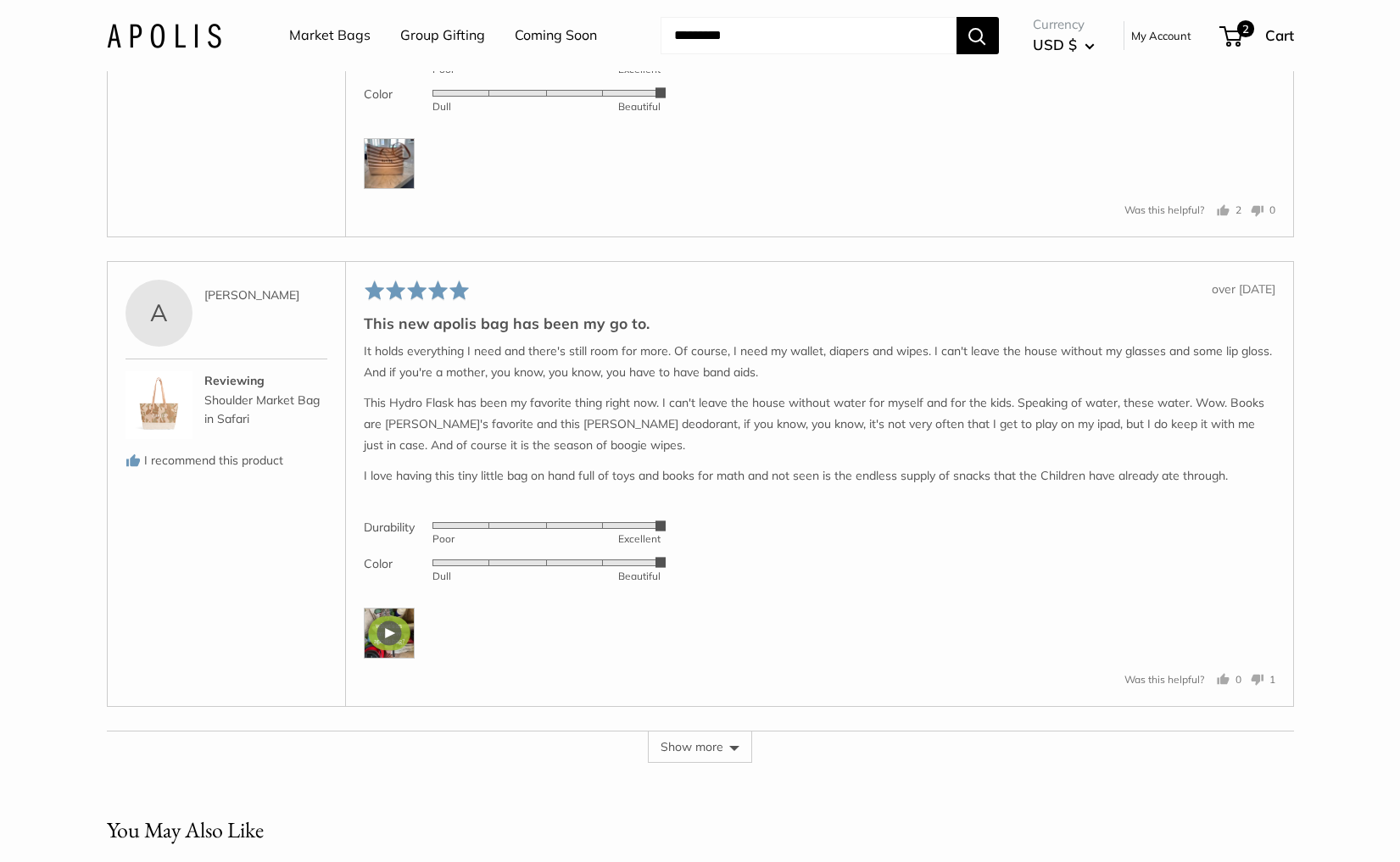
scroll to position [4174, 0]
click at [390, 655] on div at bounding box center [388, 632] width 51 height 51
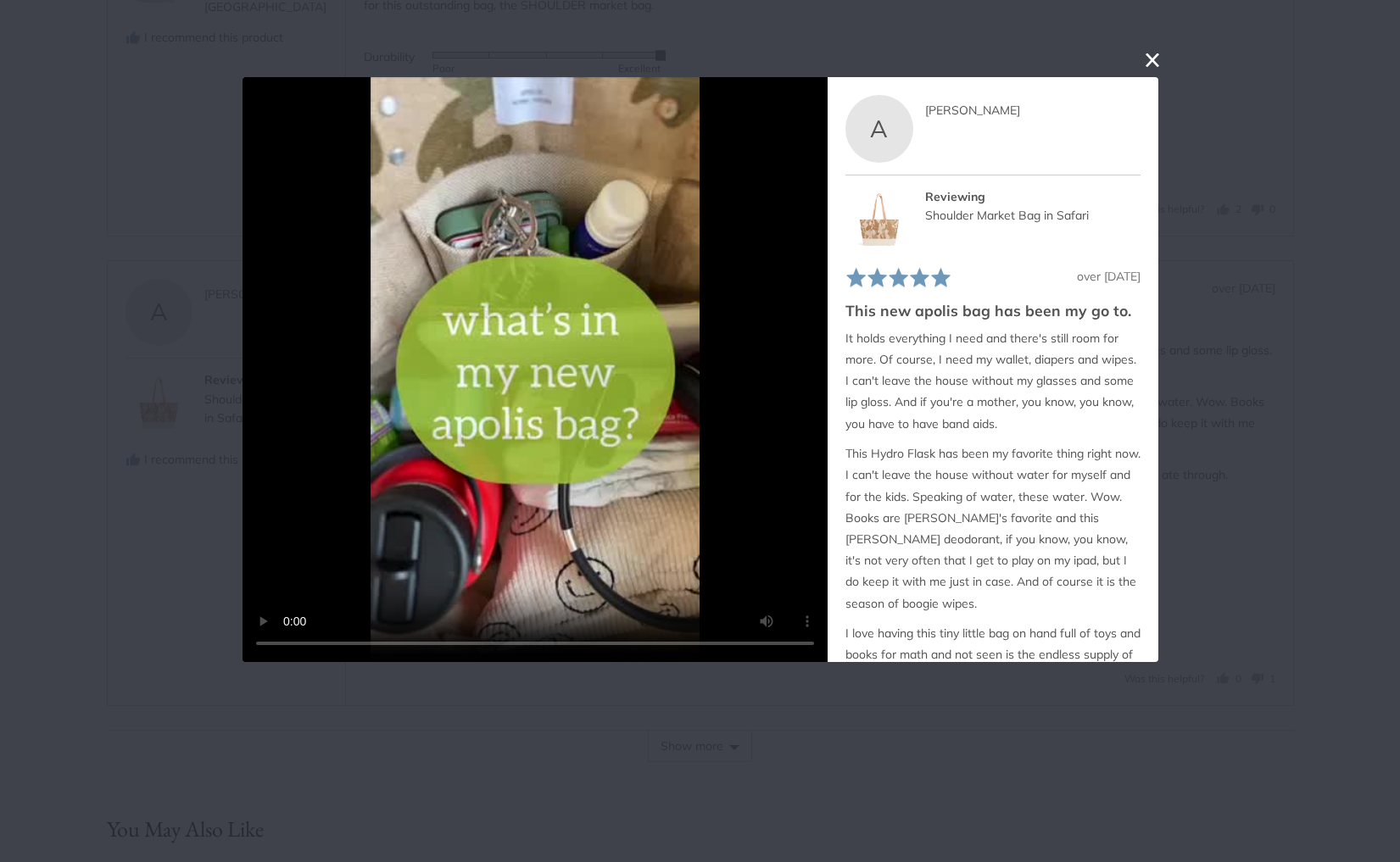
click at [175, 489] on div "User-Uploaded Media Gallery Your browser doesn't support HTML5 videos. A Anna R…" at bounding box center [700, 431] width 1400 height 862
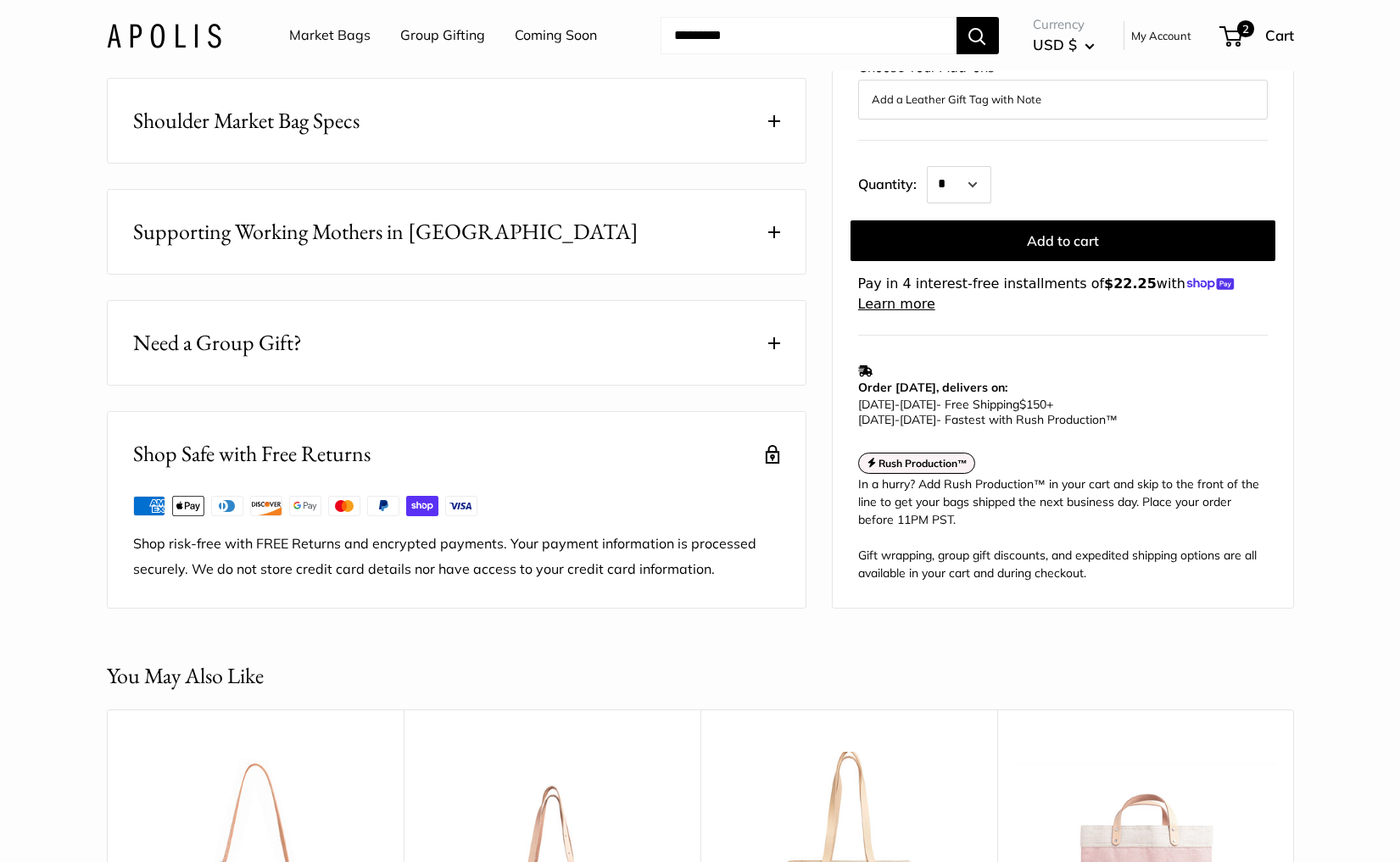
scroll to position [1296, 0]
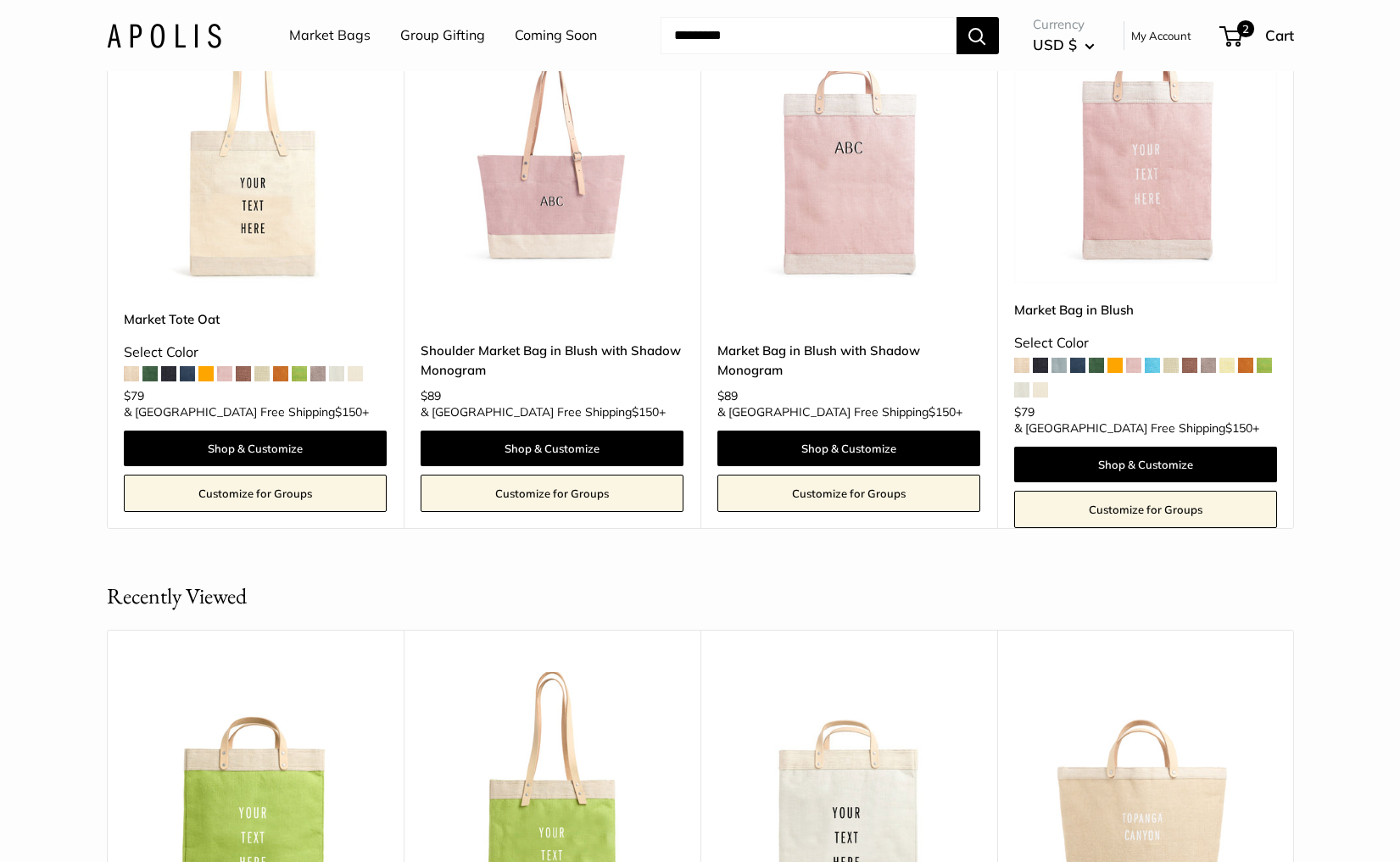
scroll to position [3705, 0]
